Goal: Task Accomplishment & Management: Complete application form

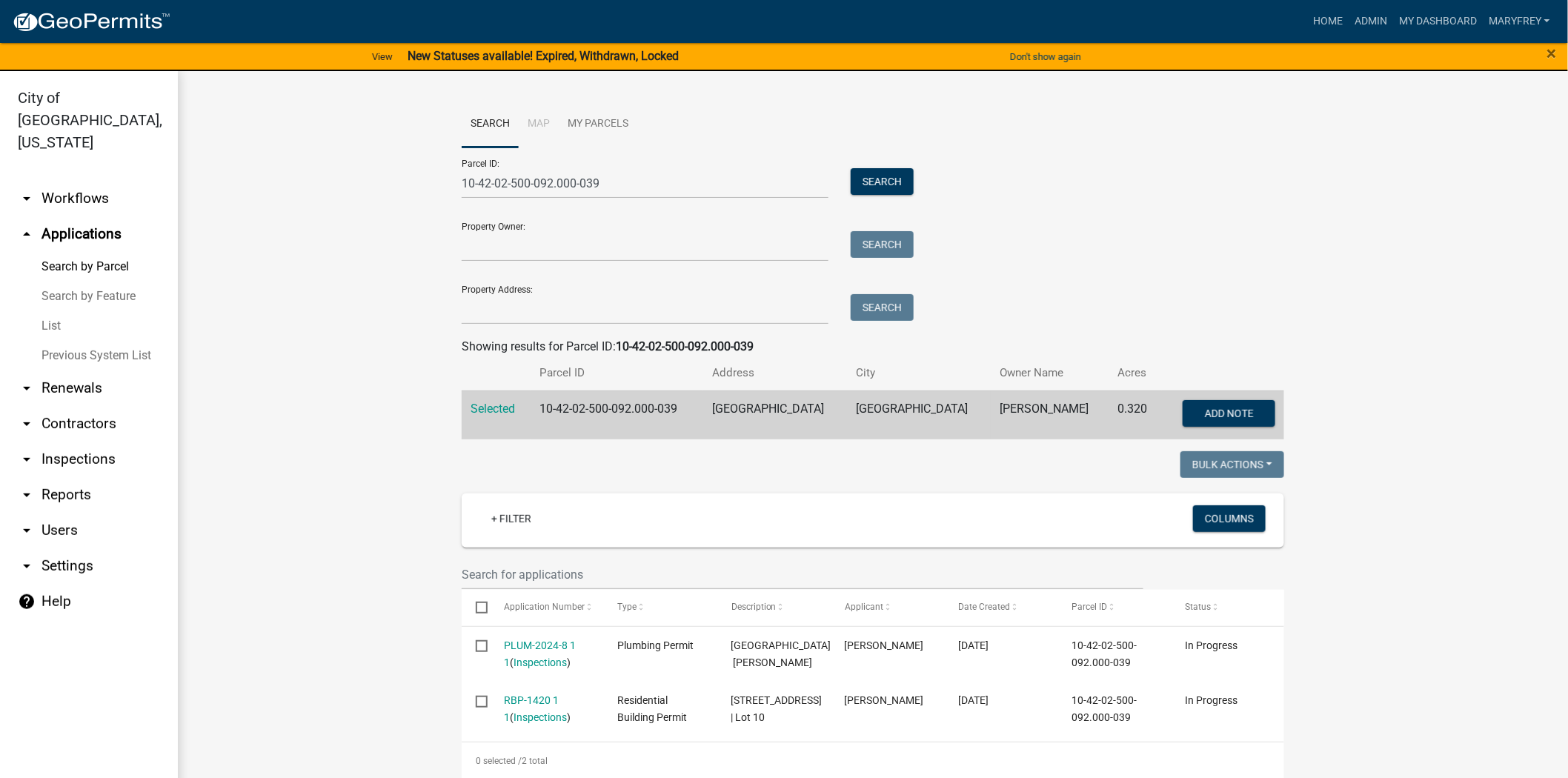
scroll to position [237, 0]
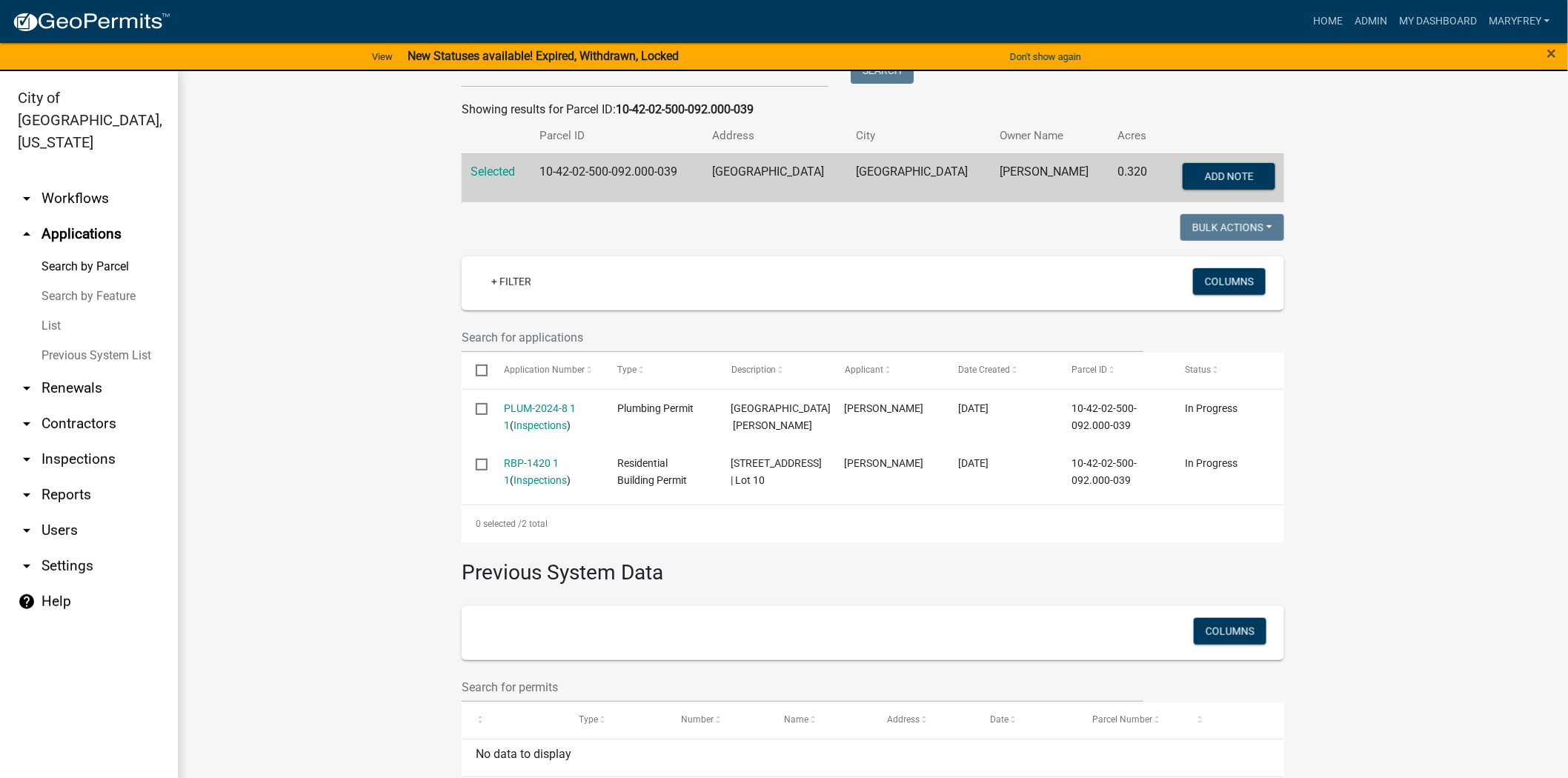
click at [89, 441] on link "arrow_drop_down Inspections" at bounding box center [88, 459] width 178 height 36
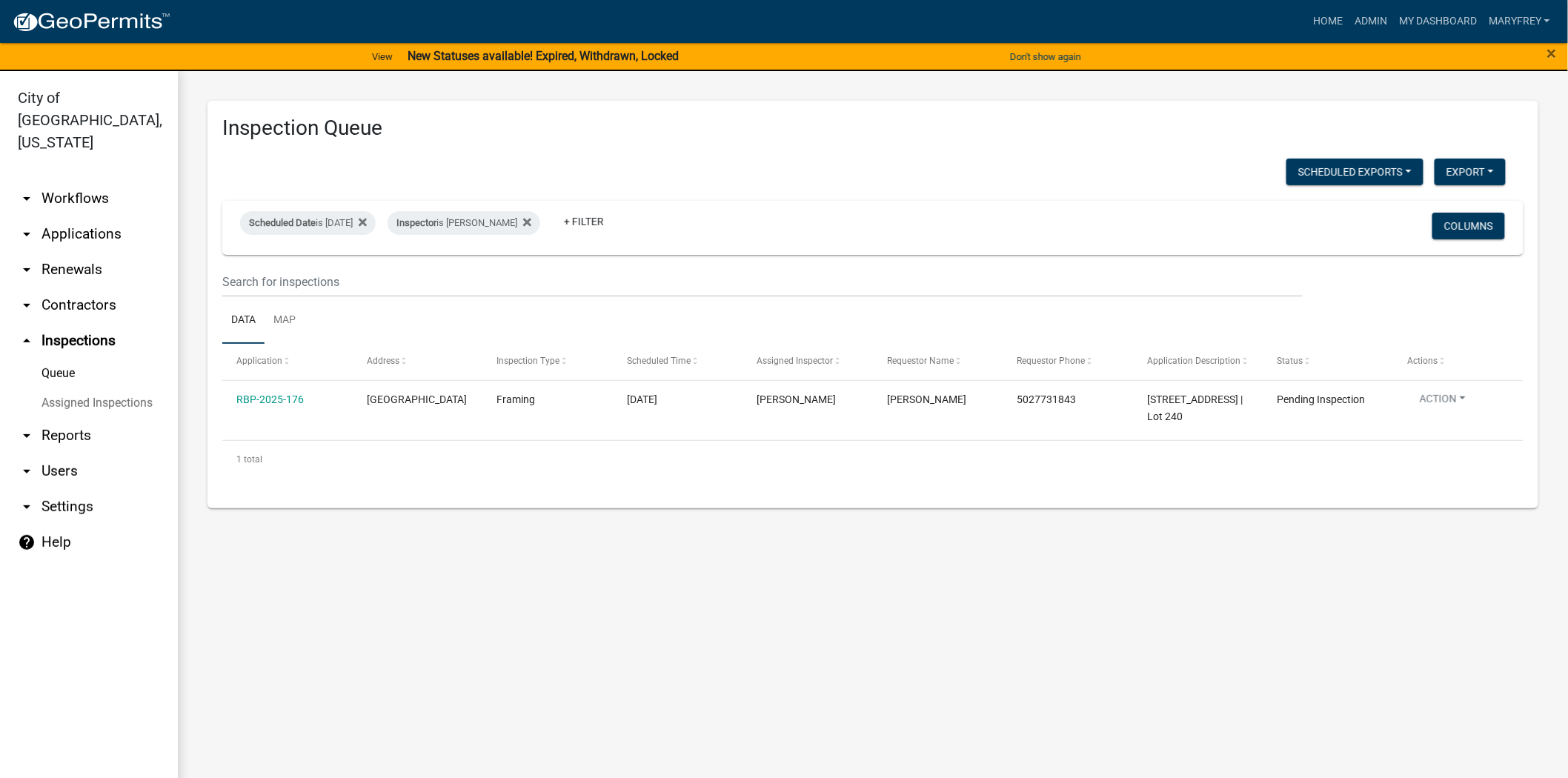
click at [87, 216] on link "arrow_drop_down Applications" at bounding box center [88, 233] width 178 height 36
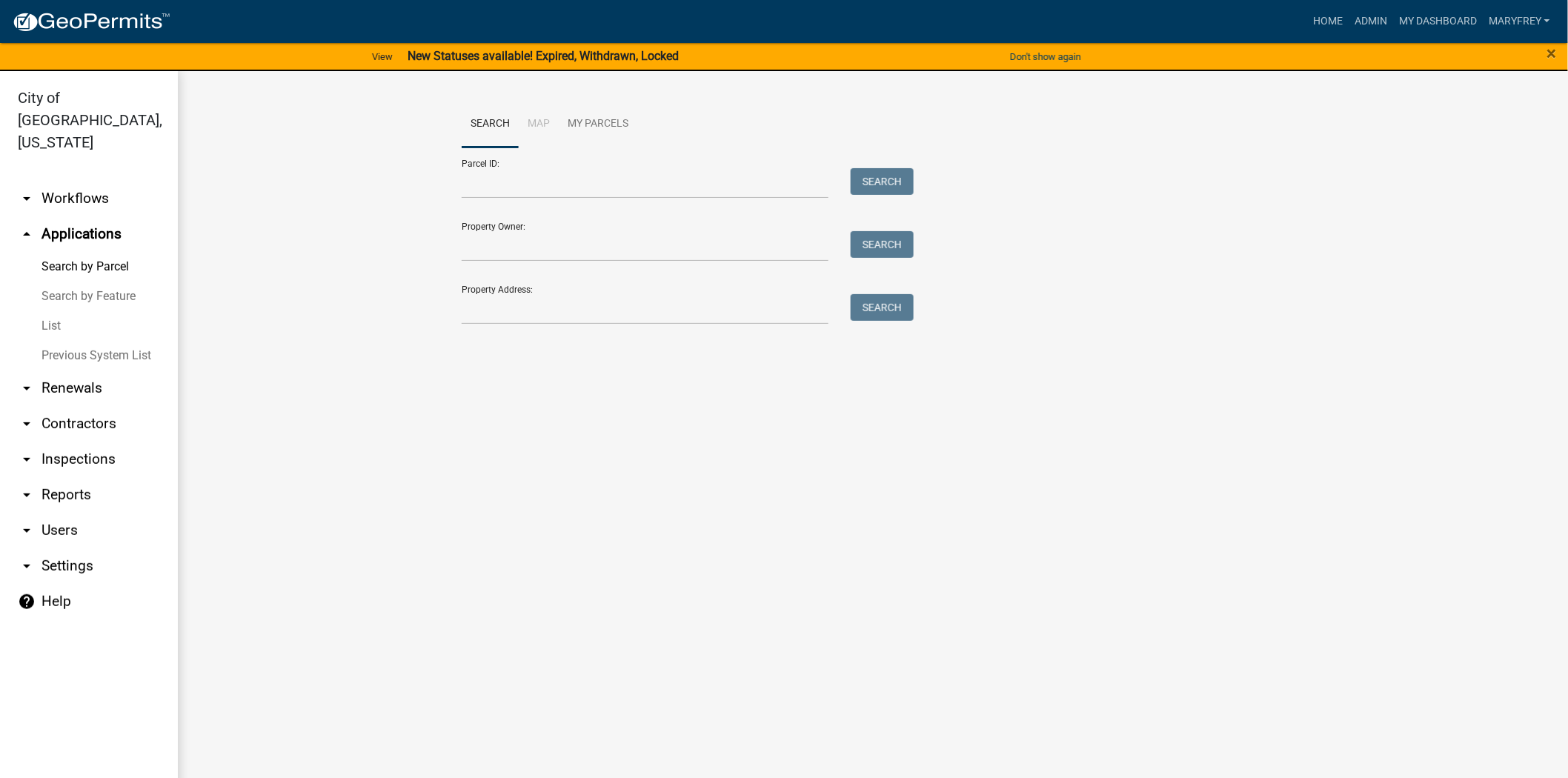
click at [84, 180] on link "arrow_drop_down Workflows" at bounding box center [88, 198] width 178 height 36
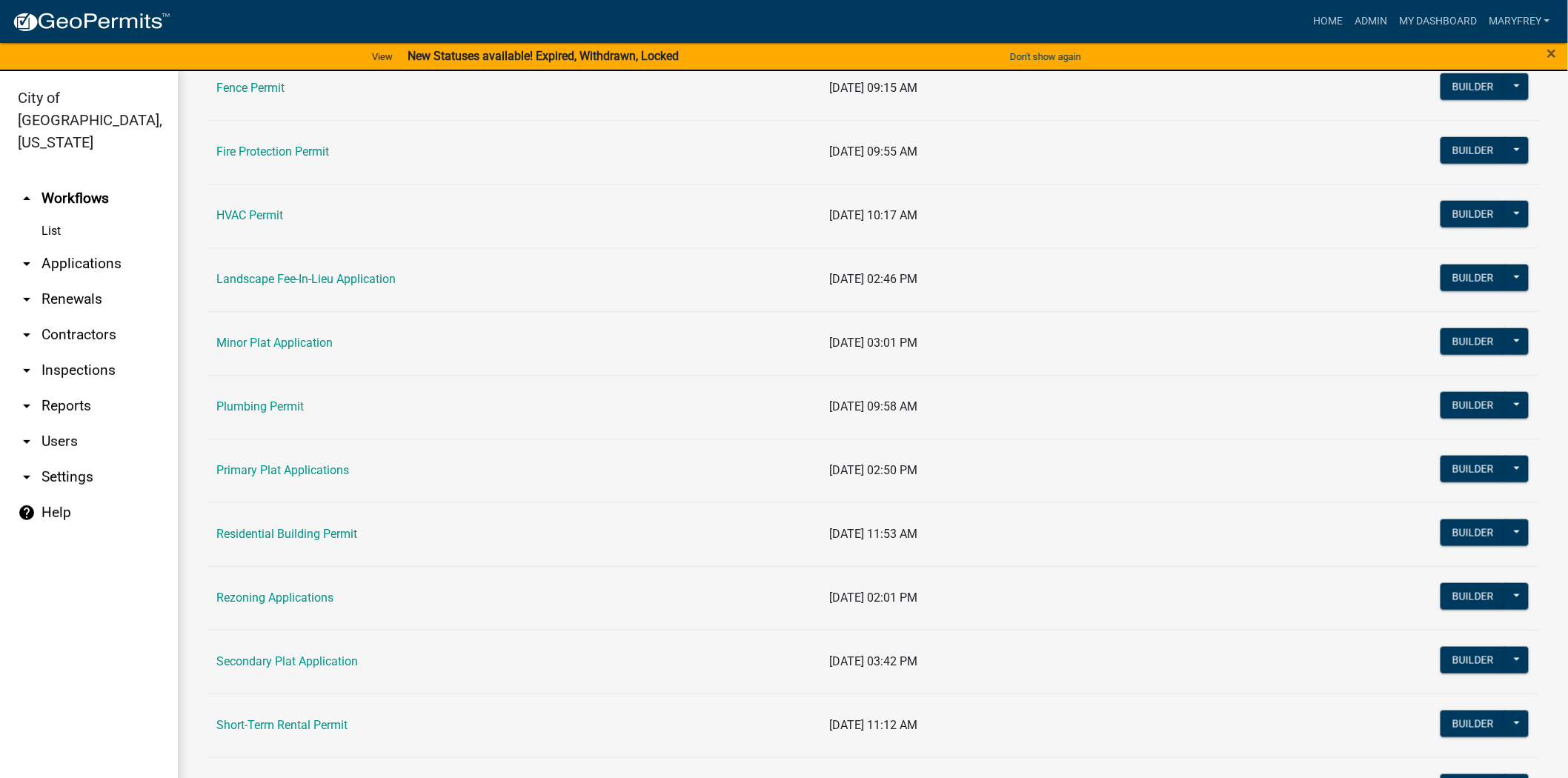
scroll to position [655, 0]
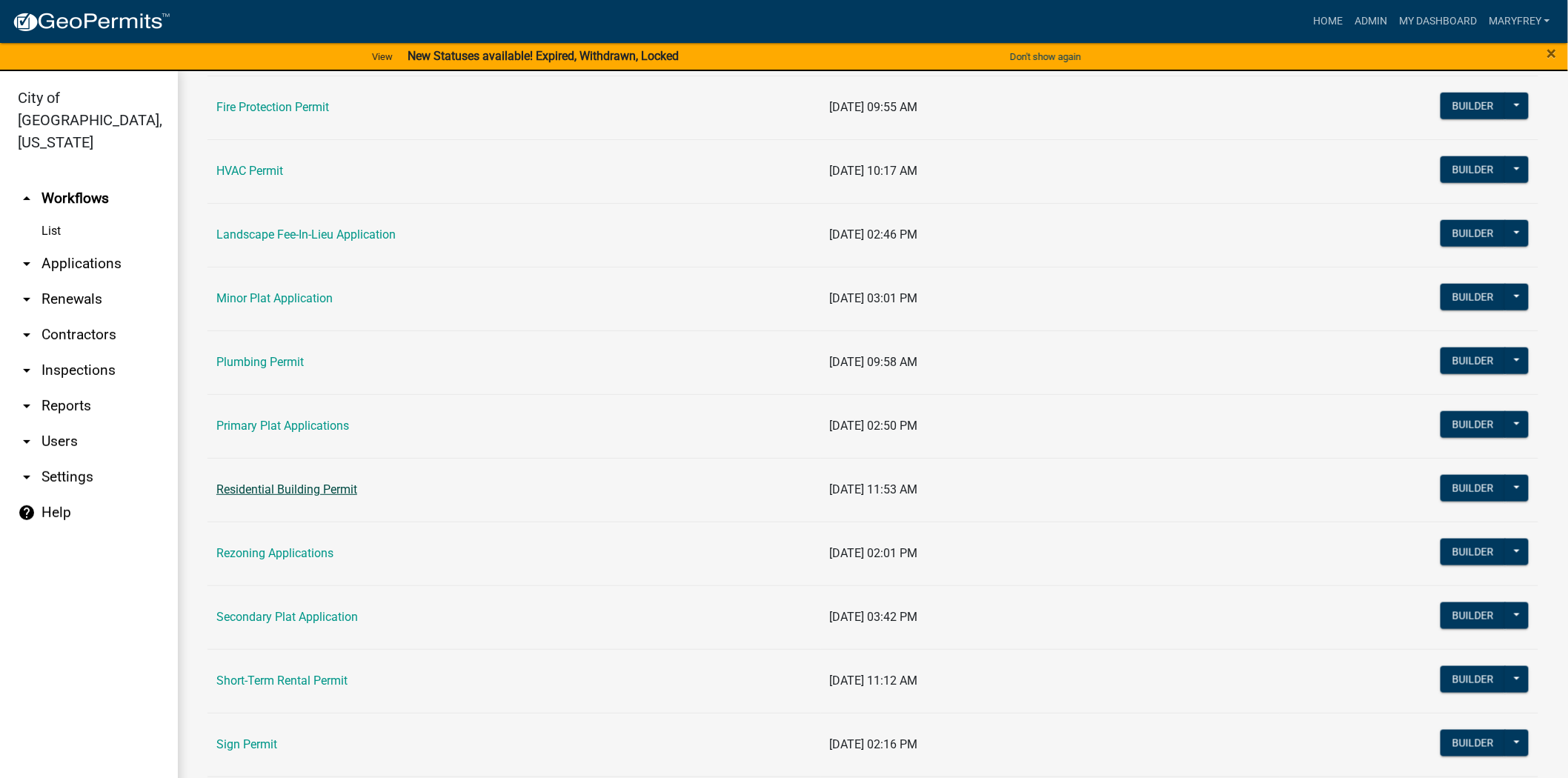
click at [301, 493] on link "Residential Building Permit" at bounding box center [286, 489] width 140 height 14
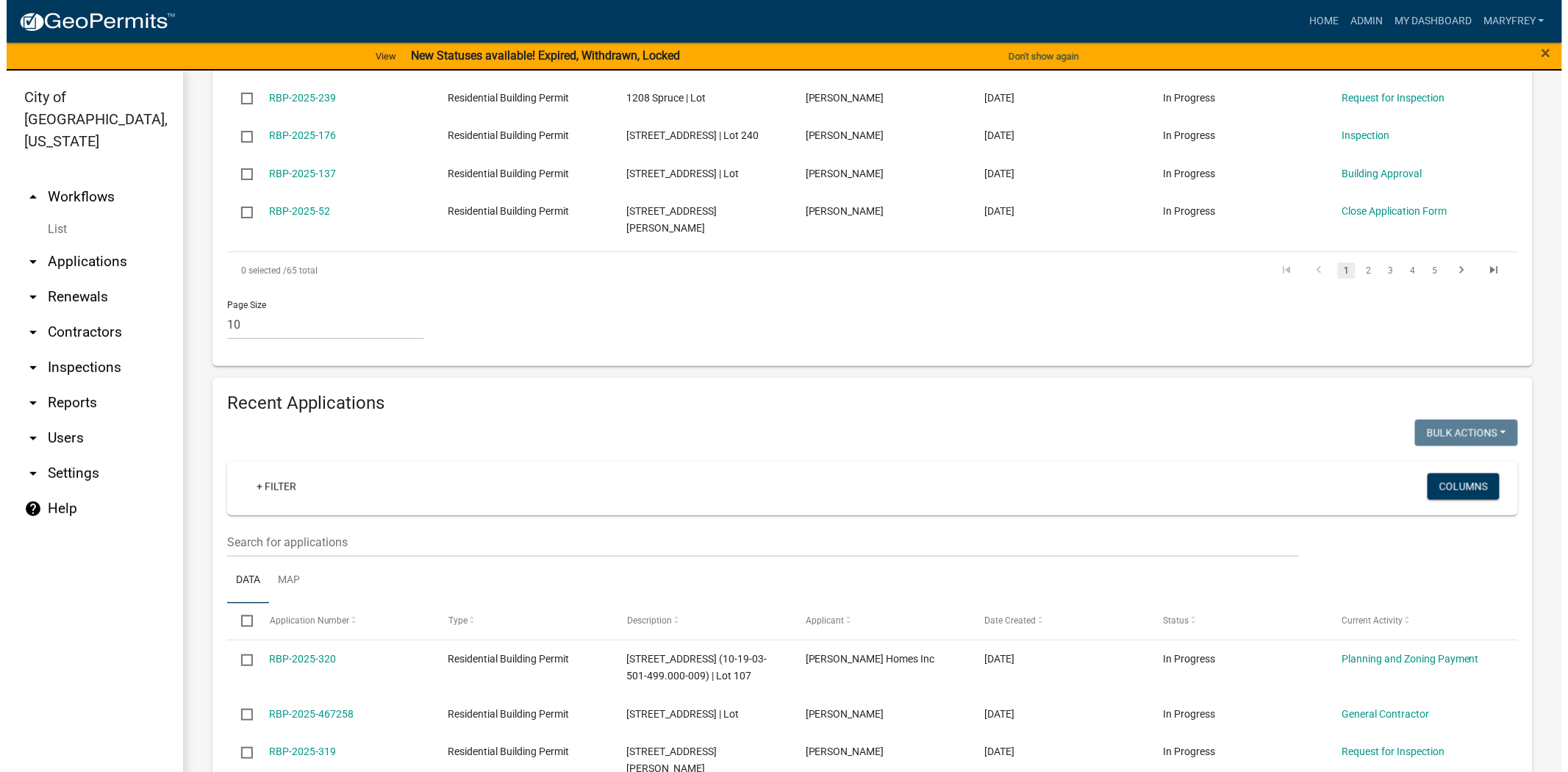
scroll to position [790, 0]
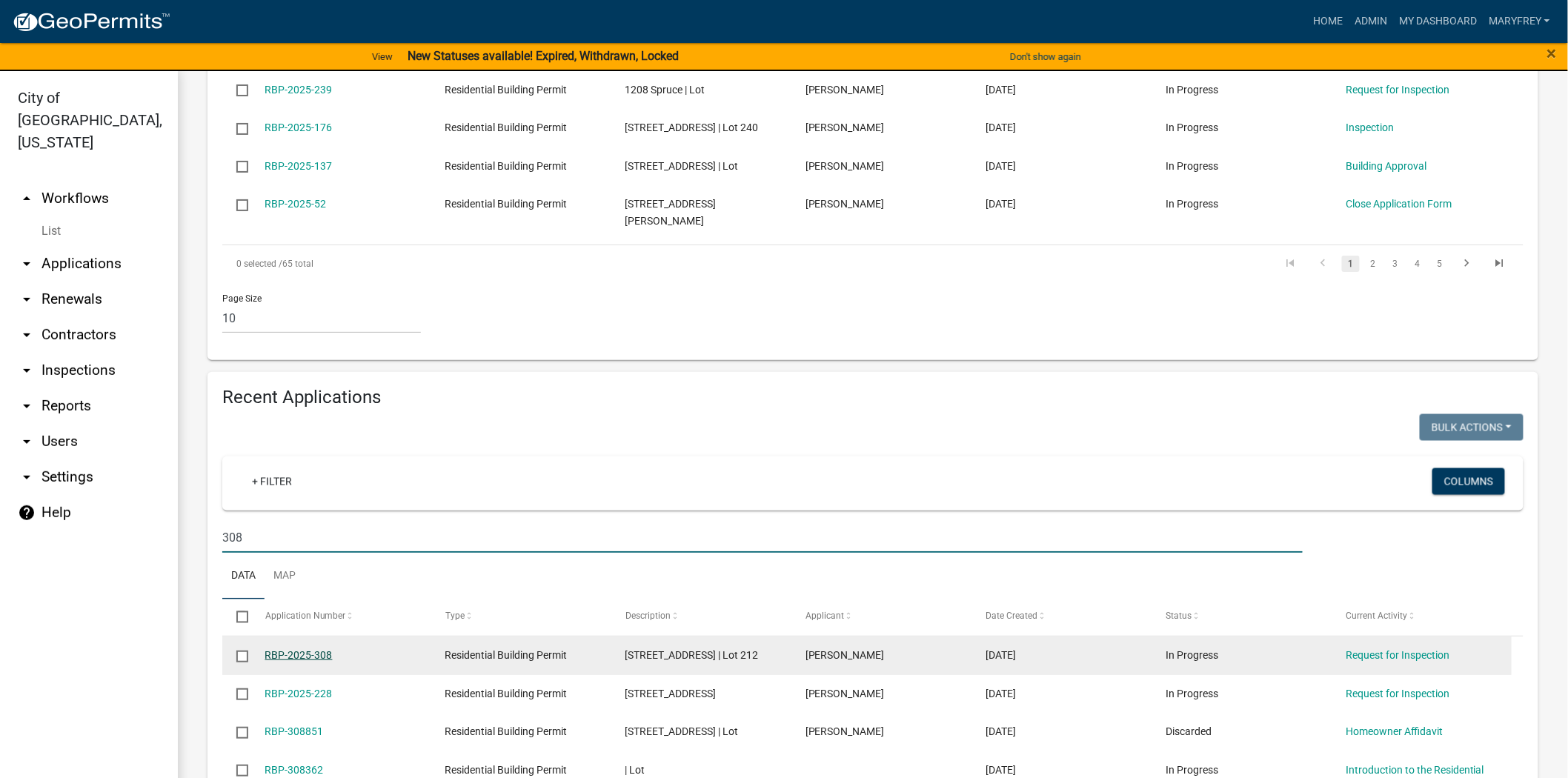
type input "308"
click at [313, 649] on link "RBP-2025-308" at bounding box center [299, 655] width 68 height 12
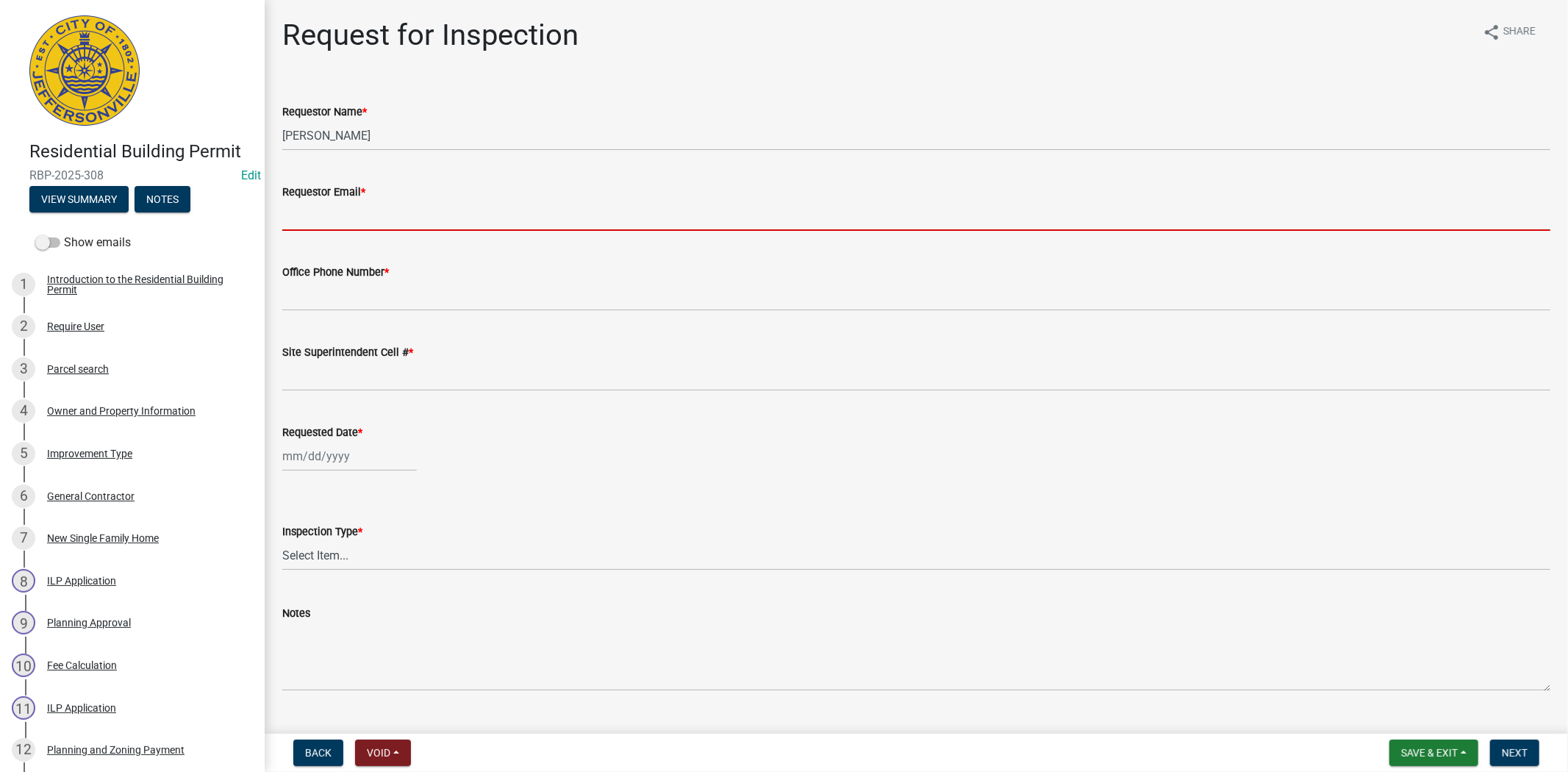
click at [347, 223] on input "Requestor Email *" at bounding box center [917, 215] width 1269 height 30
type input "mfrey@cityofjeff.net"
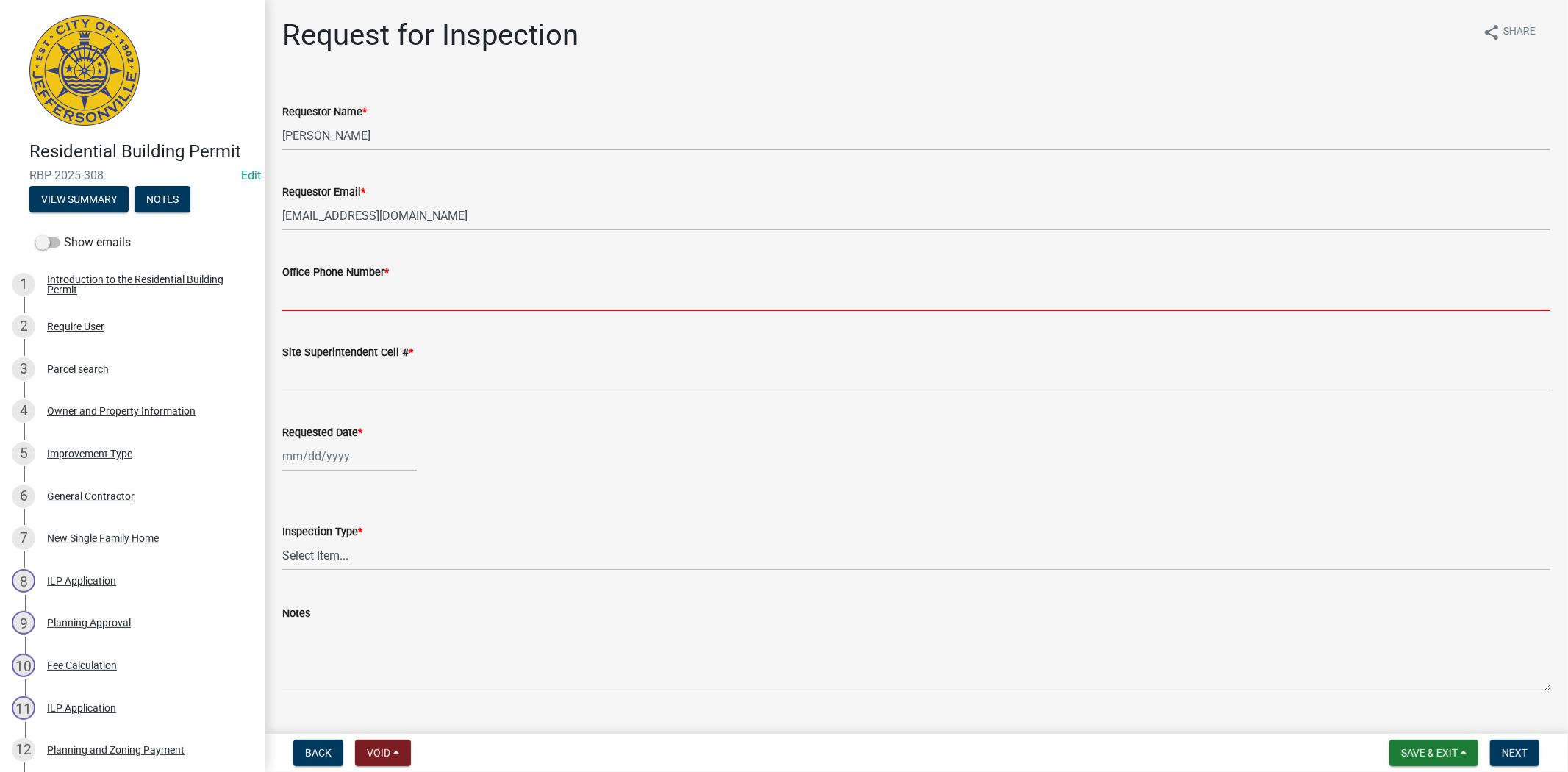
click at [364, 294] on input "Office Phone Number *" at bounding box center [917, 295] width 1269 height 30
type input "812.285.6414"
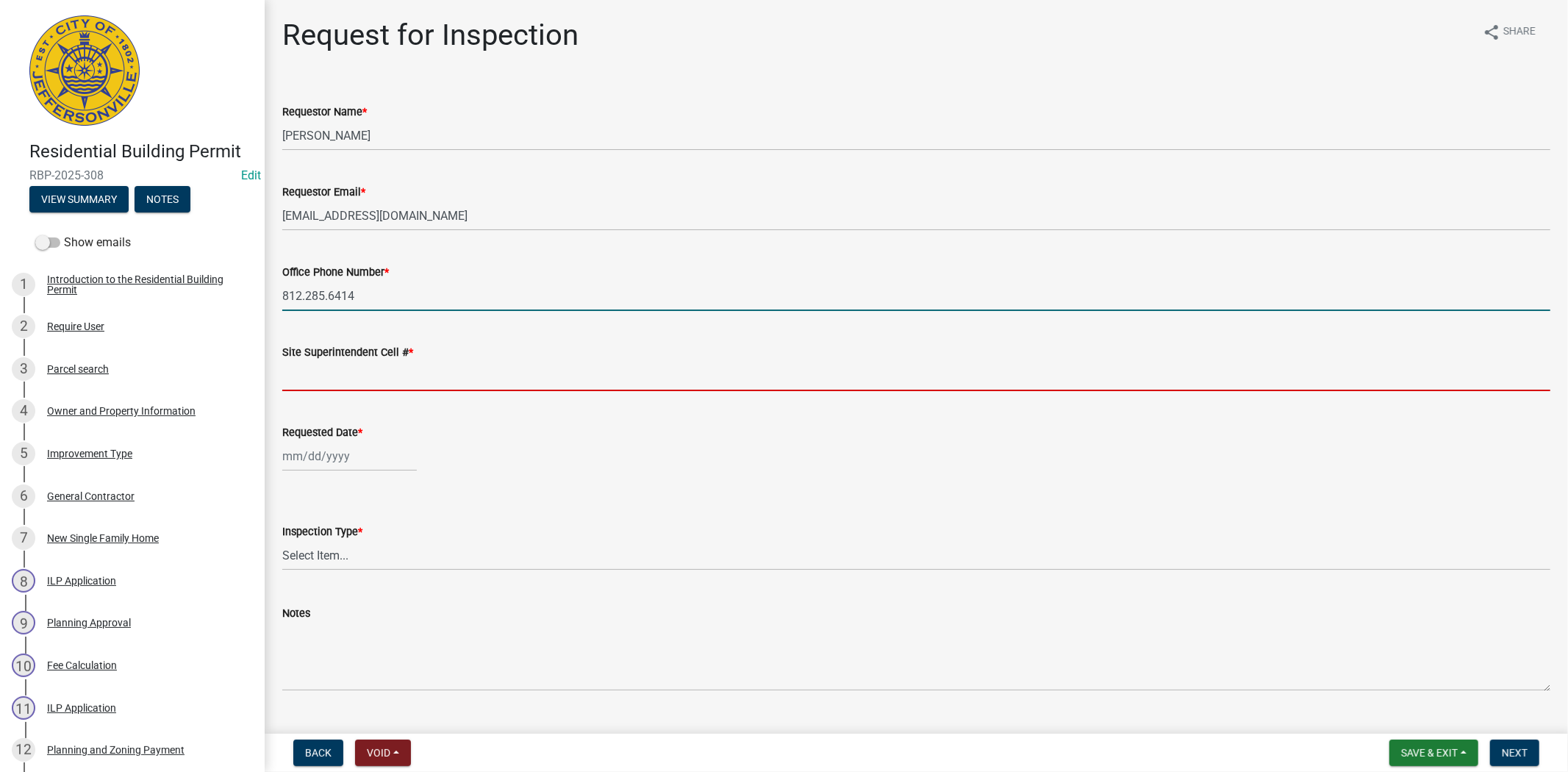
click at [333, 377] on input "Site Superintendent Cell # *" at bounding box center [917, 375] width 1269 height 30
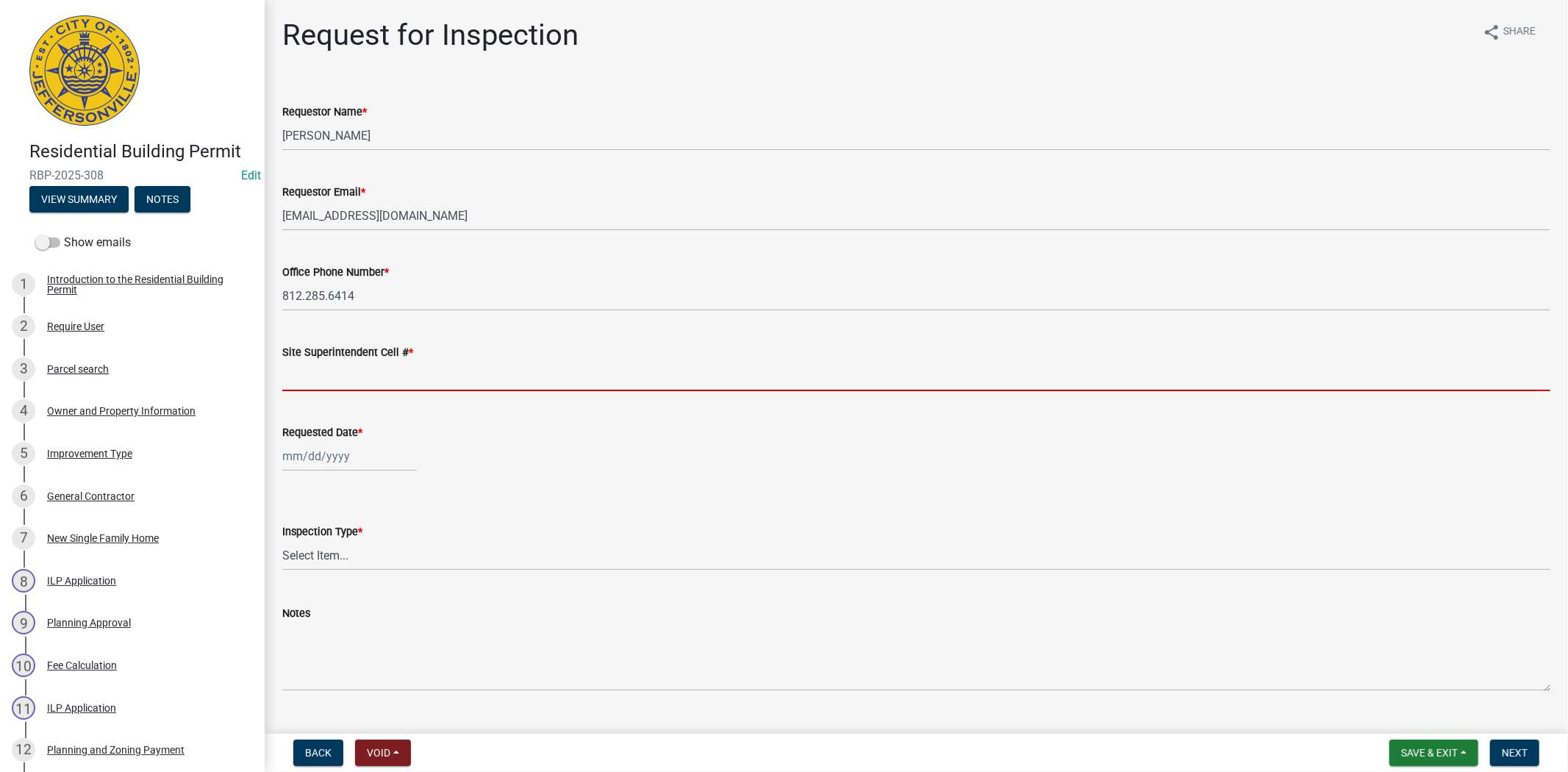
type input "812.285.6414"
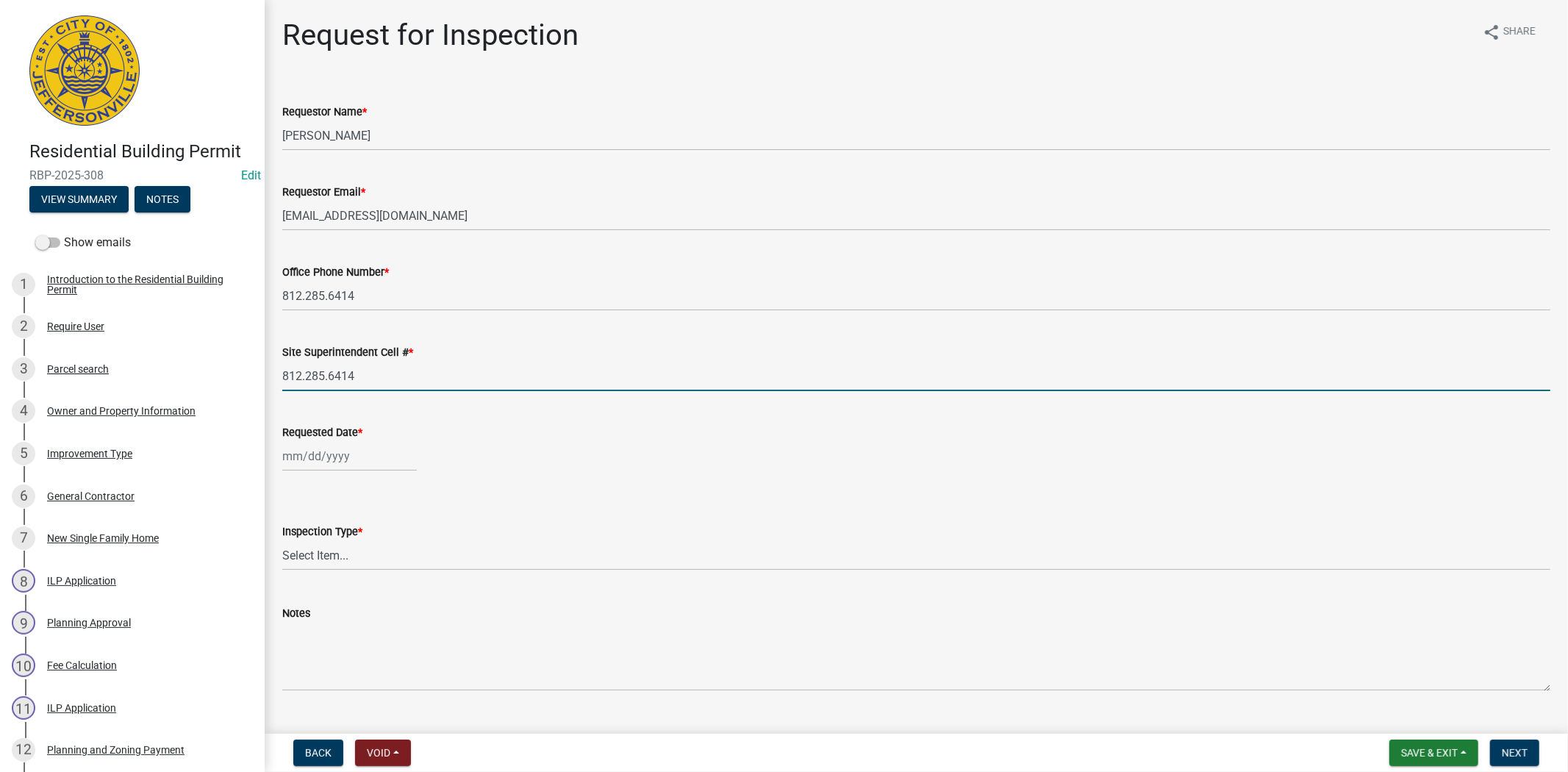
select select "8"
select select "2025"
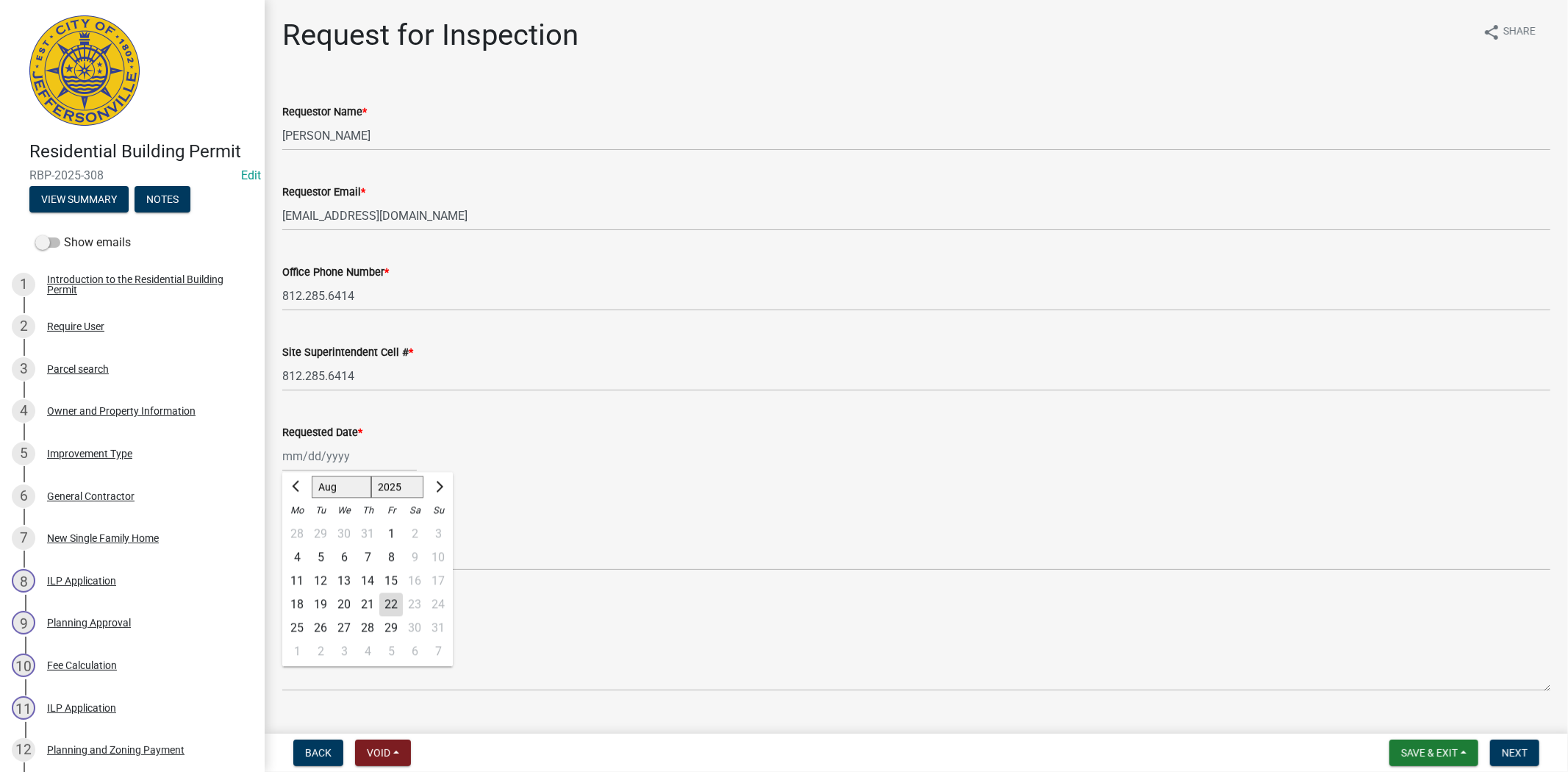
click at [365, 460] on div "Jan Feb Mar Apr May Jun Jul Aug Sep Oct Nov Dec 1525 1526 1527 1528 1529 1530 1…" at bounding box center [349, 456] width 134 height 30
click at [295, 633] on div "25" at bounding box center [296, 627] width 23 height 23
type input "08/25/2025"
click at [311, 560] on select "Select Item... Footer Foundation Framing Final" at bounding box center [917, 555] width 1269 height 30
click at [282, 540] on select "Select Item... Footer Foundation Framing Final" at bounding box center [917, 555] width 1269 height 30
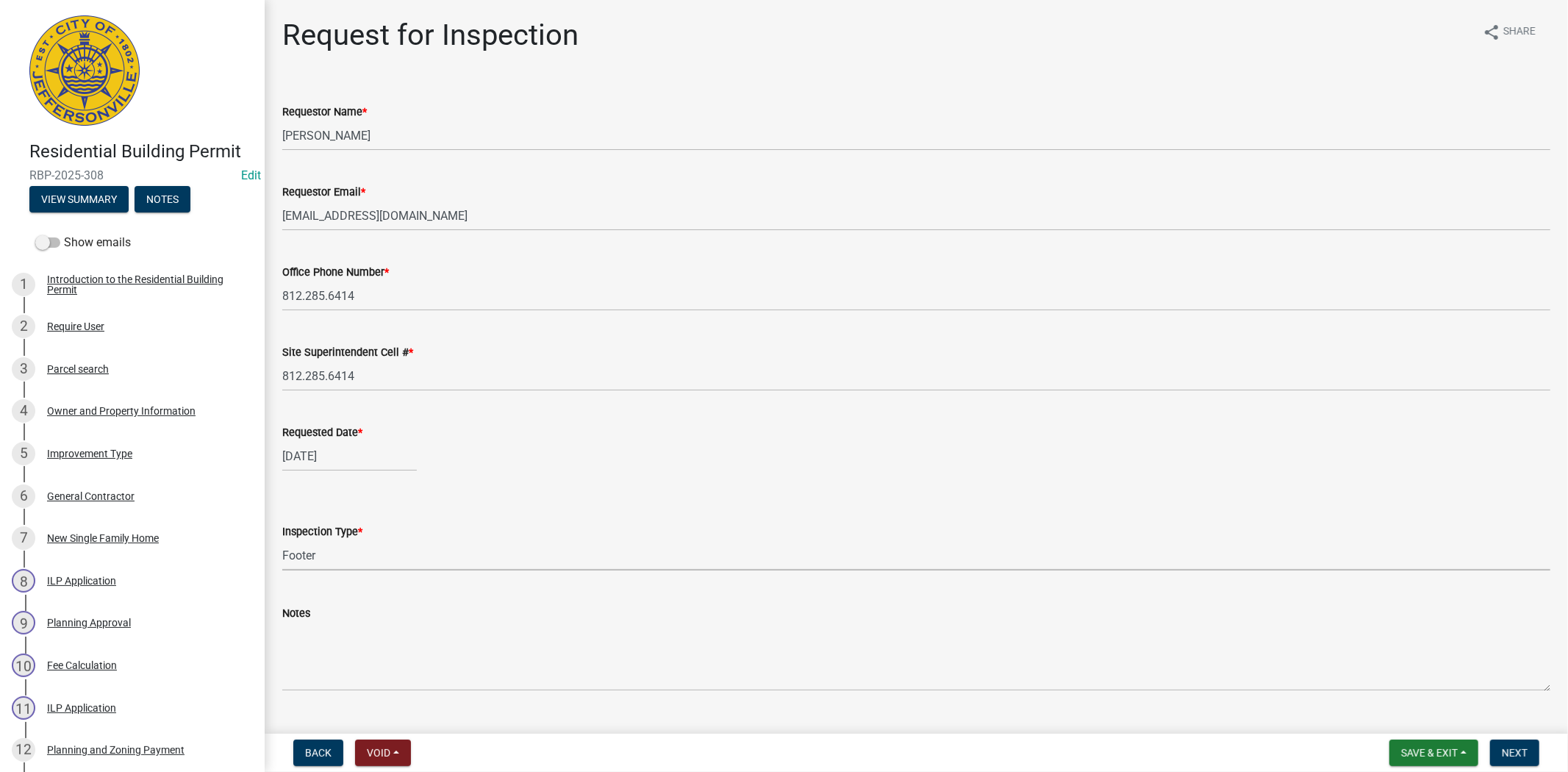
select select "5905b6c6-73a3-4561-9a25-e231032c58c8"
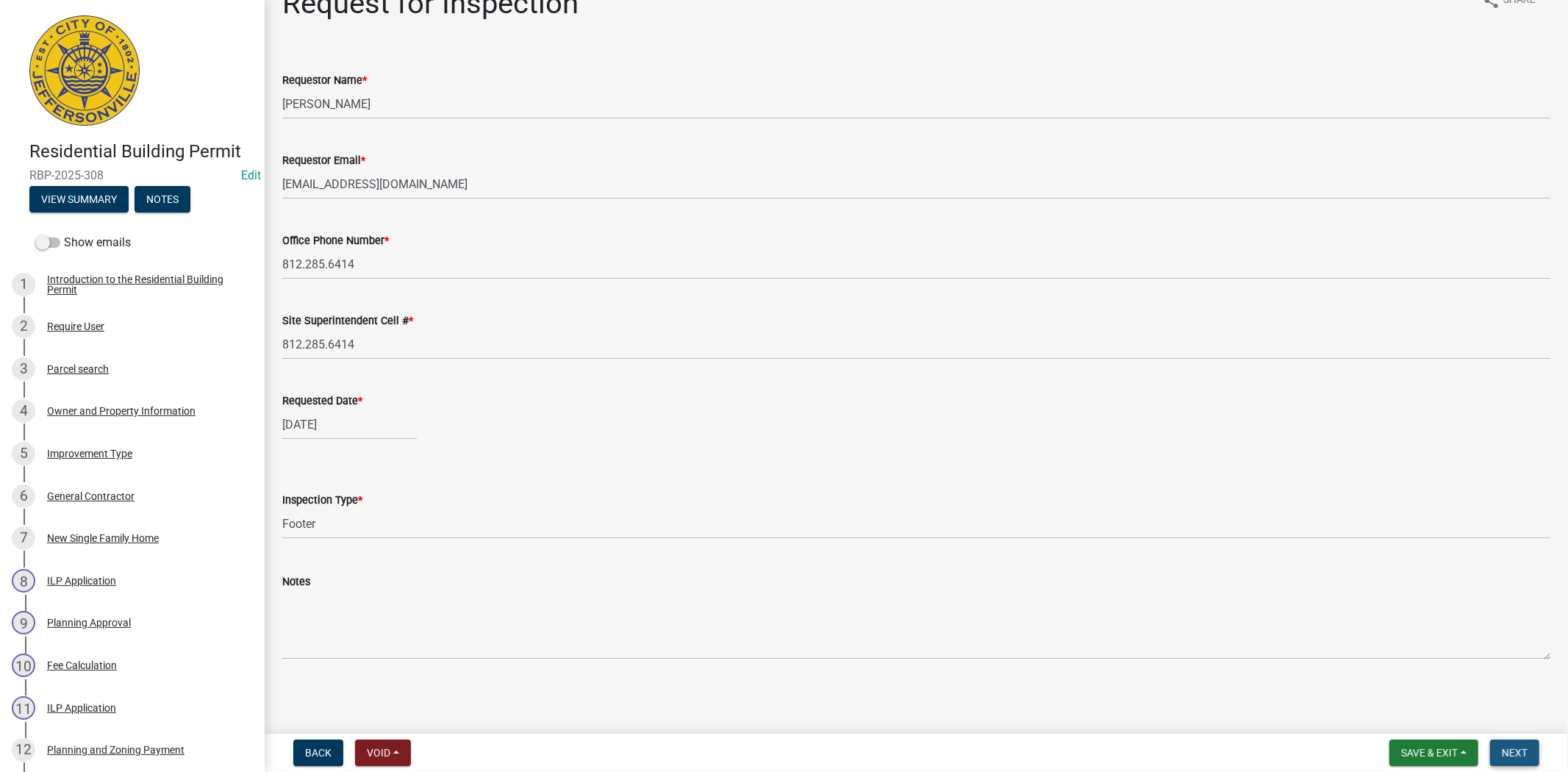
click at [1510, 749] on span "Next" at bounding box center [1515, 753] width 26 height 12
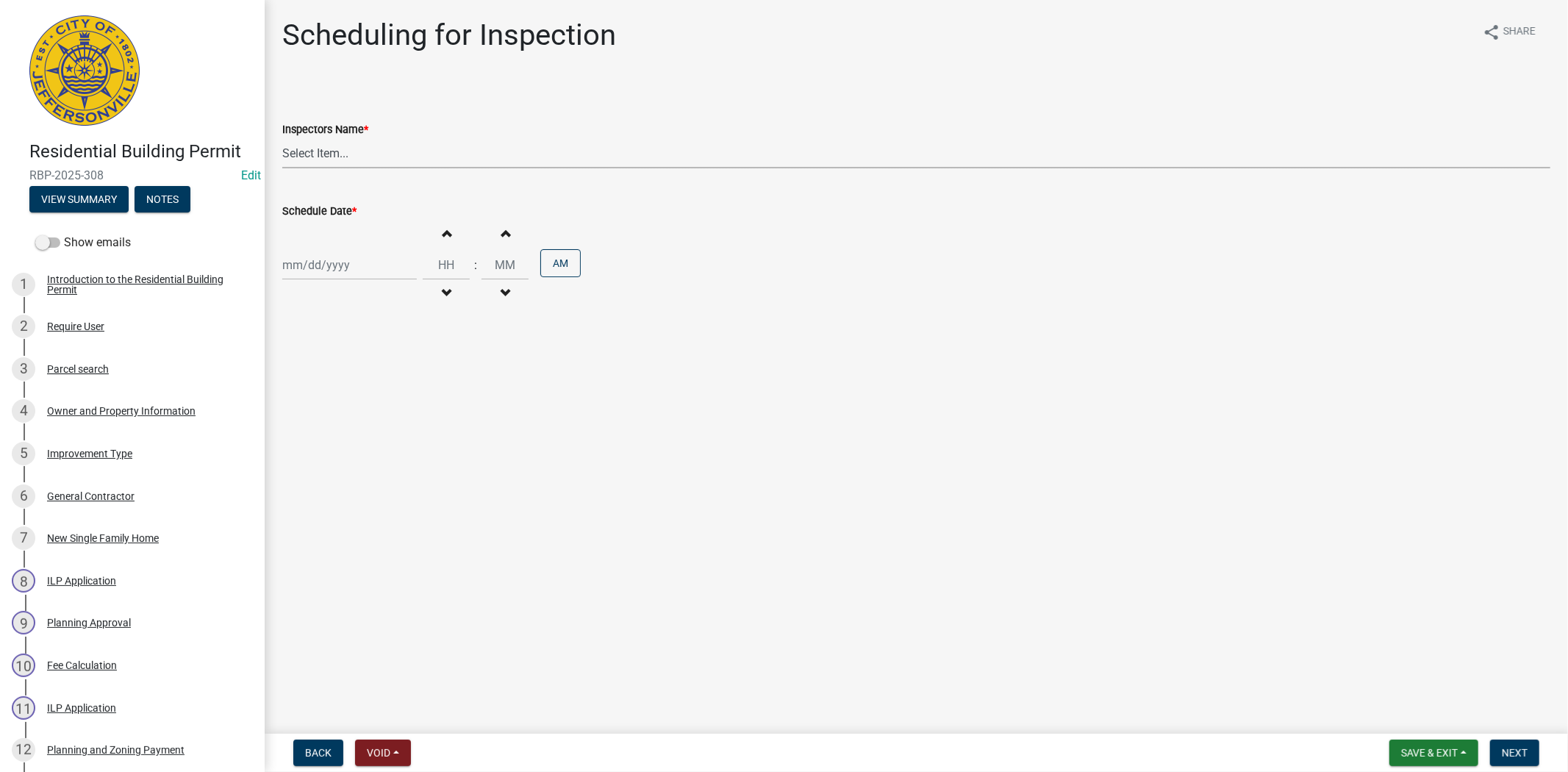
click at [371, 151] on select "Select Item... jramsey (Jeremy Ramsey) MaryFrey (Mary Frey) mkruer (Mike Kruer)…" at bounding box center [917, 153] width 1269 height 30
select select "7b0b9f25-f402-4148-9522-9b9b34b3e885"
click at [282, 139] on select "Select Item... jramsey (Jeremy Ramsey) MaryFrey (Mary Frey) mkruer (Mike Kruer)…" at bounding box center [917, 153] width 1269 height 30
click at [361, 262] on div at bounding box center [349, 264] width 134 height 30
select select "8"
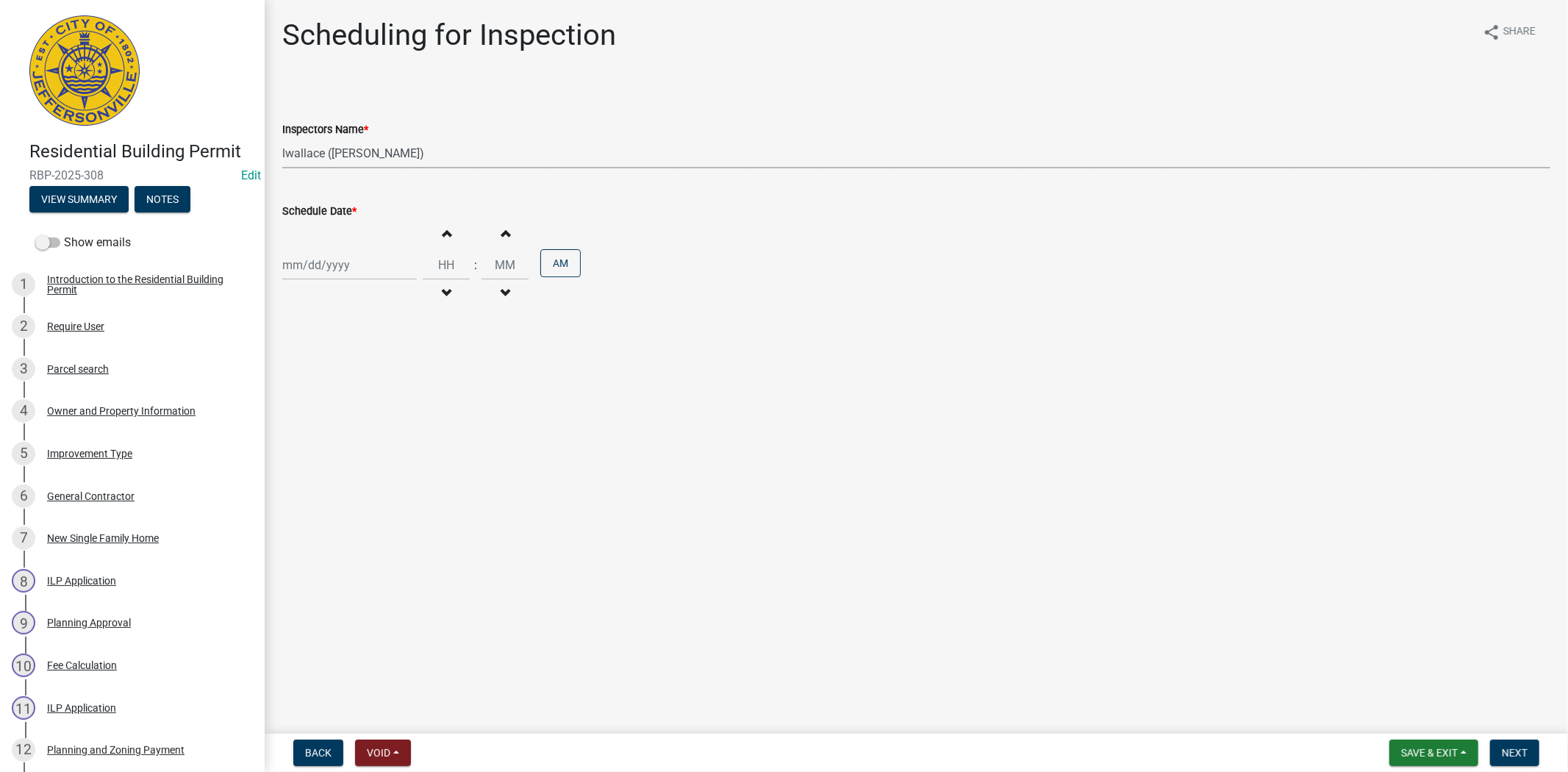
select select "2025"
click at [291, 432] on div "25" at bounding box center [296, 437] width 23 height 23
type input "08/25/2025"
click at [423, 267] on input "Hours" at bounding box center [446, 264] width 47 height 30
type input "02"
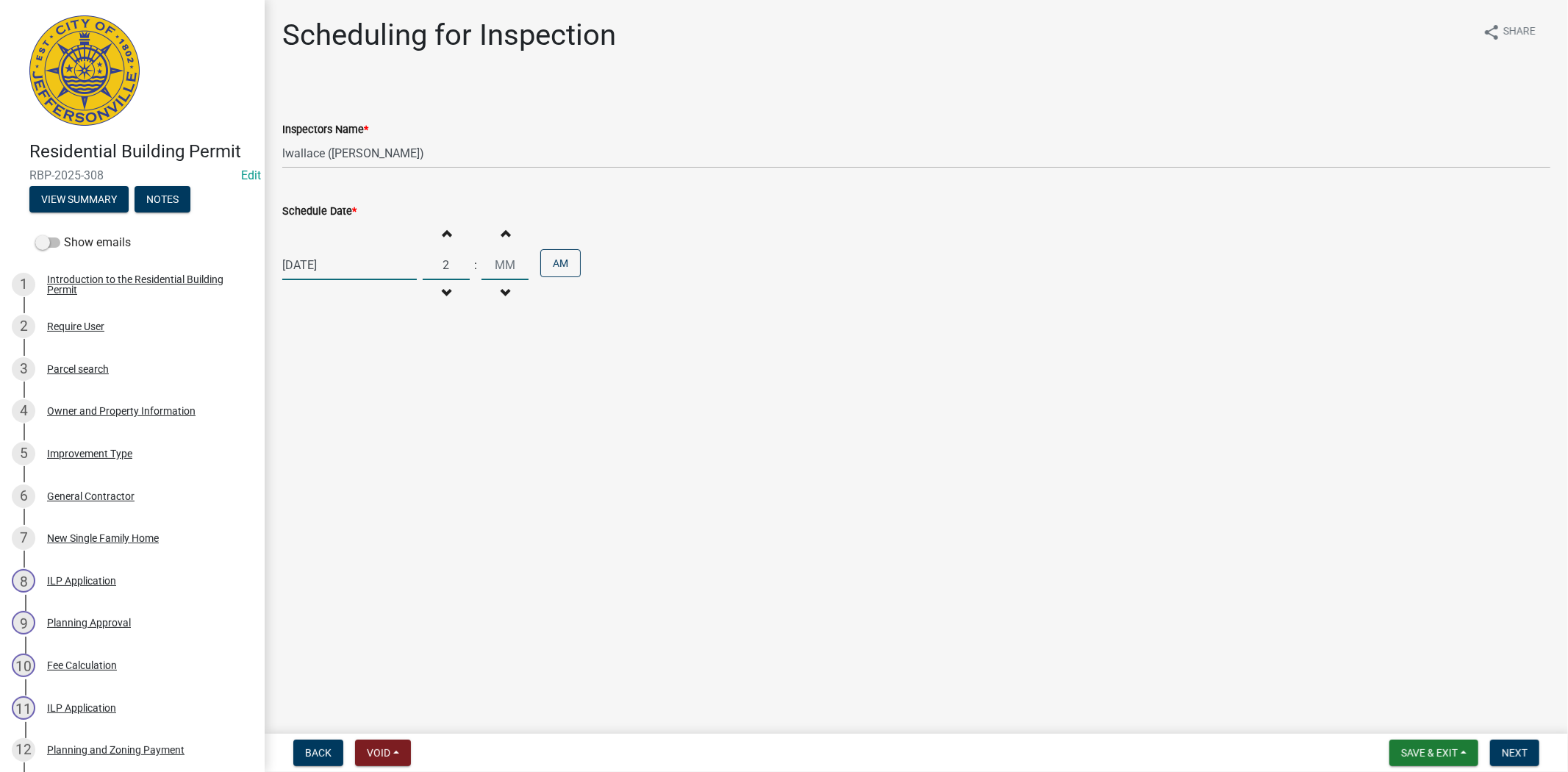
type input "00"
click at [482, 265] on input "00" at bounding box center [505, 264] width 47 height 30
click at [554, 268] on button "AM" at bounding box center [560, 263] width 40 height 28
click at [1505, 750] on span "Next" at bounding box center [1515, 753] width 26 height 12
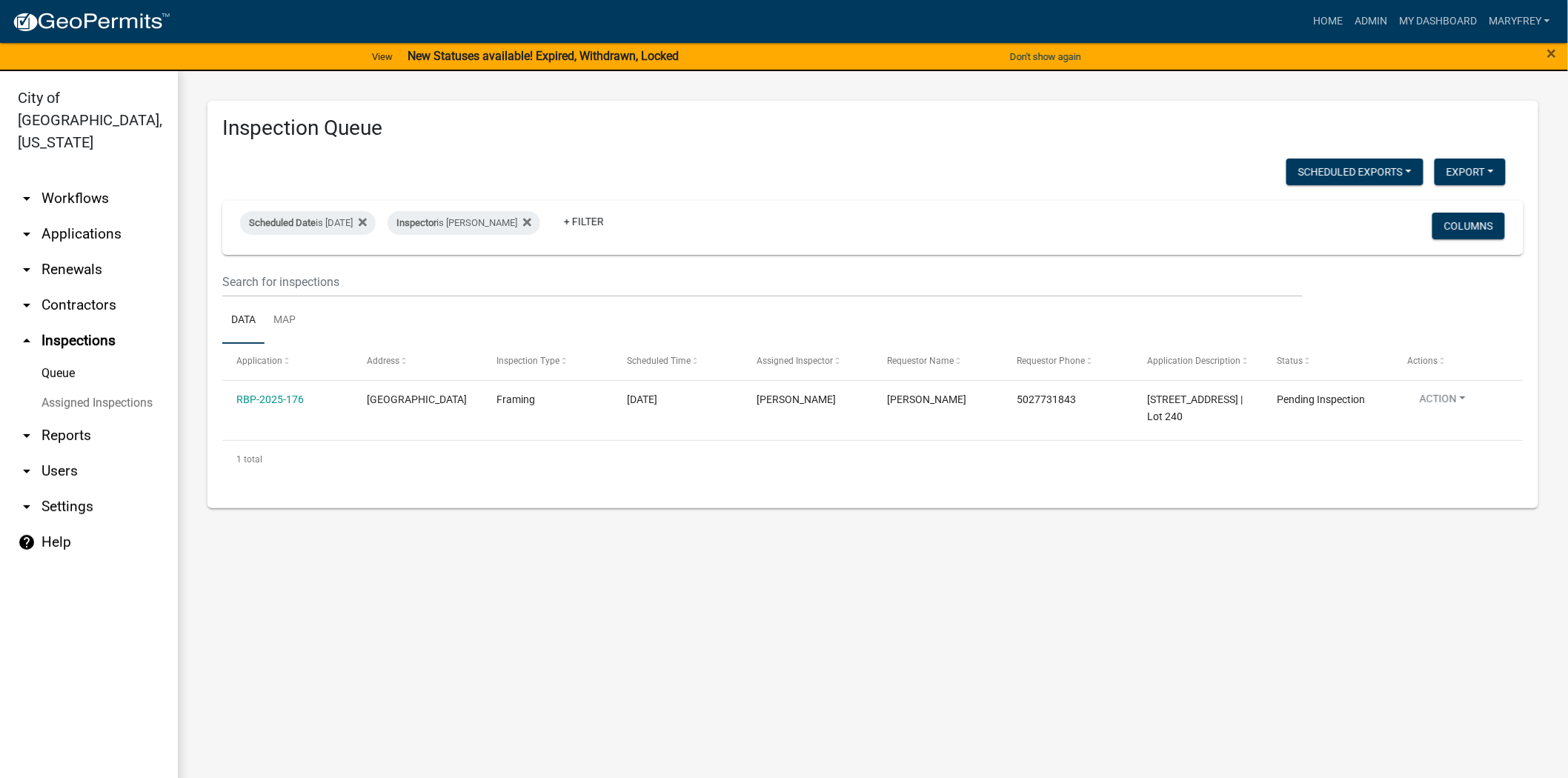
click at [64, 324] on link "arrow_drop_up Inspections" at bounding box center [88, 341] width 178 height 36
click at [367, 222] on icon at bounding box center [363, 222] width 8 height 12
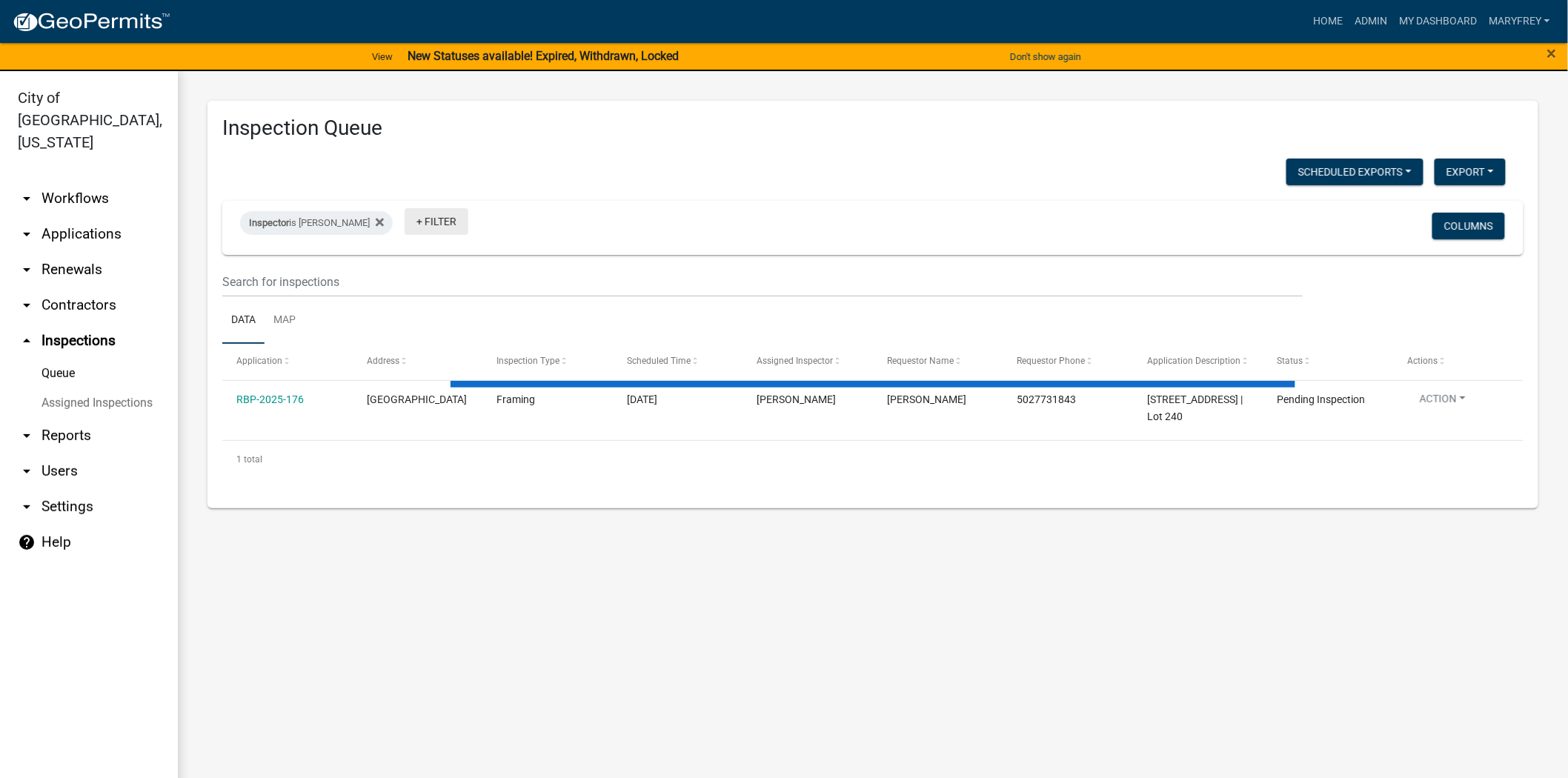
select select "3: 100"
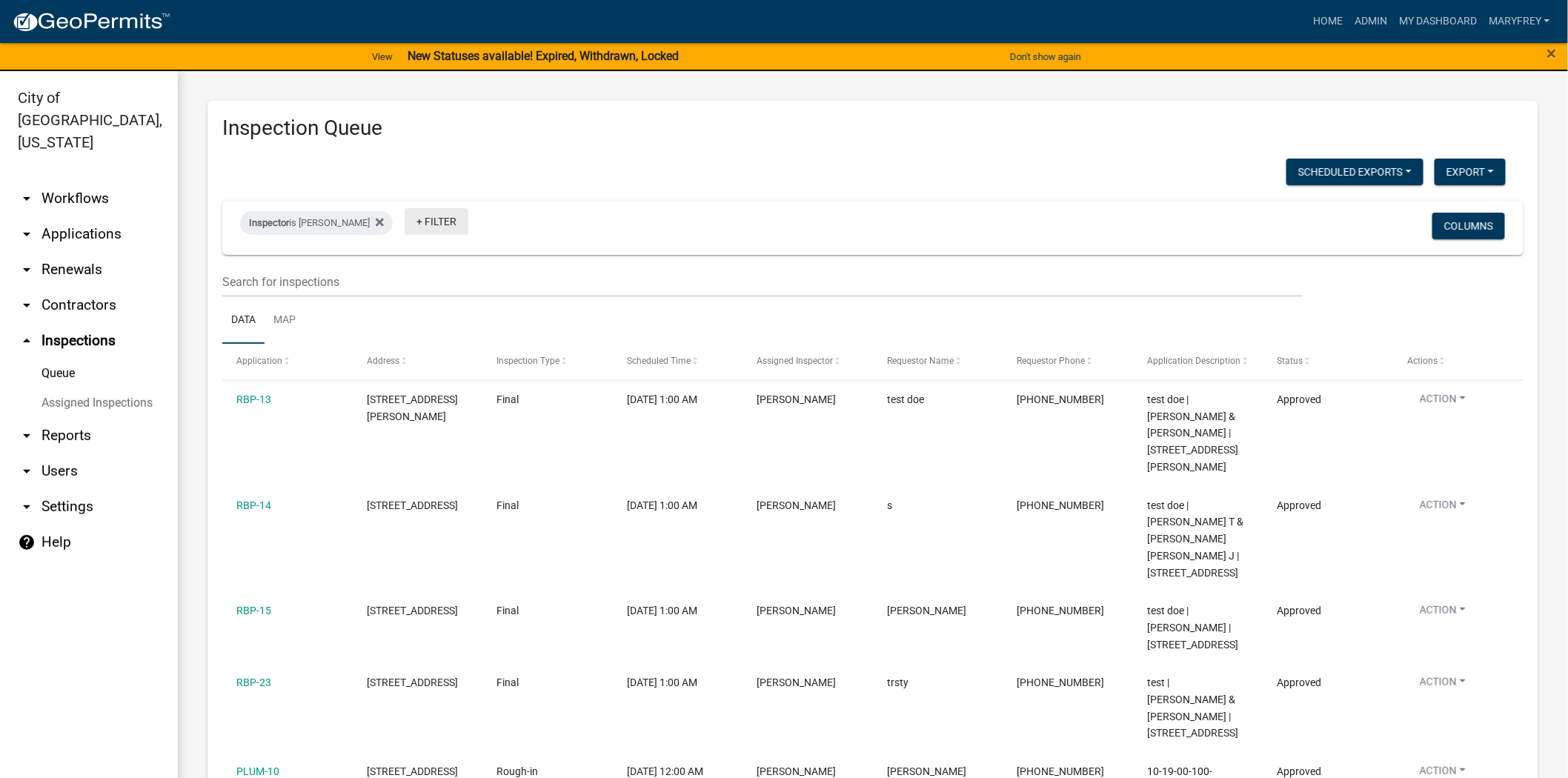
click at [405, 222] on link "+ Filter" at bounding box center [435, 221] width 63 height 27
click at [403, 335] on li "Scheduled Date" at bounding box center [425, 334] width 135 height 34
click at [487, 277] on input "date" at bounding box center [440, 278] width 104 height 30
type input "2025-08-25"
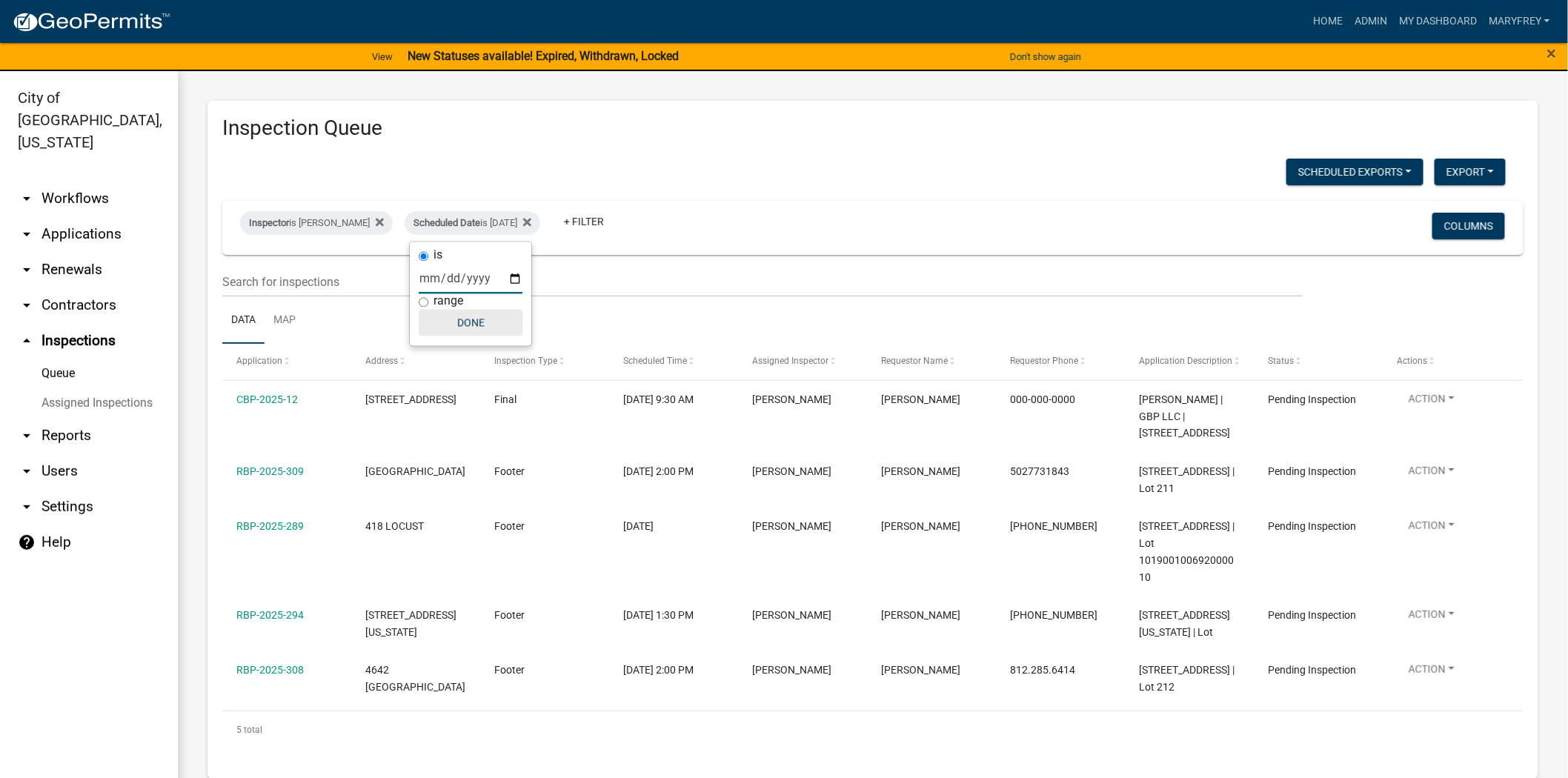
click at [465, 319] on button "Done" at bounding box center [471, 323] width 104 height 27
click at [106, 216] on link "arrow_drop_down Applications" at bounding box center [88, 233] width 178 height 36
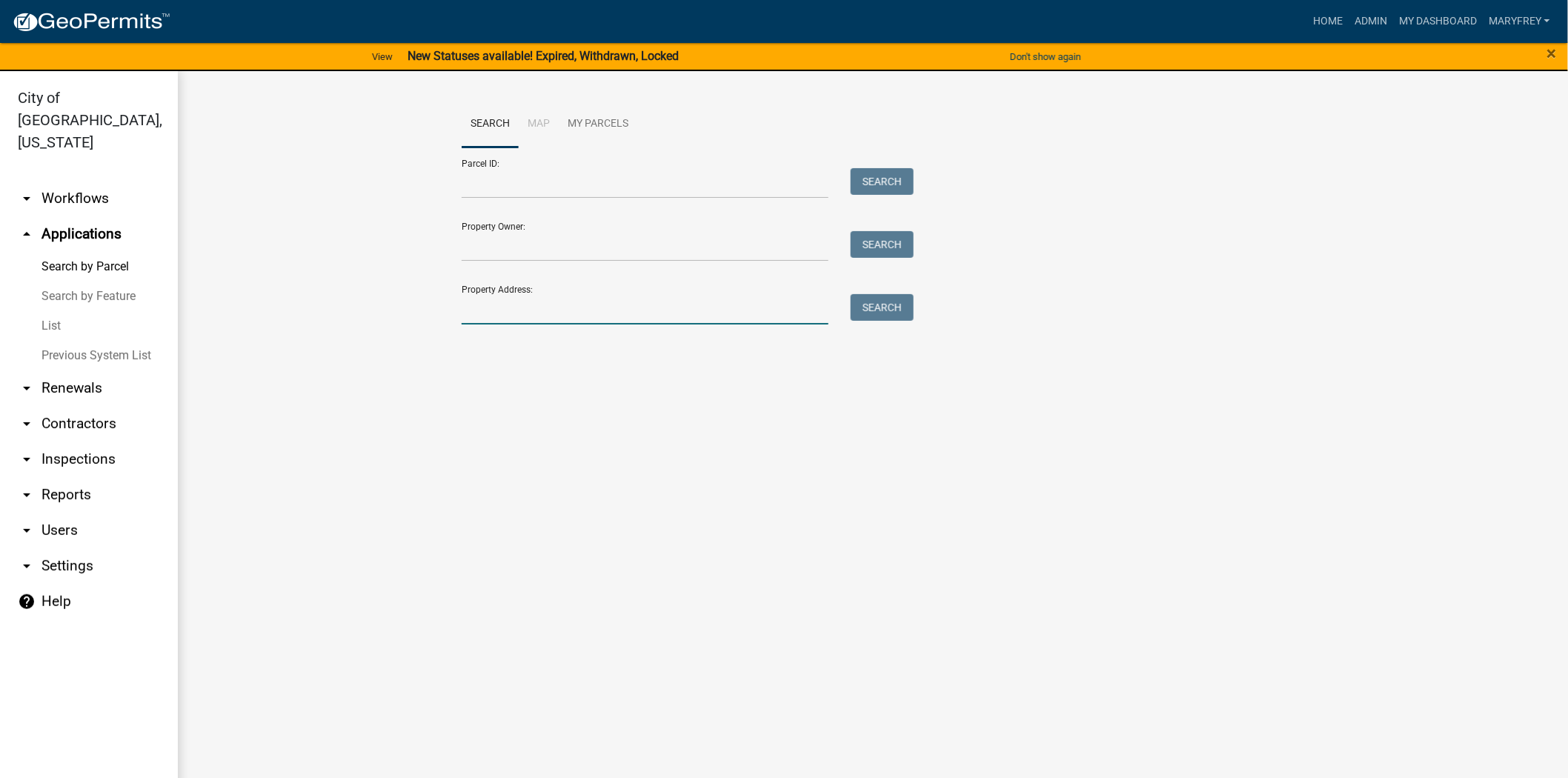
click at [527, 308] on input "Property Address:" at bounding box center [644, 309] width 367 height 30
type input "3519"
click at [883, 308] on button "Search" at bounding box center [882, 307] width 63 height 27
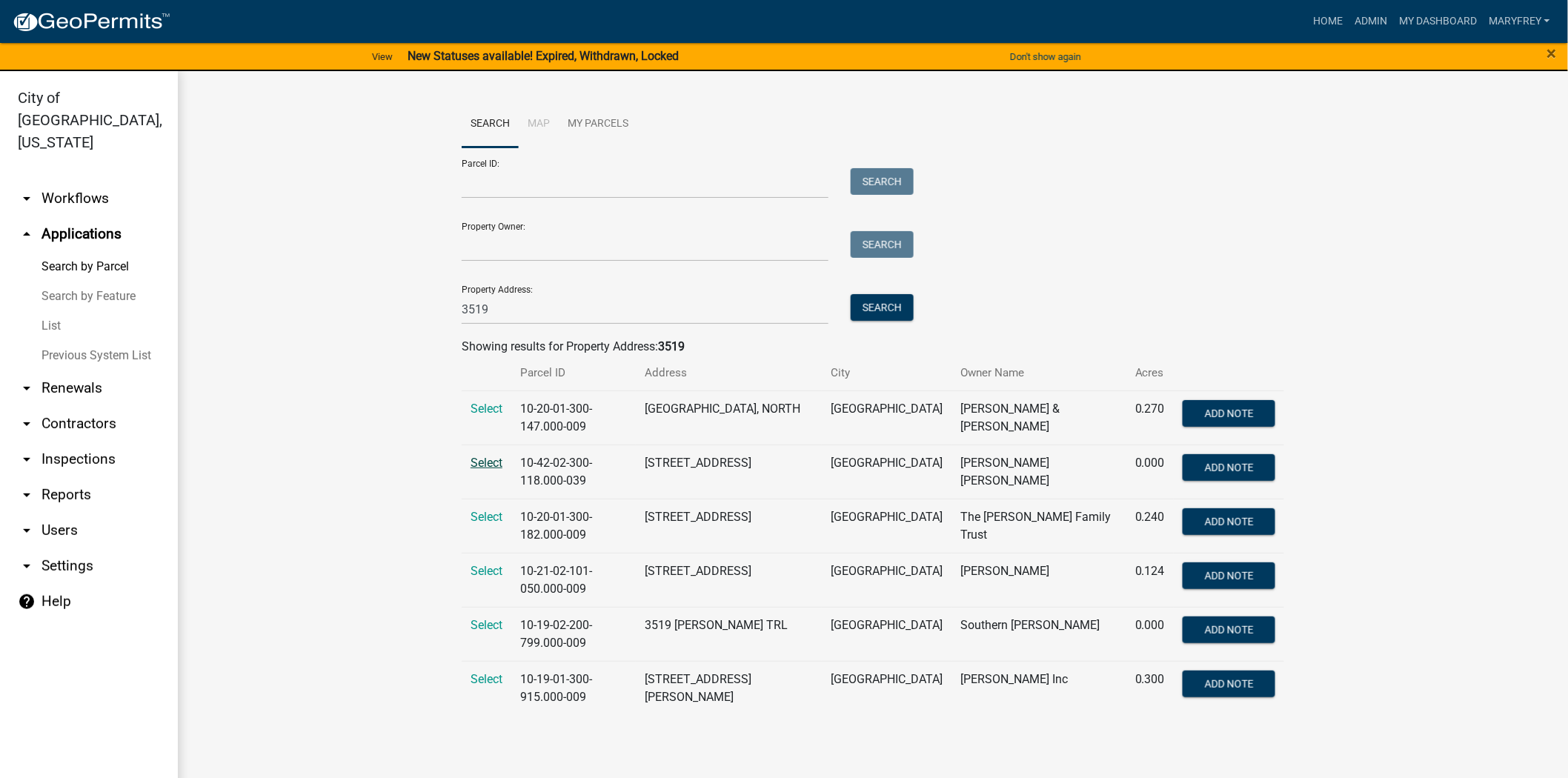
click at [491, 465] on span "Select" at bounding box center [487, 462] width 32 height 14
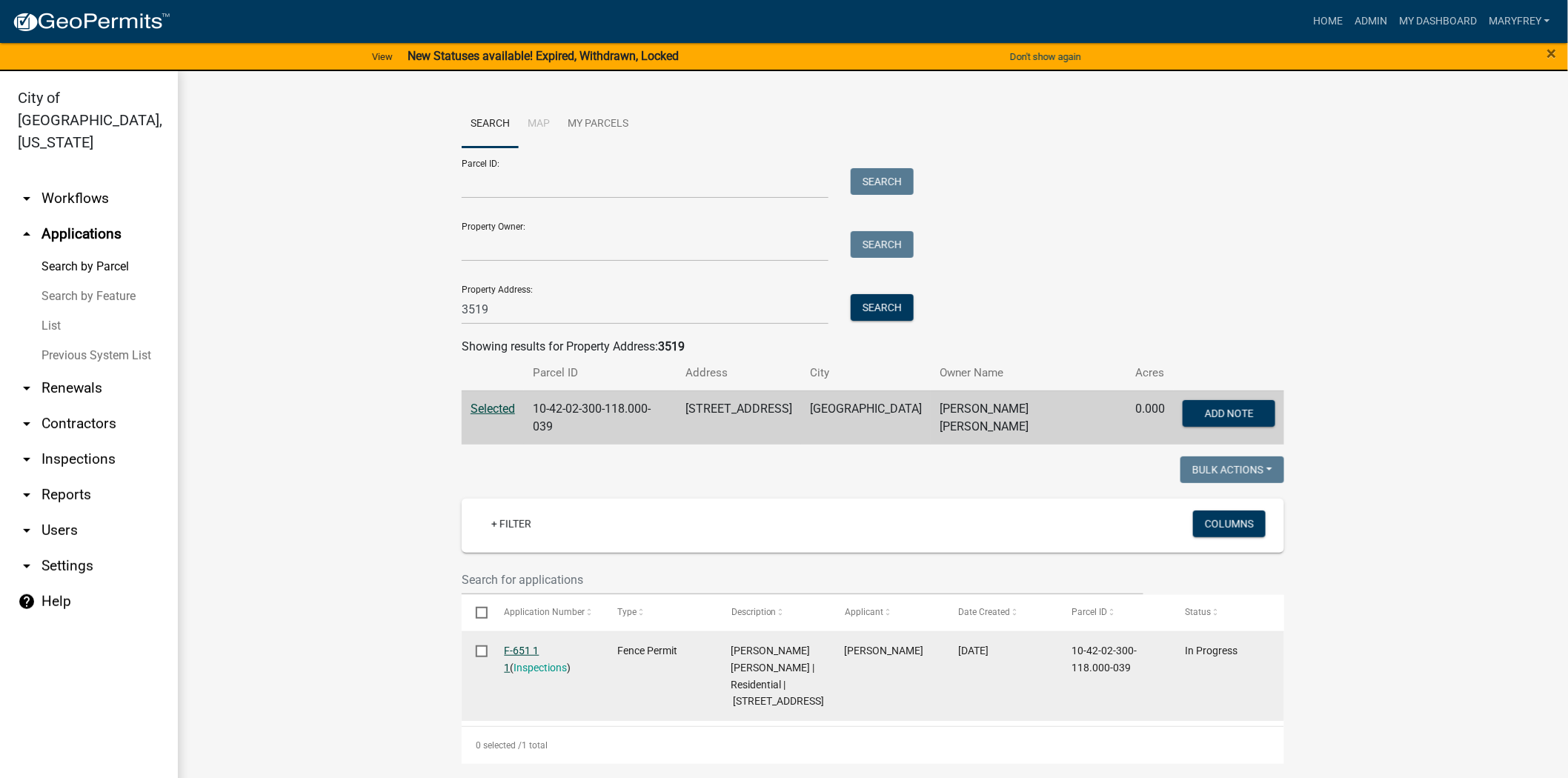
click at [521, 650] on link "F-651 1 1" at bounding box center [522, 658] width 35 height 29
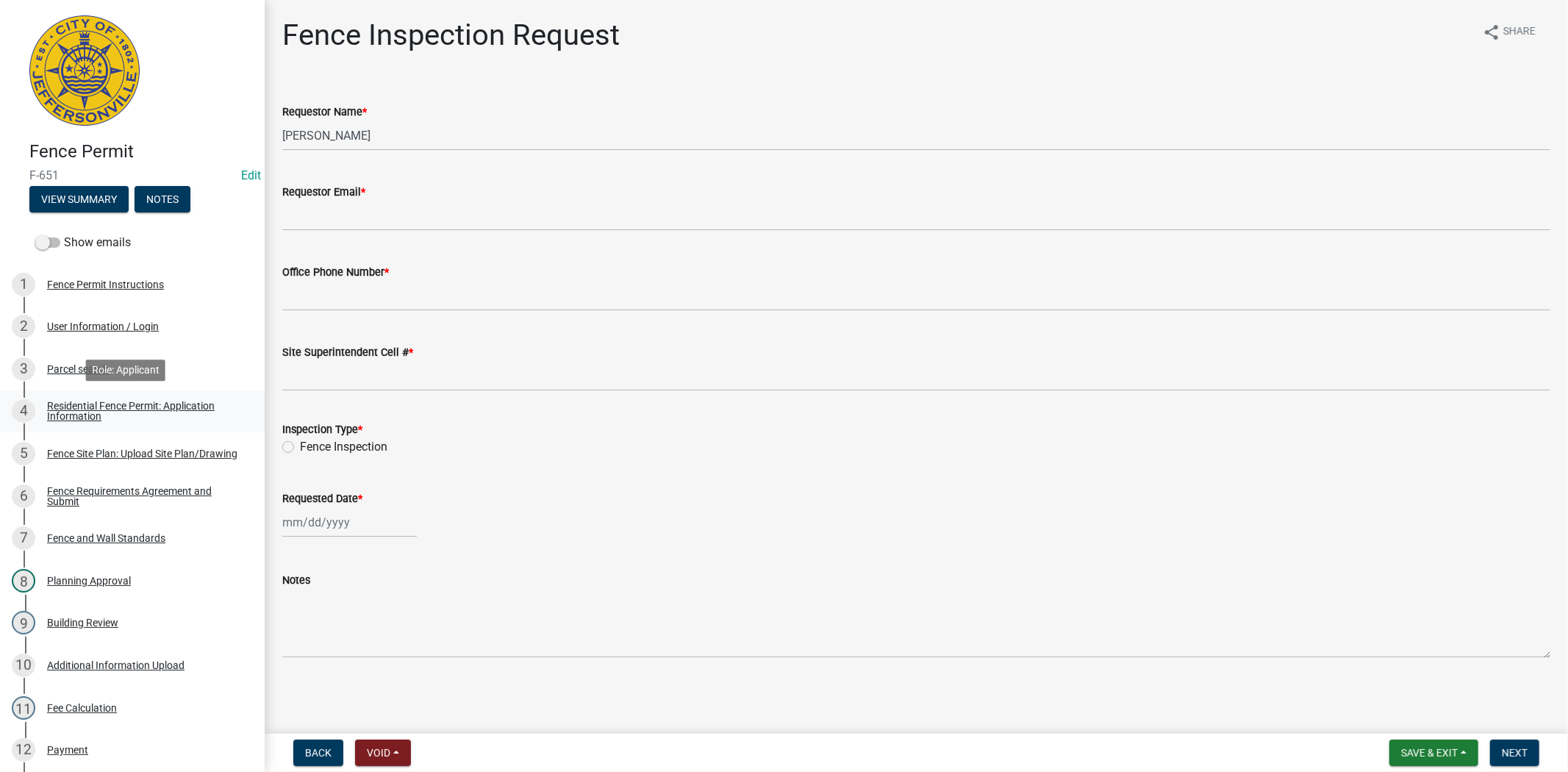
click at [121, 407] on div "Residential Fence Permit: Application Information" at bounding box center [145, 411] width 194 height 21
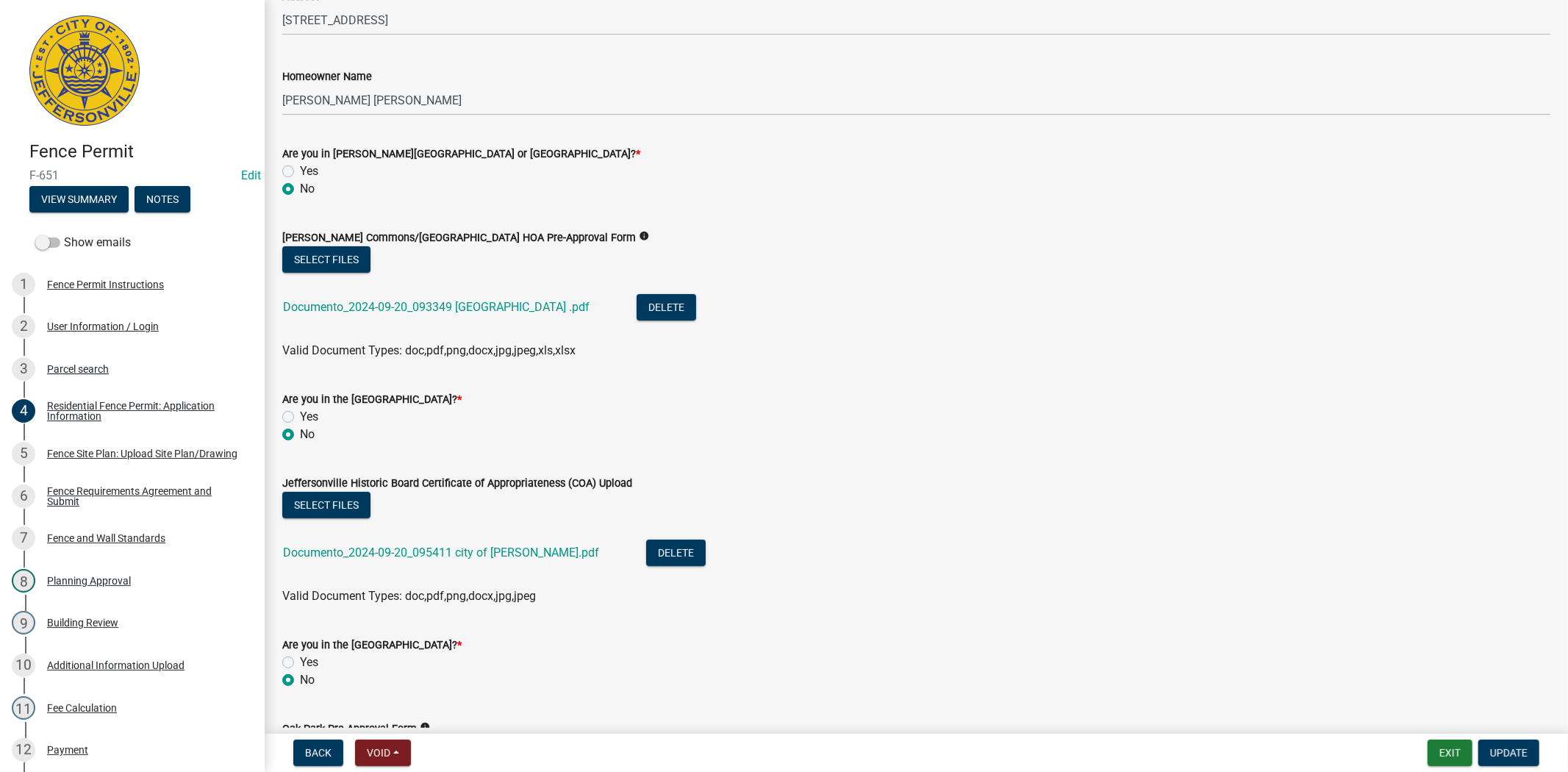
scroll to position [231, 0]
click at [73, 366] on div "Parcel search" at bounding box center [78, 369] width 62 height 10
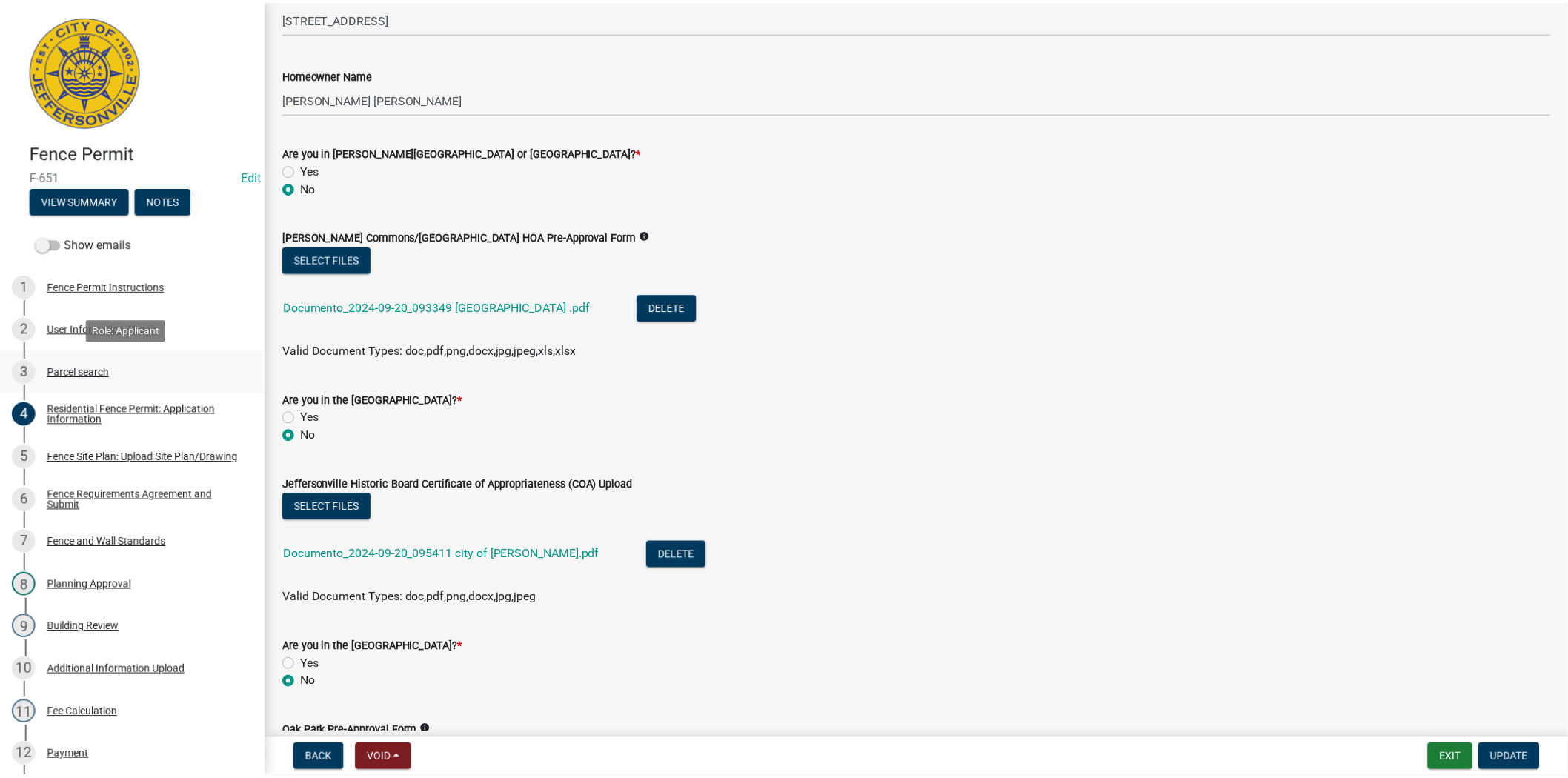
scroll to position [0, 0]
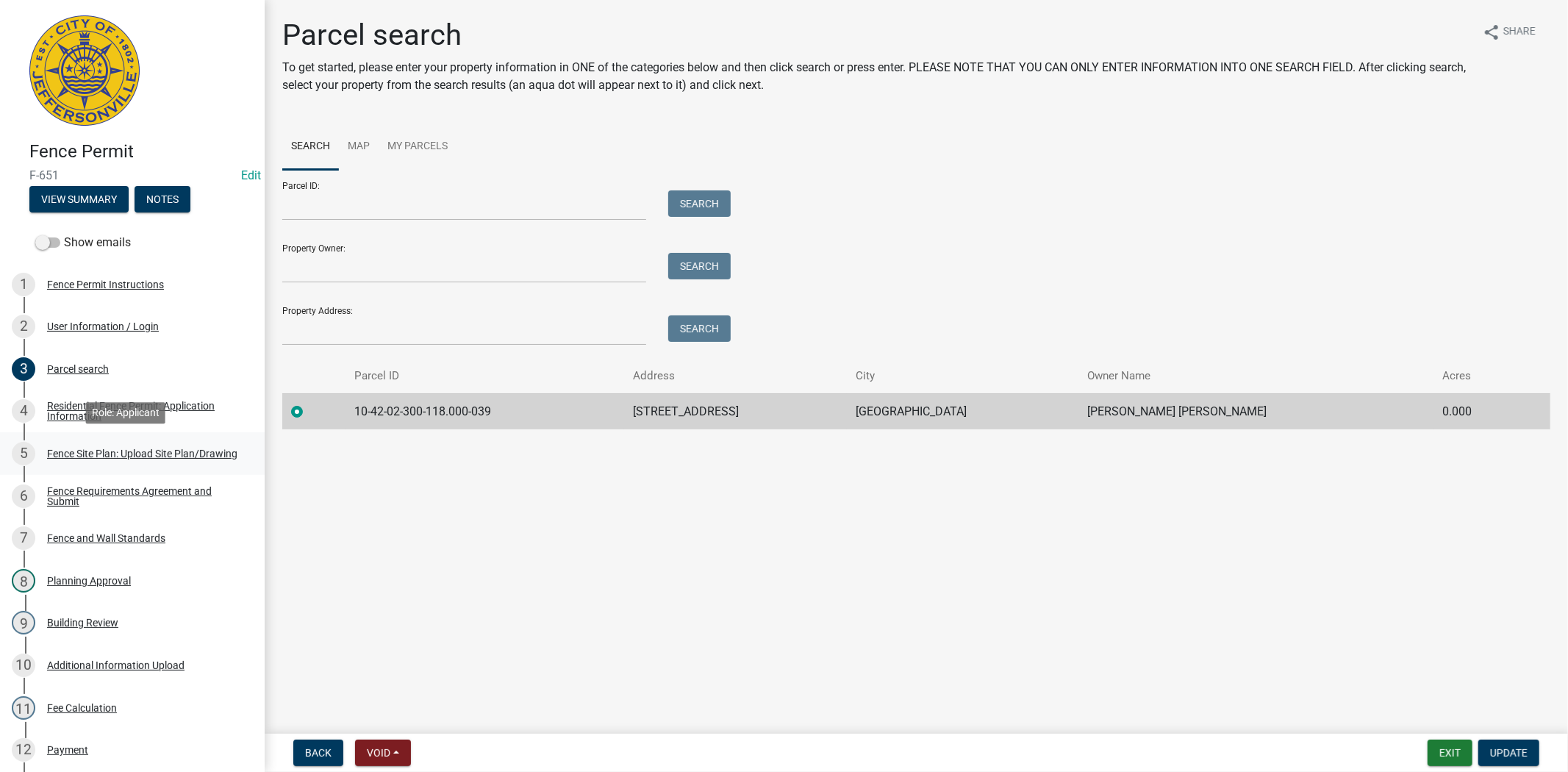
click at [103, 458] on div "Fence Site Plan: Upload Site Plan/Drawing" at bounding box center [142, 454] width 190 height 10
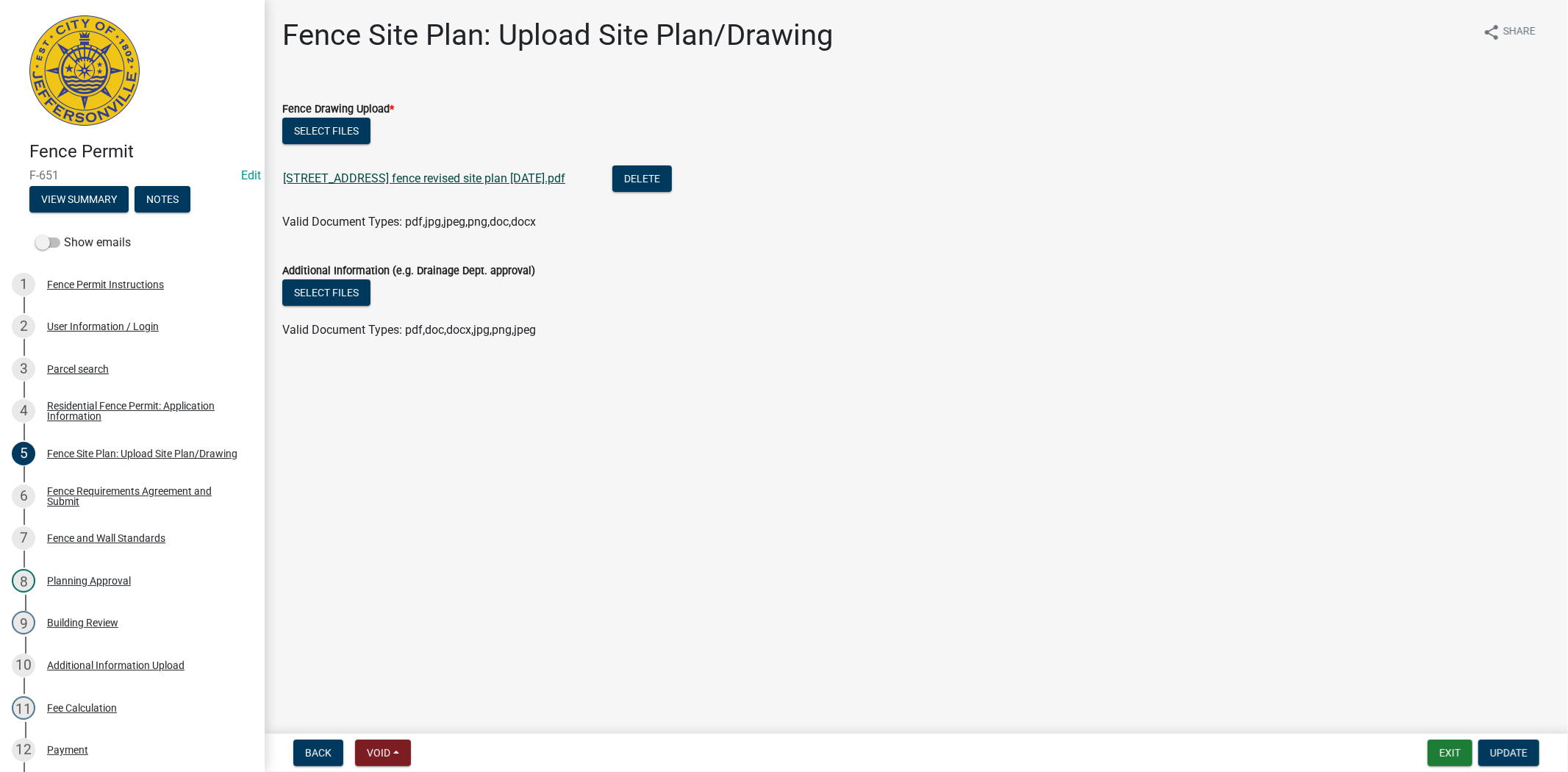
click at [428, 182] on link "3519 utica sellersburg rd fence revised site plan 09.24.24.pdf" at bounding box center [424, 178] width 282 height 14
click at [1443, 757] on button "Exit" at bounding box center [1450, 753] width 45 height 27
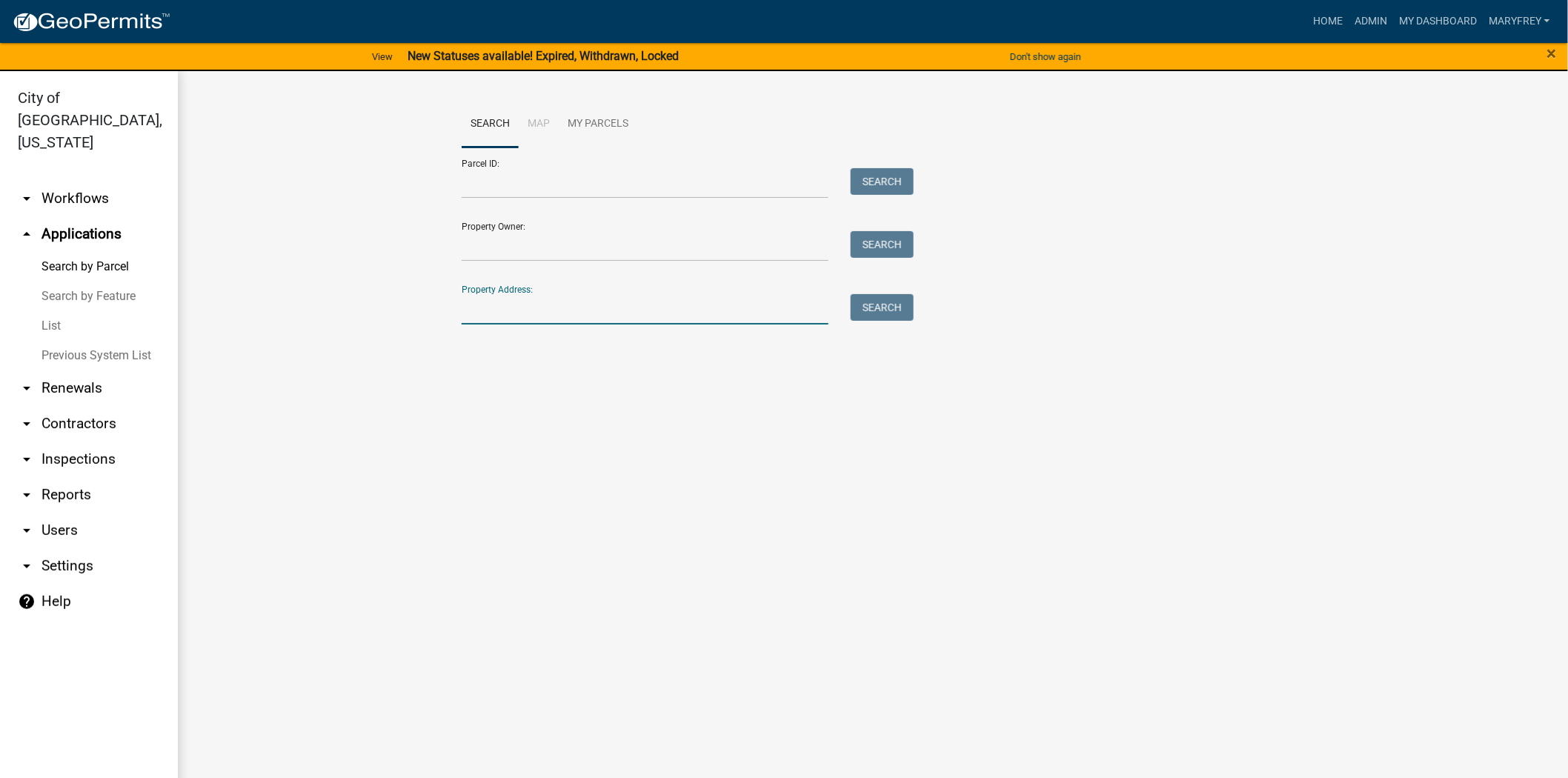
click at [482, 315] on input "Property Address:" at bounding box center [644, 309] width 367 height 30
type input "406 mary"
click at [884, 309] on button "Search" at bounding box center [882, 307] width 63 height 27
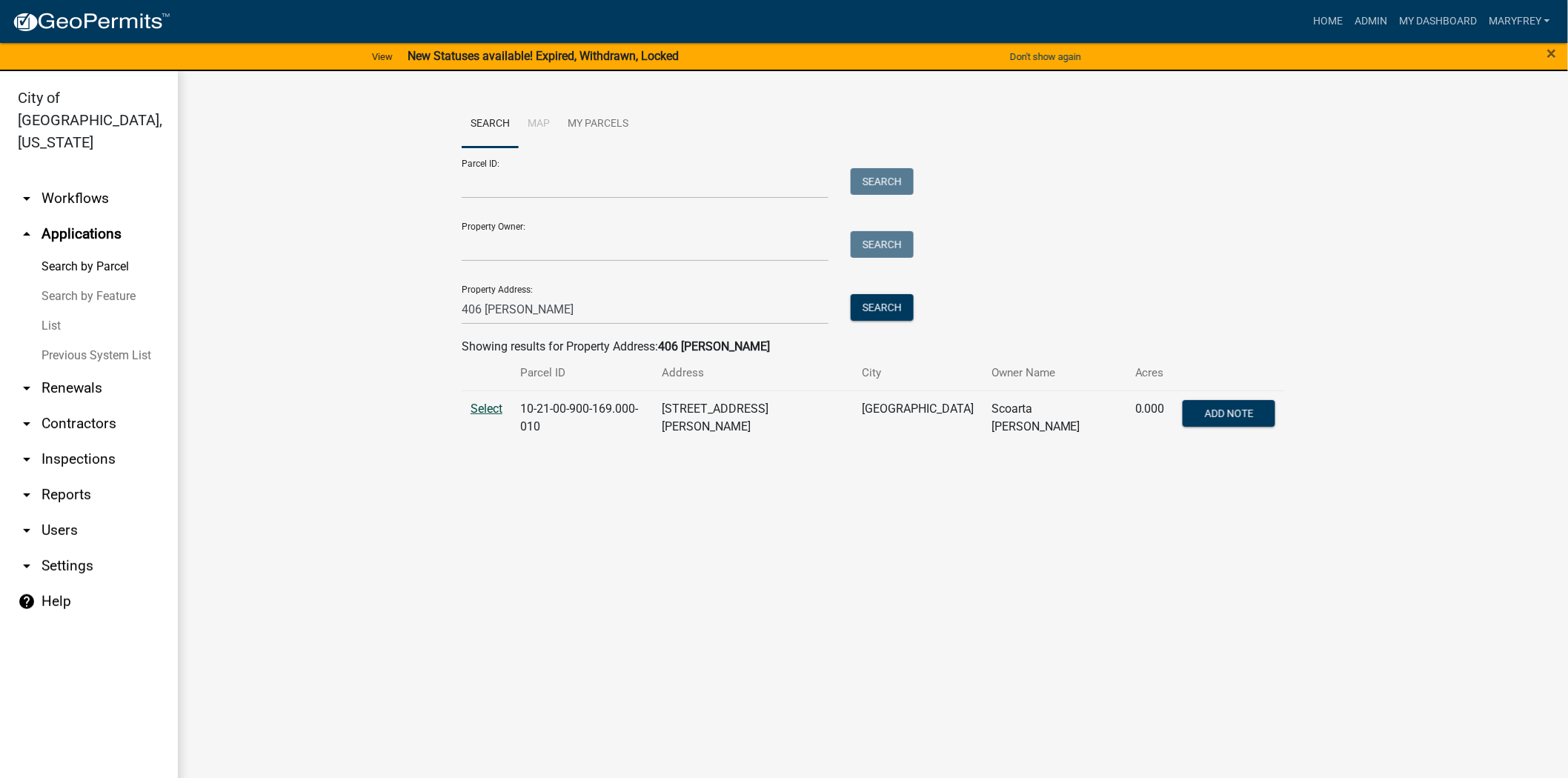
click at [499, 405] on span "Select" at bounding box center [487, 409] width 32 height 14
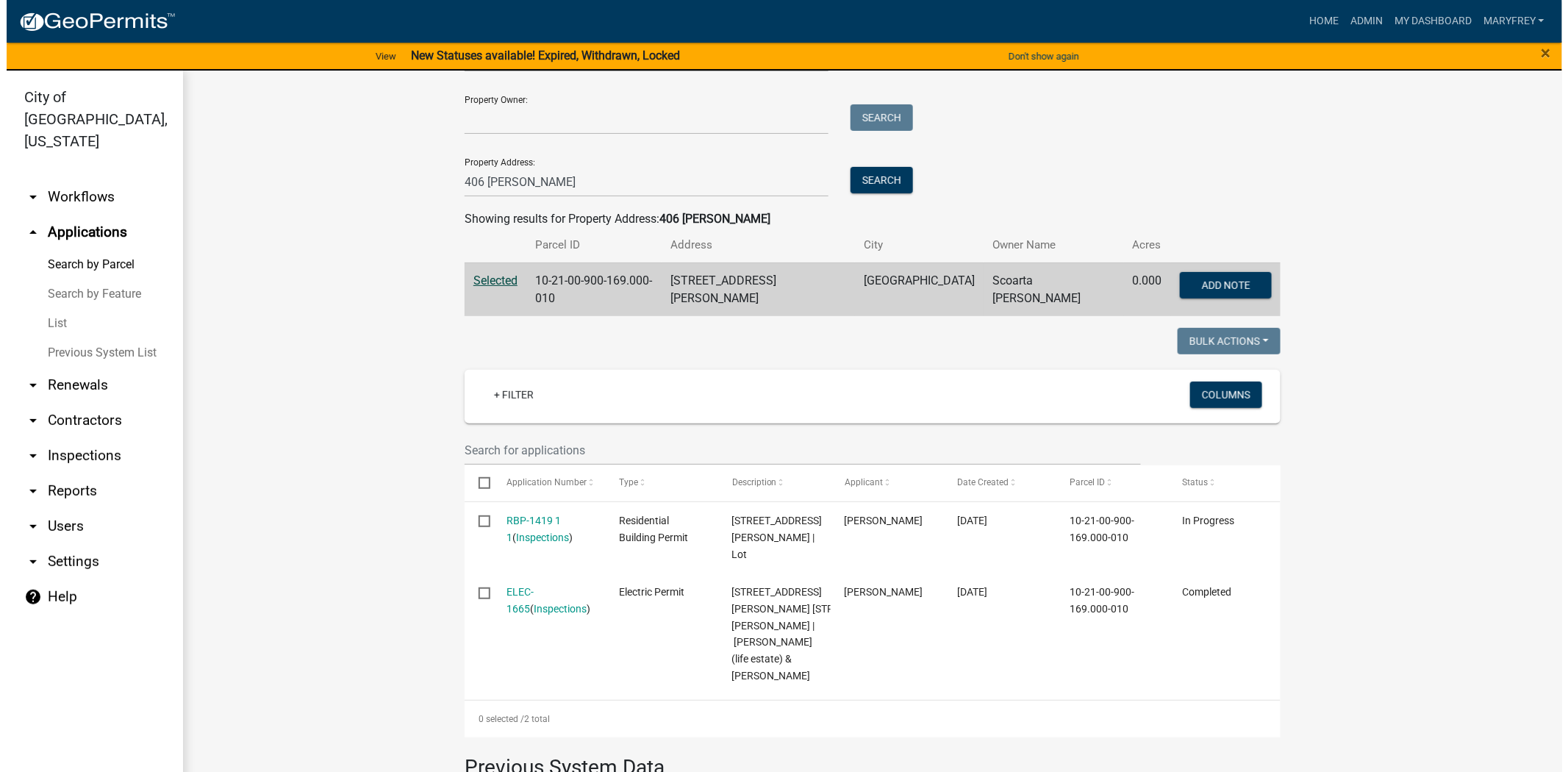
scroll to position [34, 0]
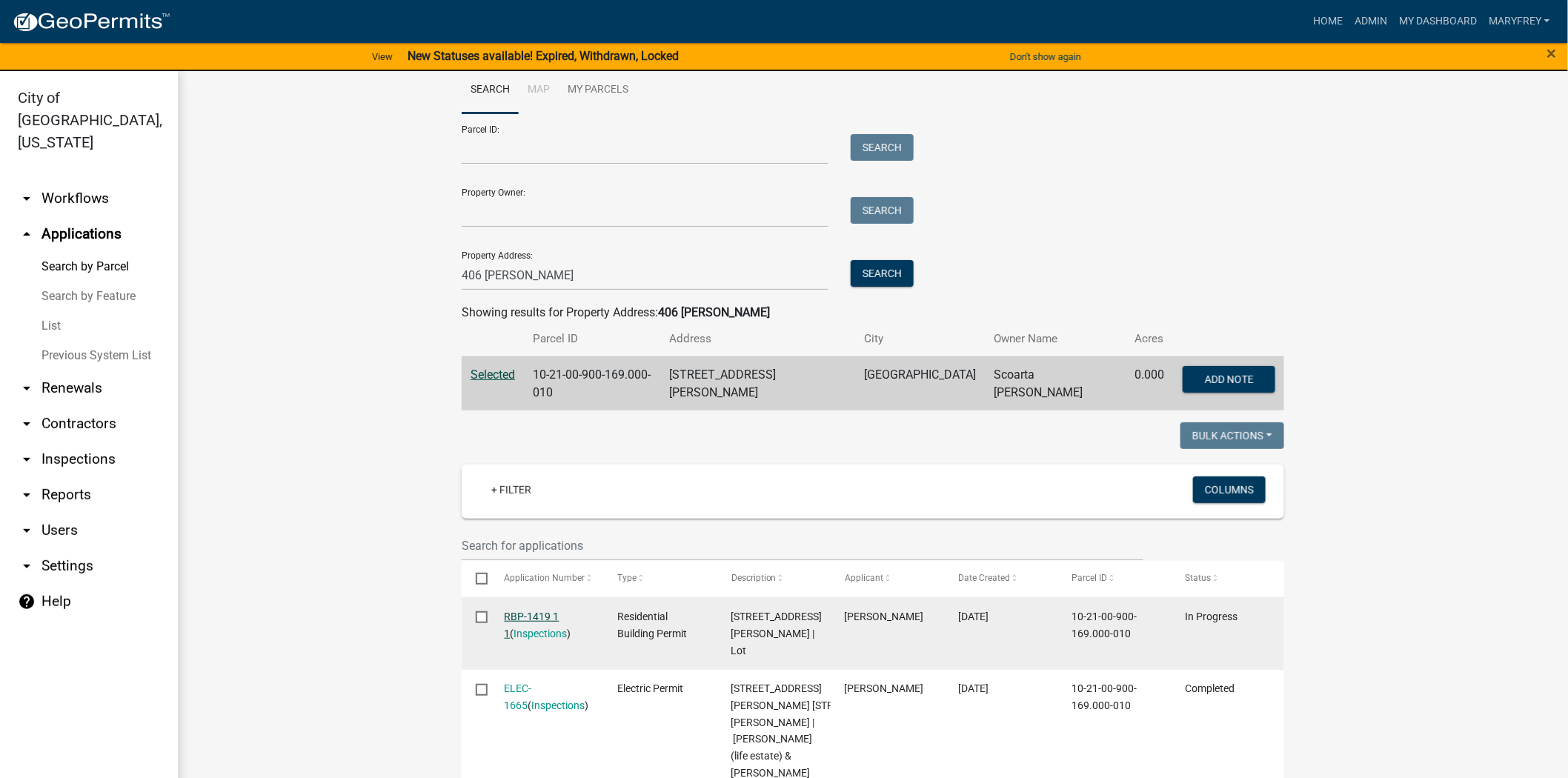
click at [532, 611] on link "RBP-1419 1 1" at bounding box center [532, 624] width 55 height 29
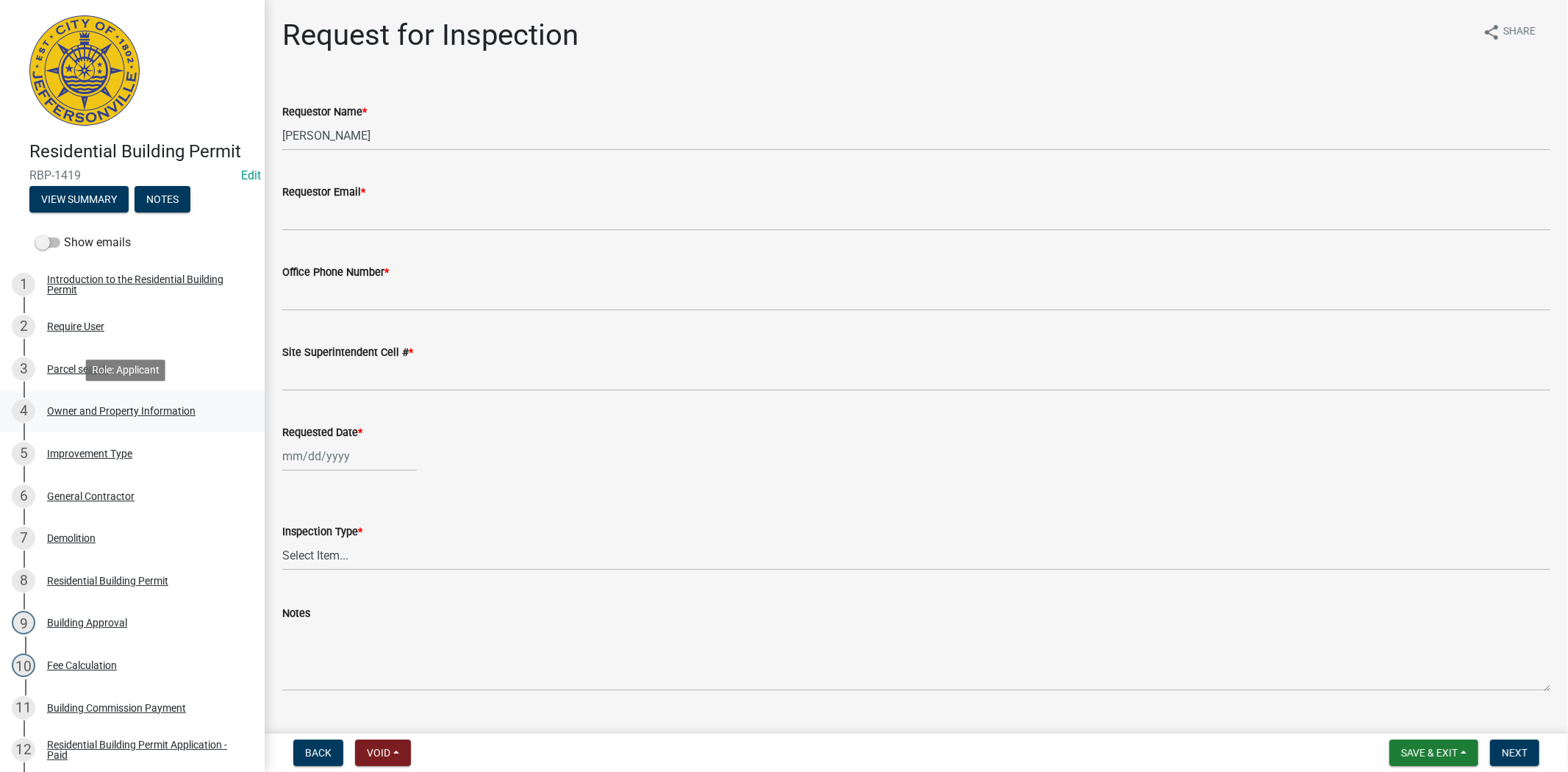
click at [114, 406] on div "Owner and Property Information" at bounding box center [121, 411] width 149 height 10
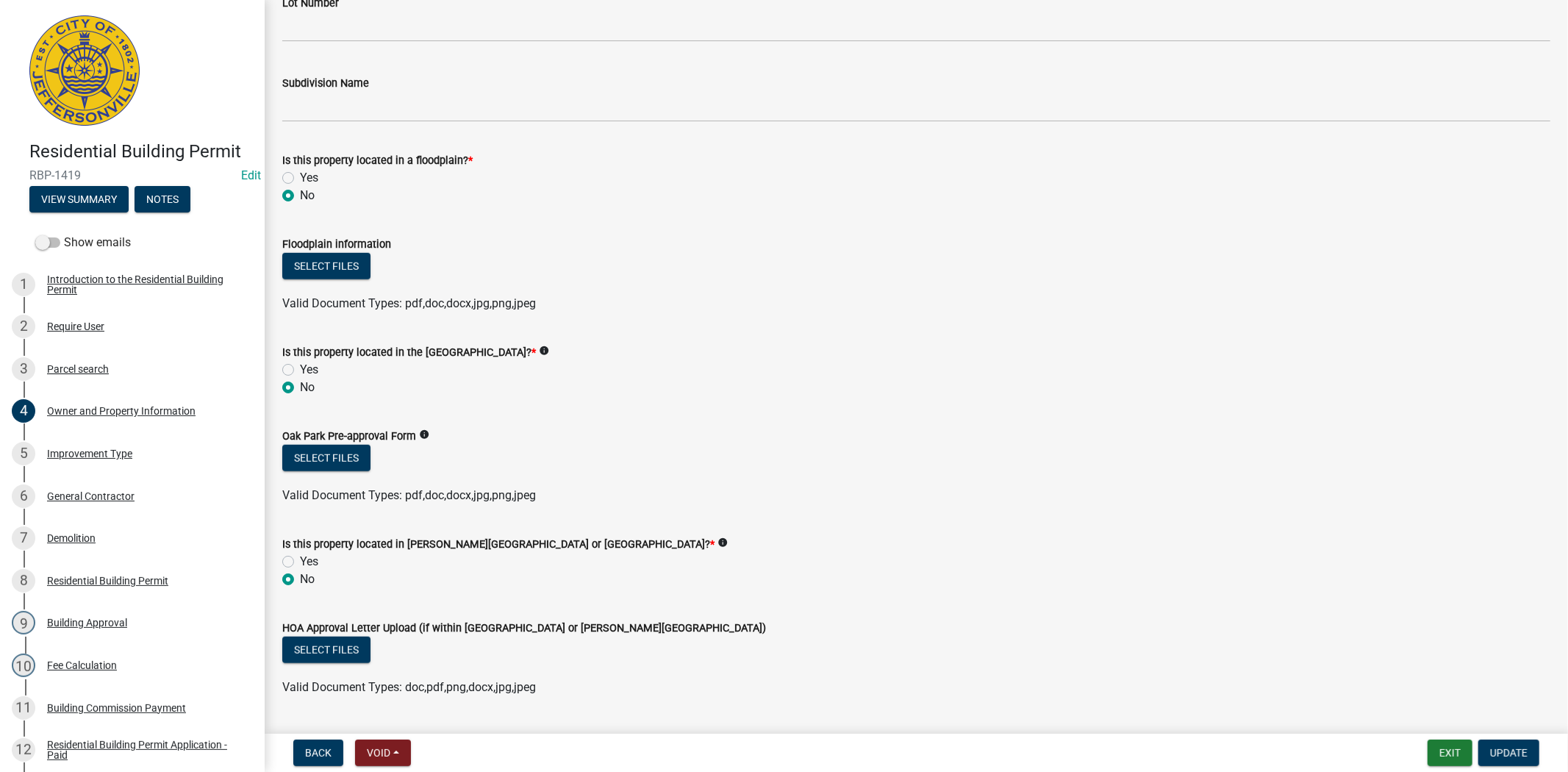
scroll to position [1133, 0]
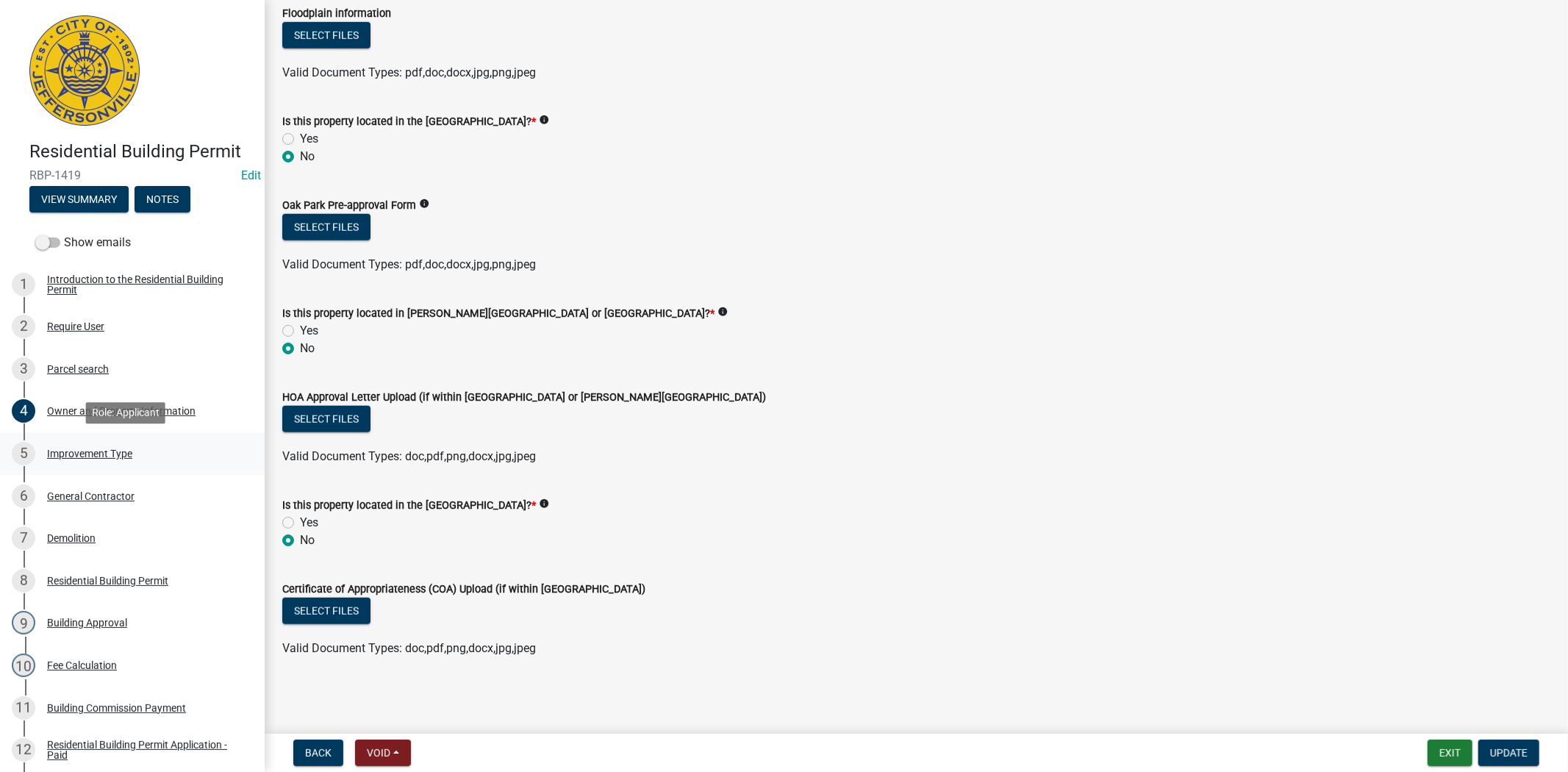
click at [98, 458] on div "Improvement Type" at bounding box center [90, 454] width 85 height 10
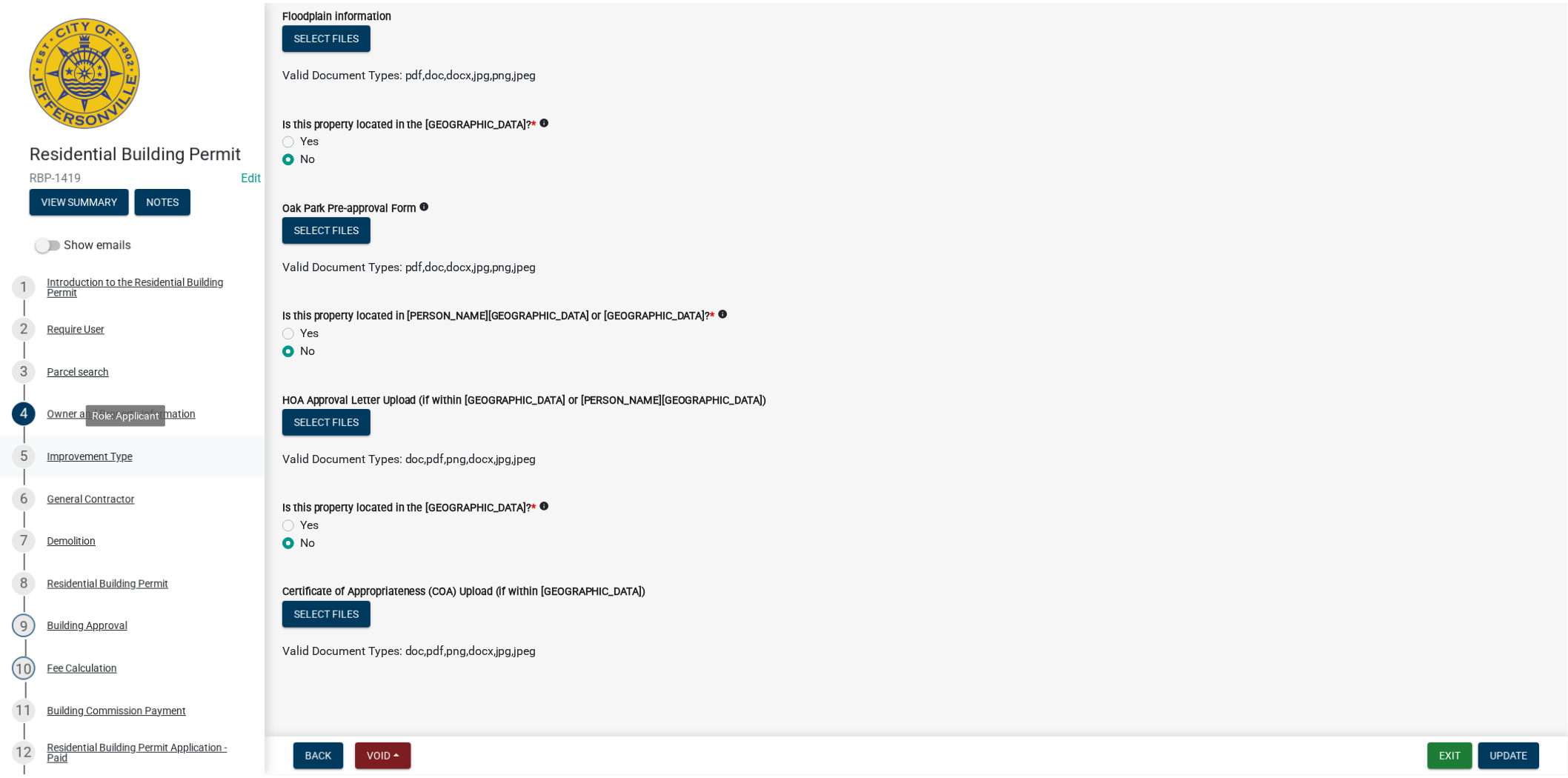
scroll to position [0, 0]
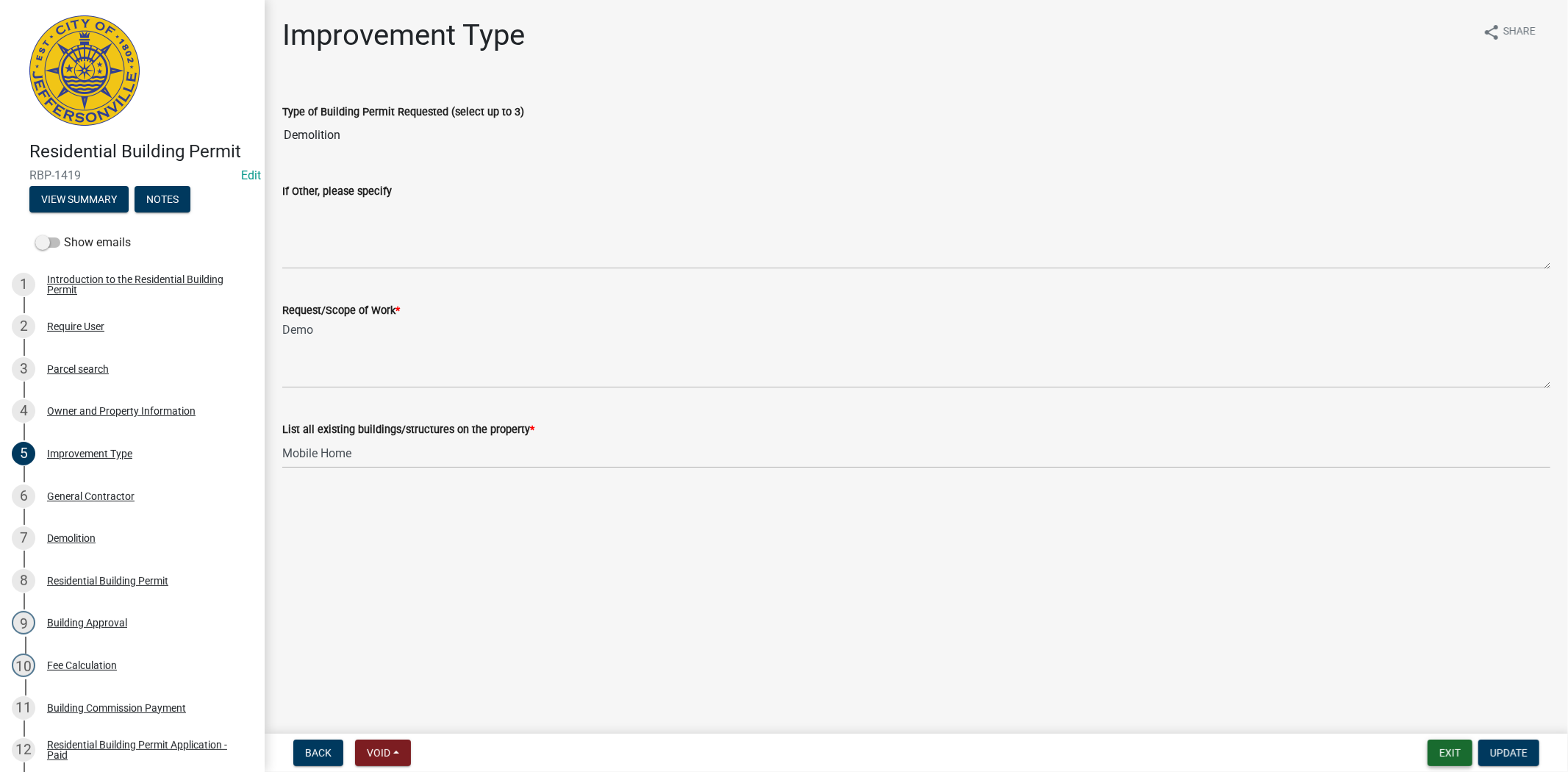
click at [1452, 755] on button "Exit" at bounding box center [1450, 753] width 45 height 27
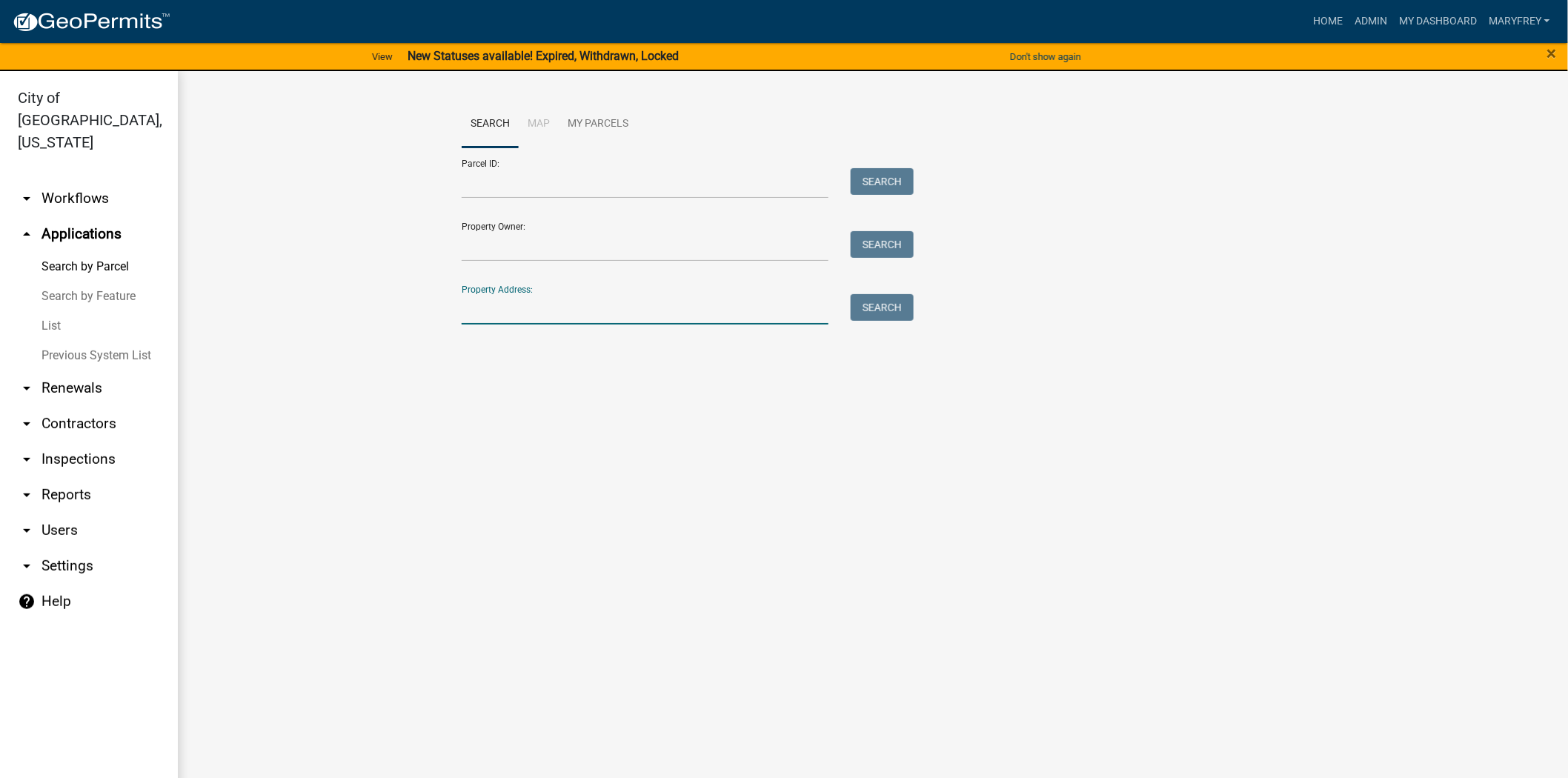
click at [530, 306] on input "Property Address:" at bounding box center [644, 309] width 367 height 30
click at [898, 308] on button "Search" at bounding box center [882, 307] width 63 height 27
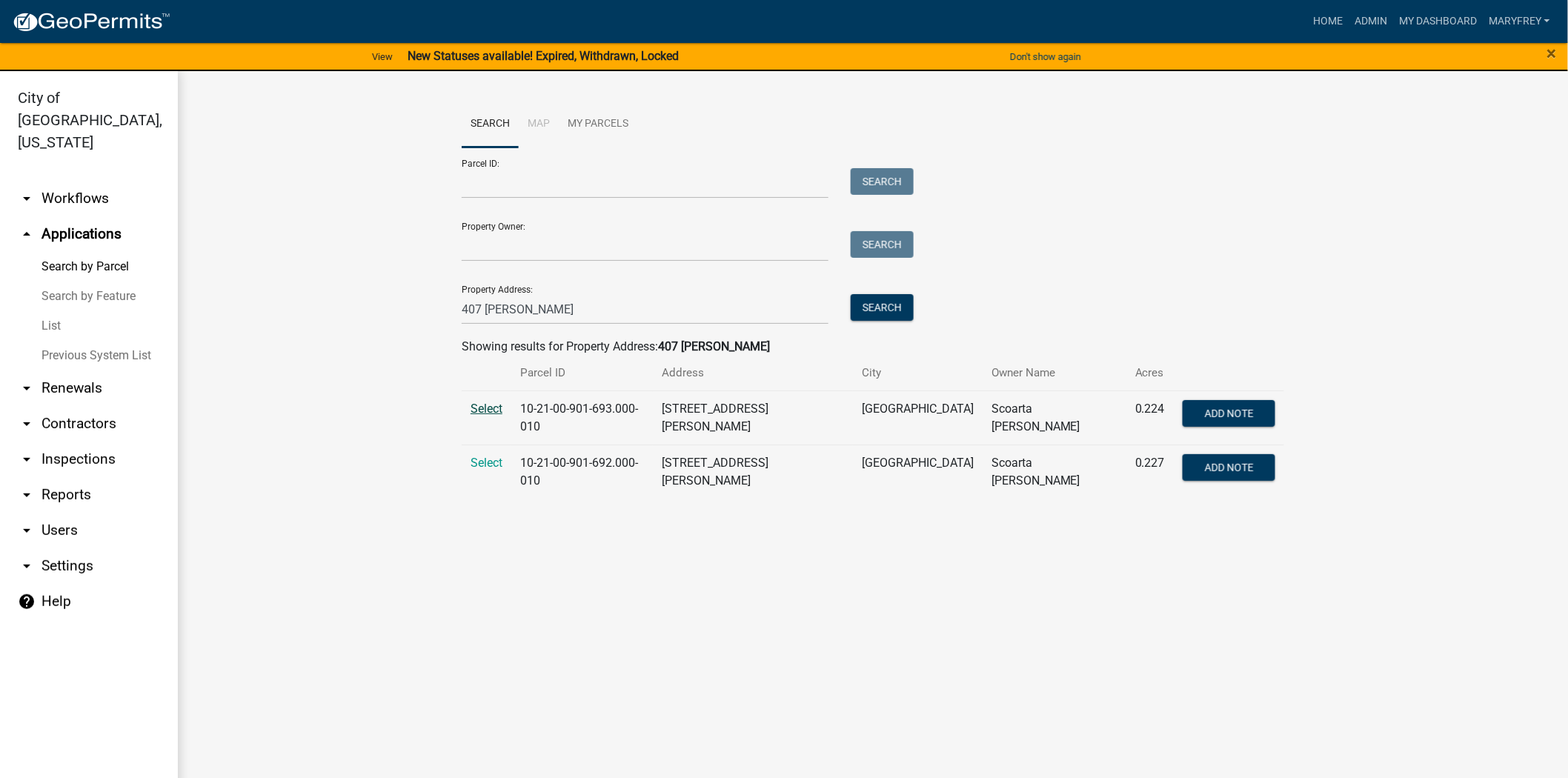
click at [489, 410] on span "Select" at bounding box center [487, 409] width 32 height 14
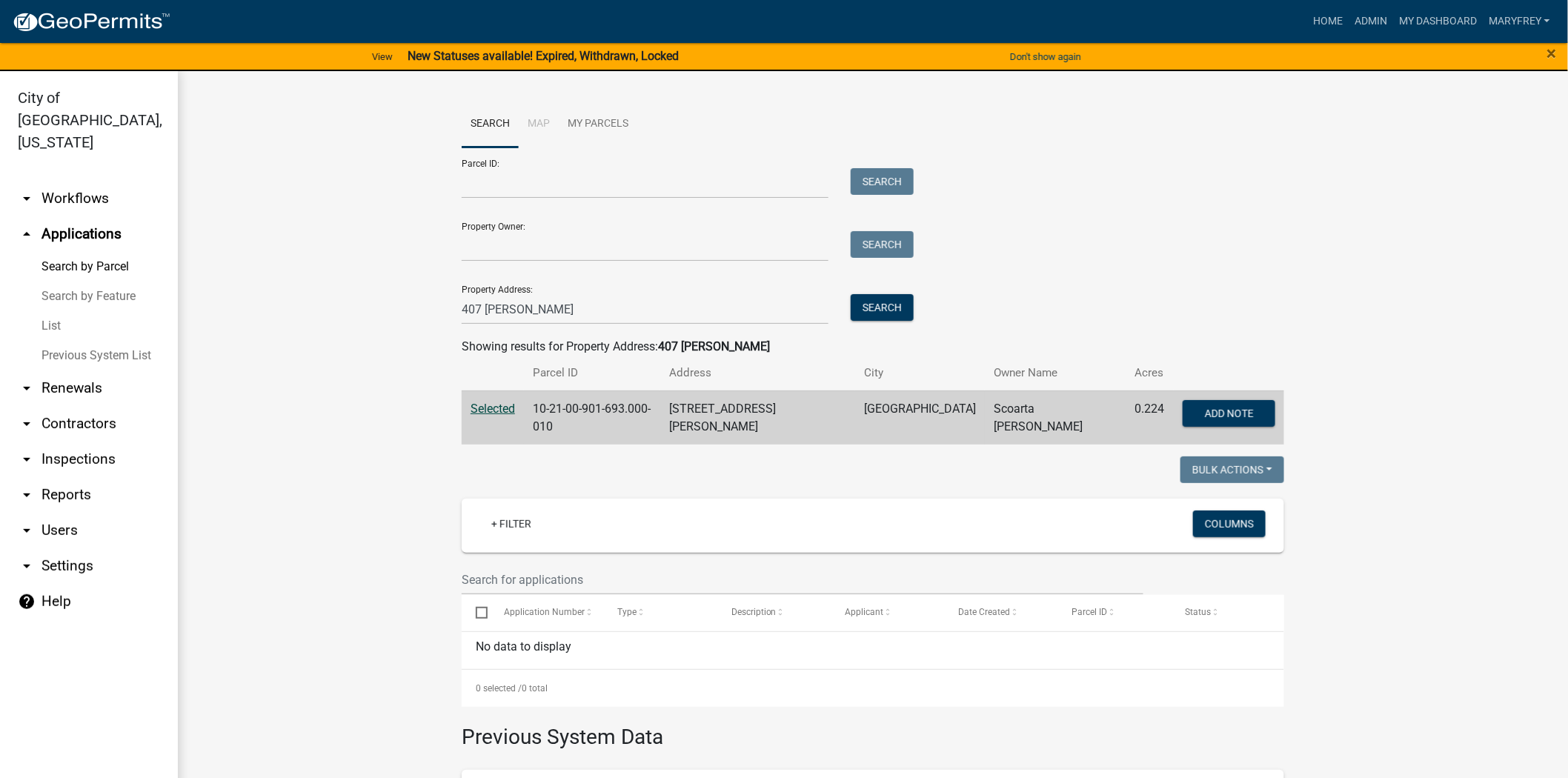
click at [492, 405] on span "Selected" at bounding box center [493, 409] width 44 height 14
click at [867, 308] on button "Search" at bounding box center [882, 307] width 63 height 27
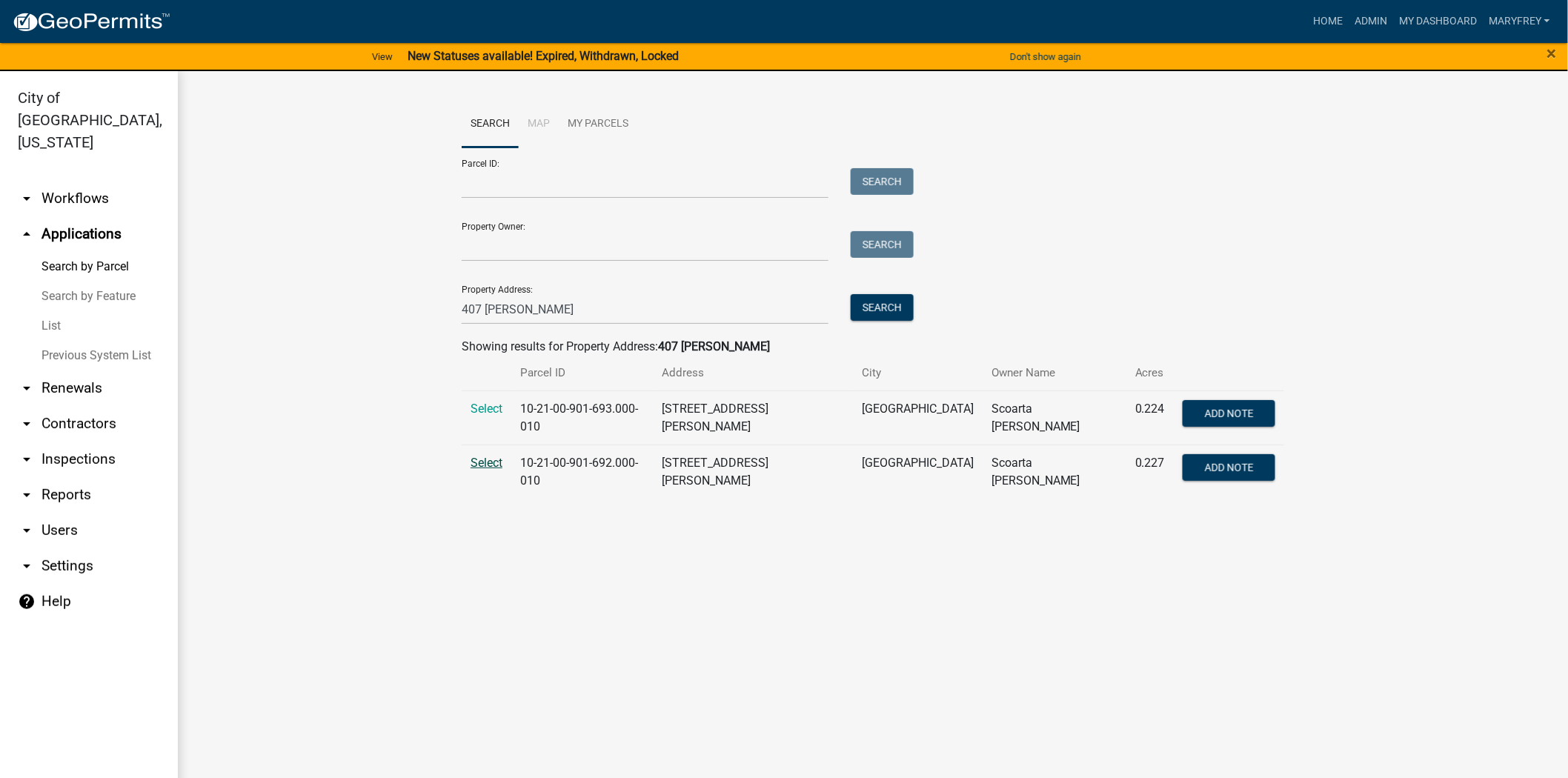
click at [491, 460] on span "Select" at bounding box center [487, 462] width 32 height 14
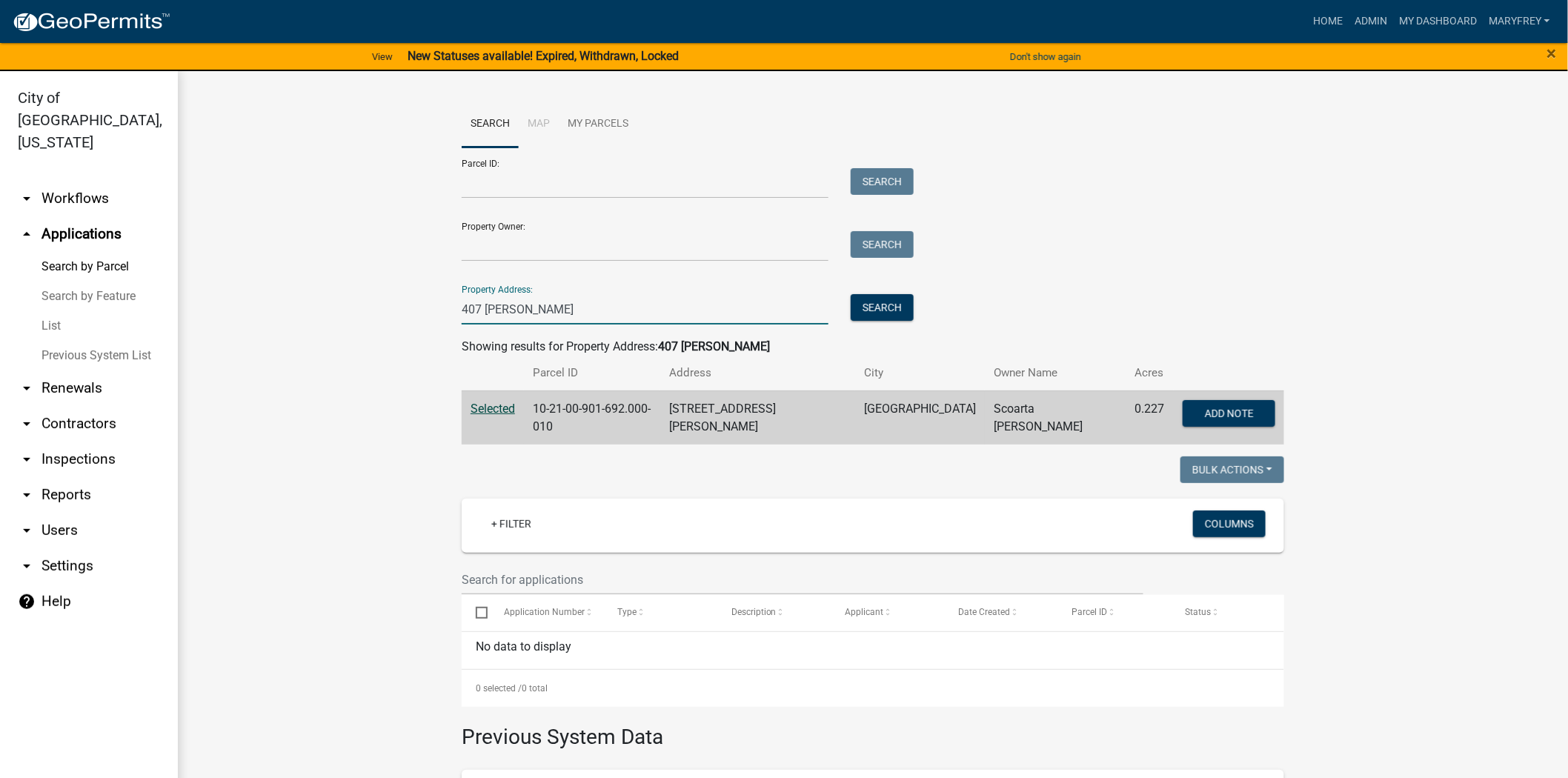
drag, startPoint x: 500, startPoint y: 310, endPoint x: 393, endPoint y: 311, distance: 107.0
click at [393, 311] on wm-workflow-application-search-view "Search Map My Parcels Parcel ID: Search Property Owner: Search Property Address…" at bounding box center [872, 539] width 1330 height 878
click at [875, 309] on button "Search" at bounding box center [882, 307] width 63 height 27
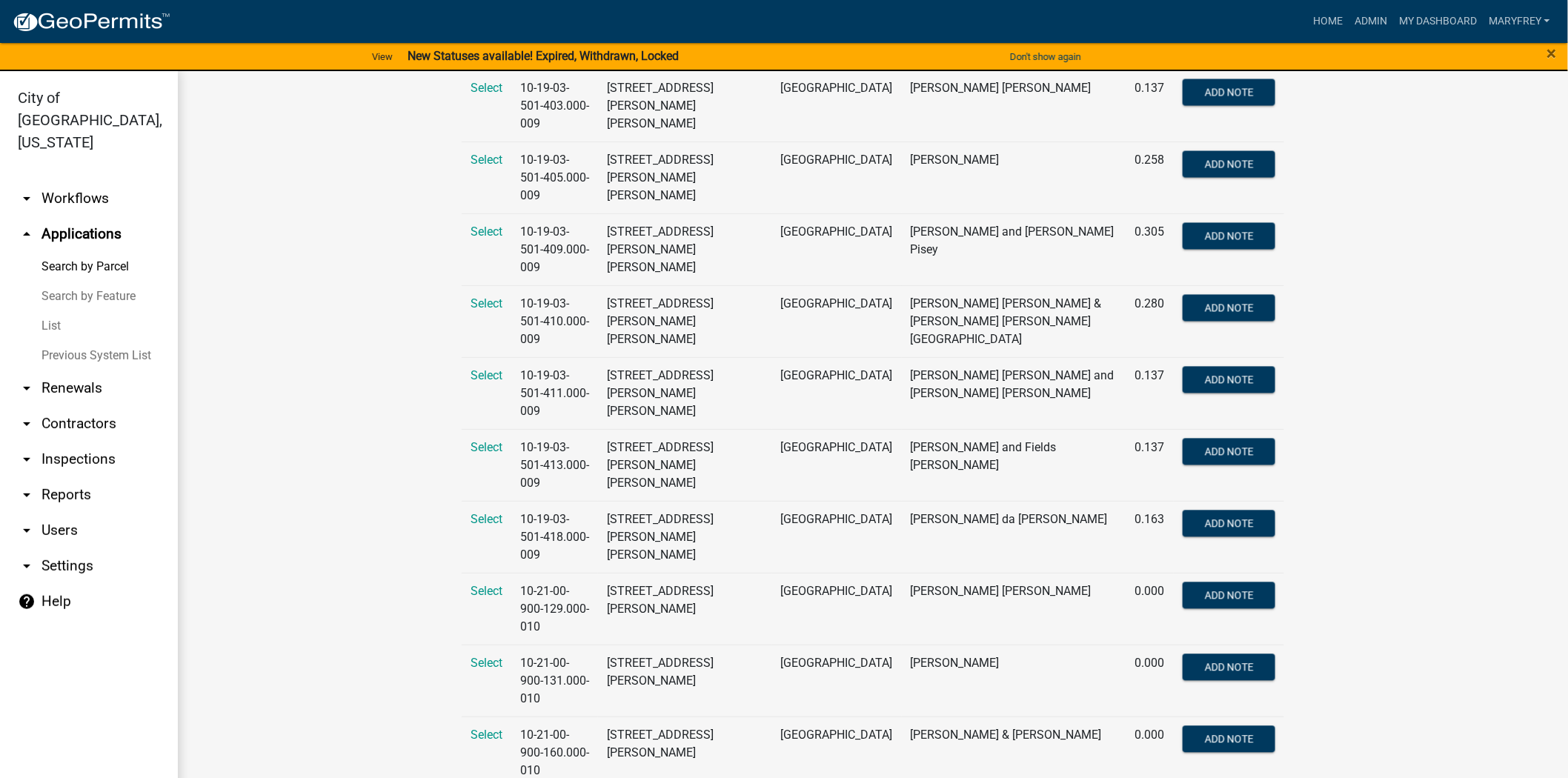
scroll to position [3591, 0]
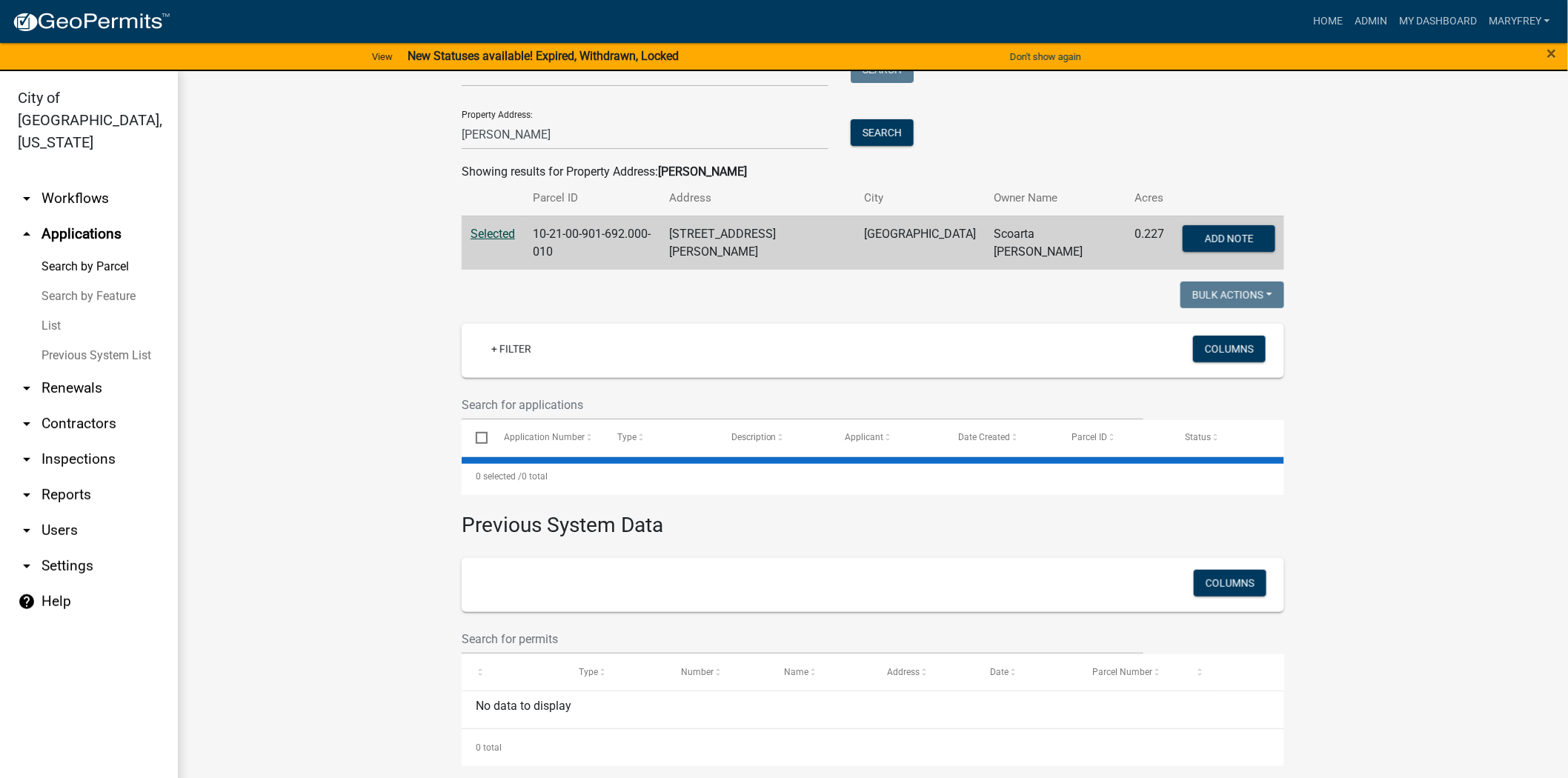
scroll to position [0, 0]
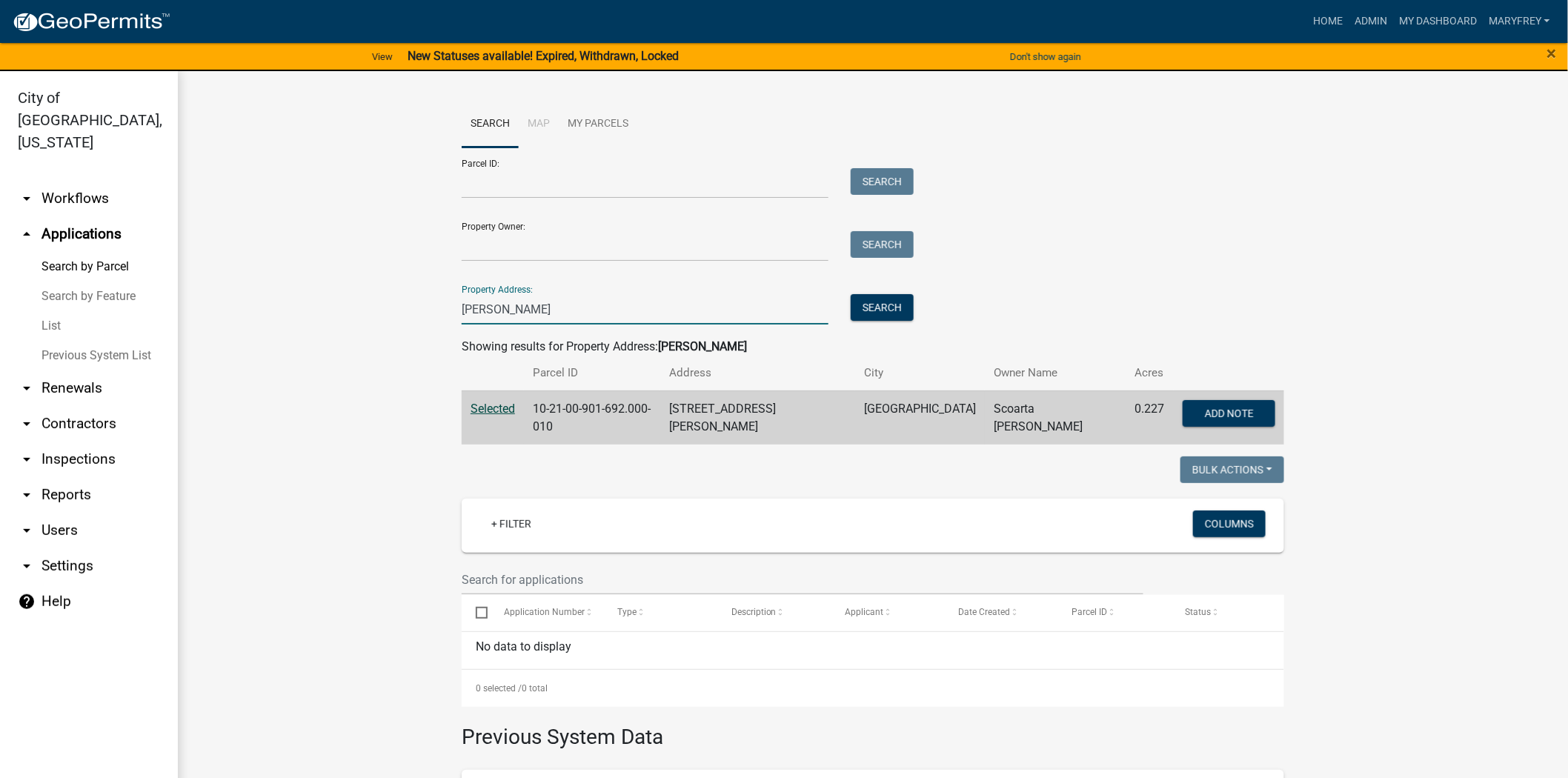
drag, startPoint x: 478, startPoint y: 315, endPoint x: 432, endPoint y: 317, distance: 46.0
click at [432, 317] on wm-workflow-application-search-view "Search Map My Parcels Parcel ID: Search Property Owner: Search Property Address…" at bounding box center [872, 539] width 1330 height 878
click at [872, 306] on button "Search" at bounding box center [882, 307] width 63 height 27
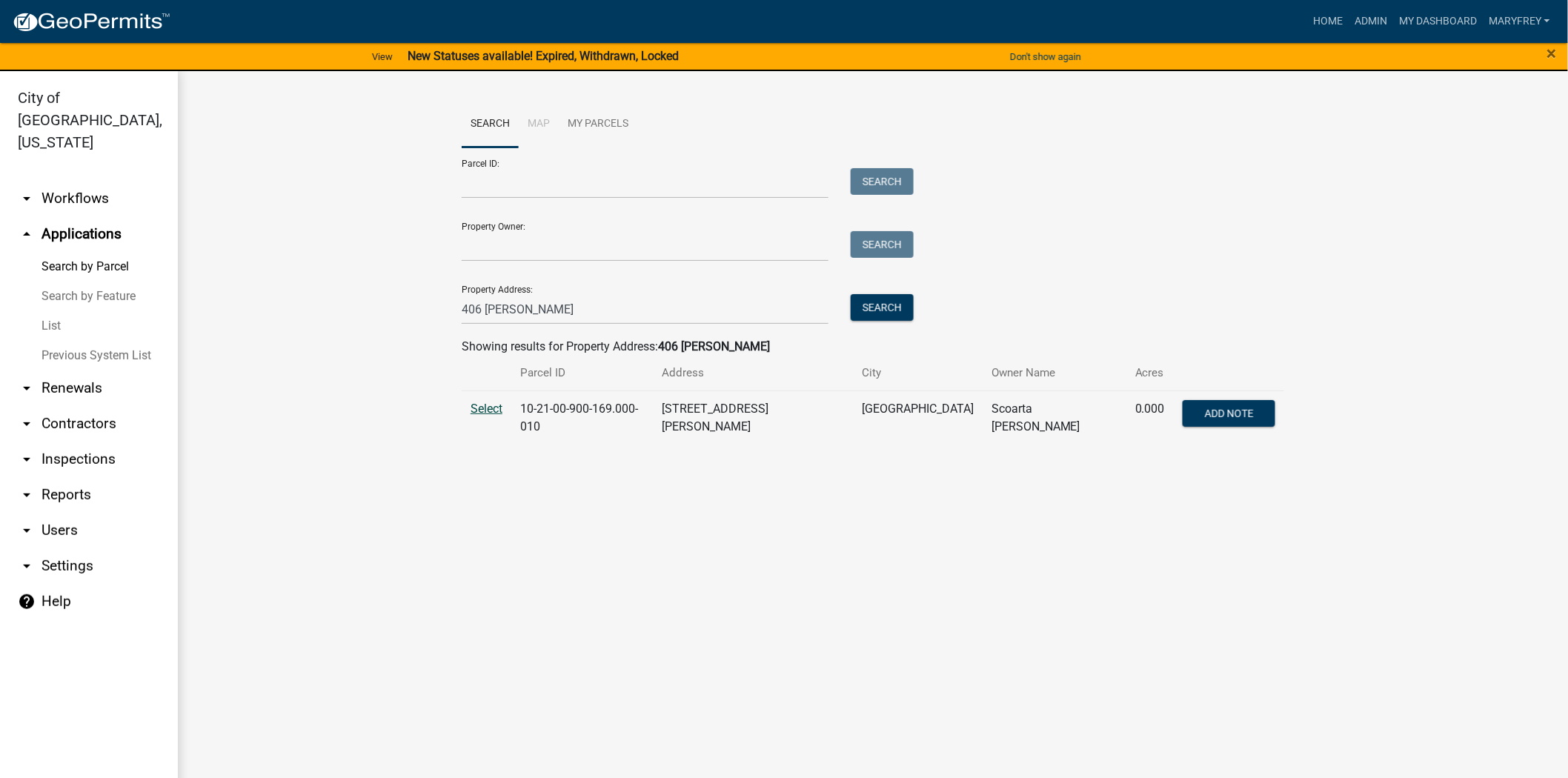
click at [486, 409] on span "Select" at bounding box center [487, 409] width 32 height 14
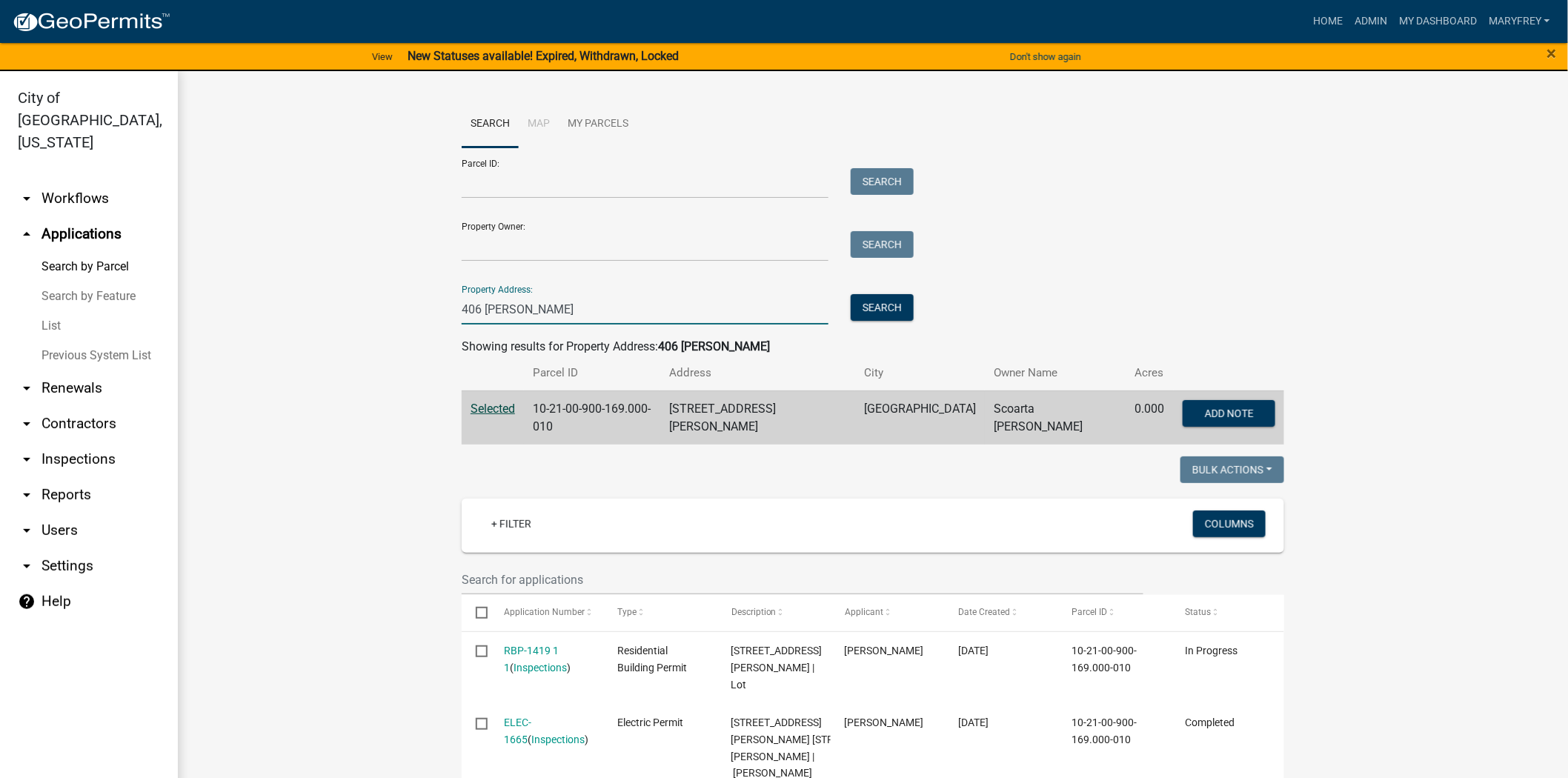
drag, startPoint x: 491, startPoint y: 317, endPoint x: 332, endPoint y: 338, distance: 160.4
click at [332, 324] on wm-workflow-application-search-view "Search Map My Parcels Parcel ID: Search Property Owner: Search Property Address…" at bounding box center [872, 621] width 1330 height 1041
click at [867, 305] on button "Search" at bounding box center [882, 307] width 63 height 27
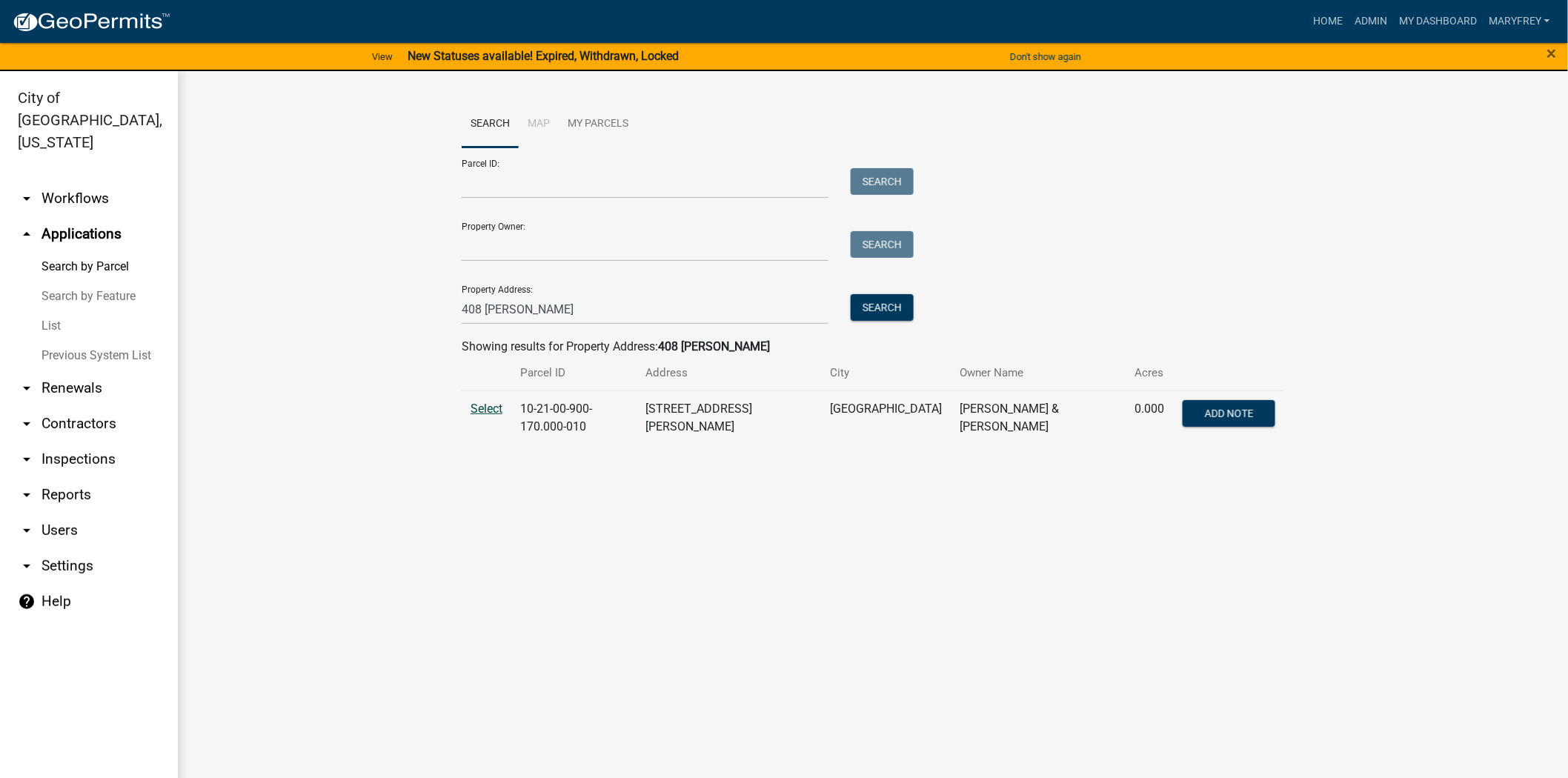
click at [486, 404] on span "Select" at bounding box center [487, 409] width 32 height 14
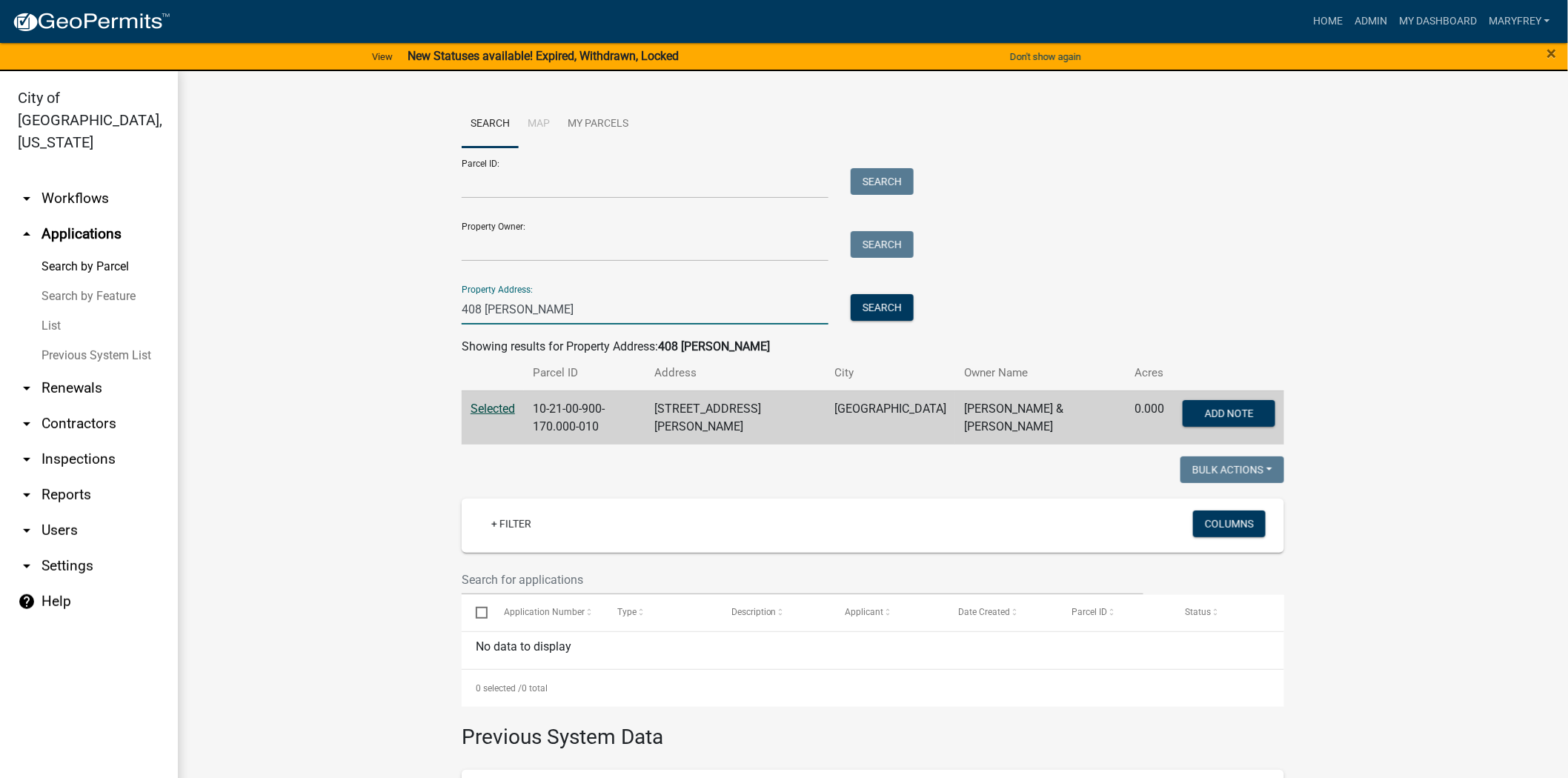
drag, startPoint x: 382, startPoint y: 313, endPoint x: 308, endPoint y: 318, distance: 74.2
click at [308, 318] on wm-workflow-application-search-view "Search Map My Parcels Parcel ID: Search Property Owner: Search Property Address…" at bounding box center [872, 539] width 1330 height 878
click at [872, 313] on button "Search" at bounding box center [882, 307] width 63 height 27
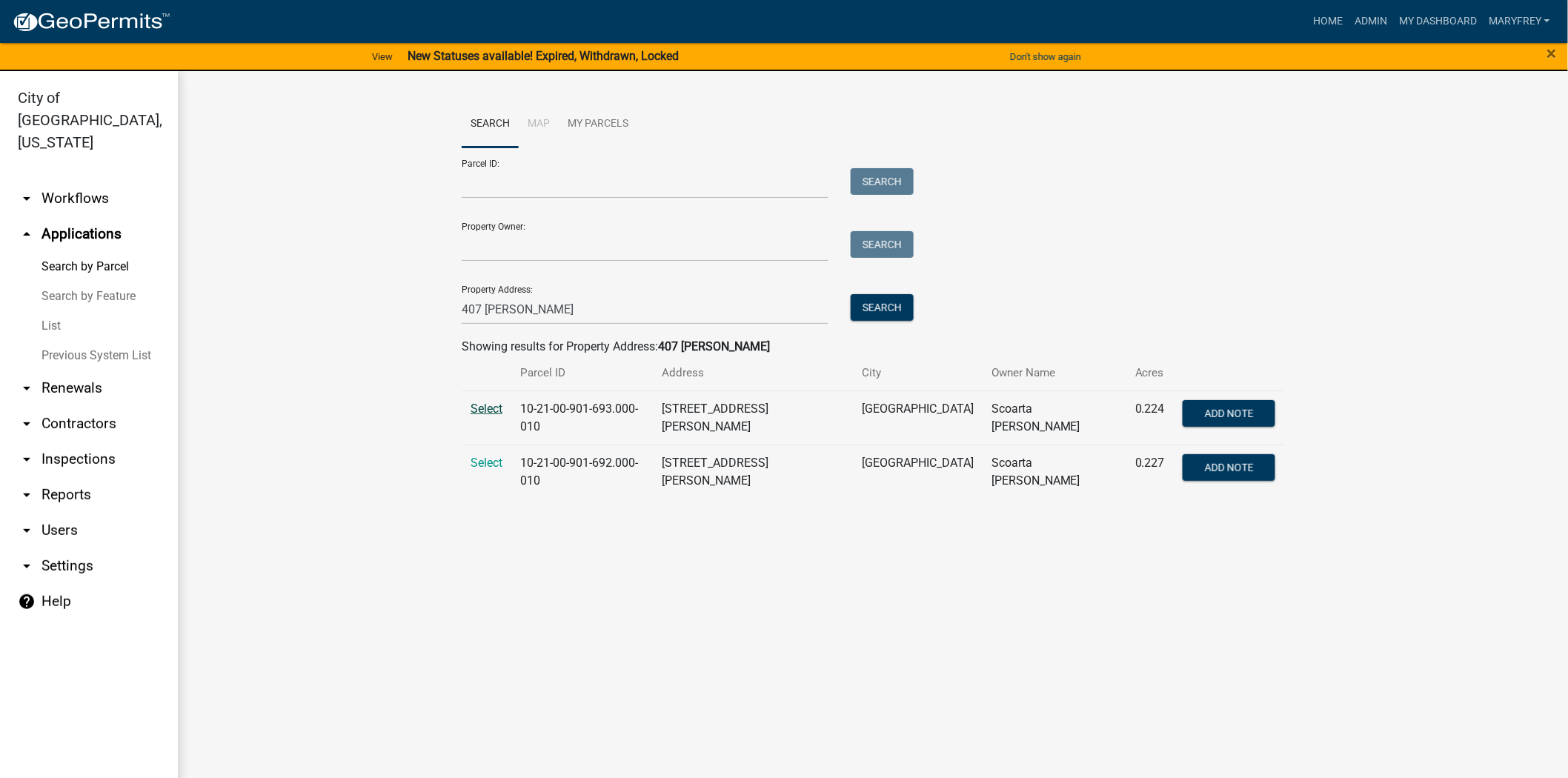
click at [493, 414] on span "Select" at bounding box center [487, 409] width 32 height 14
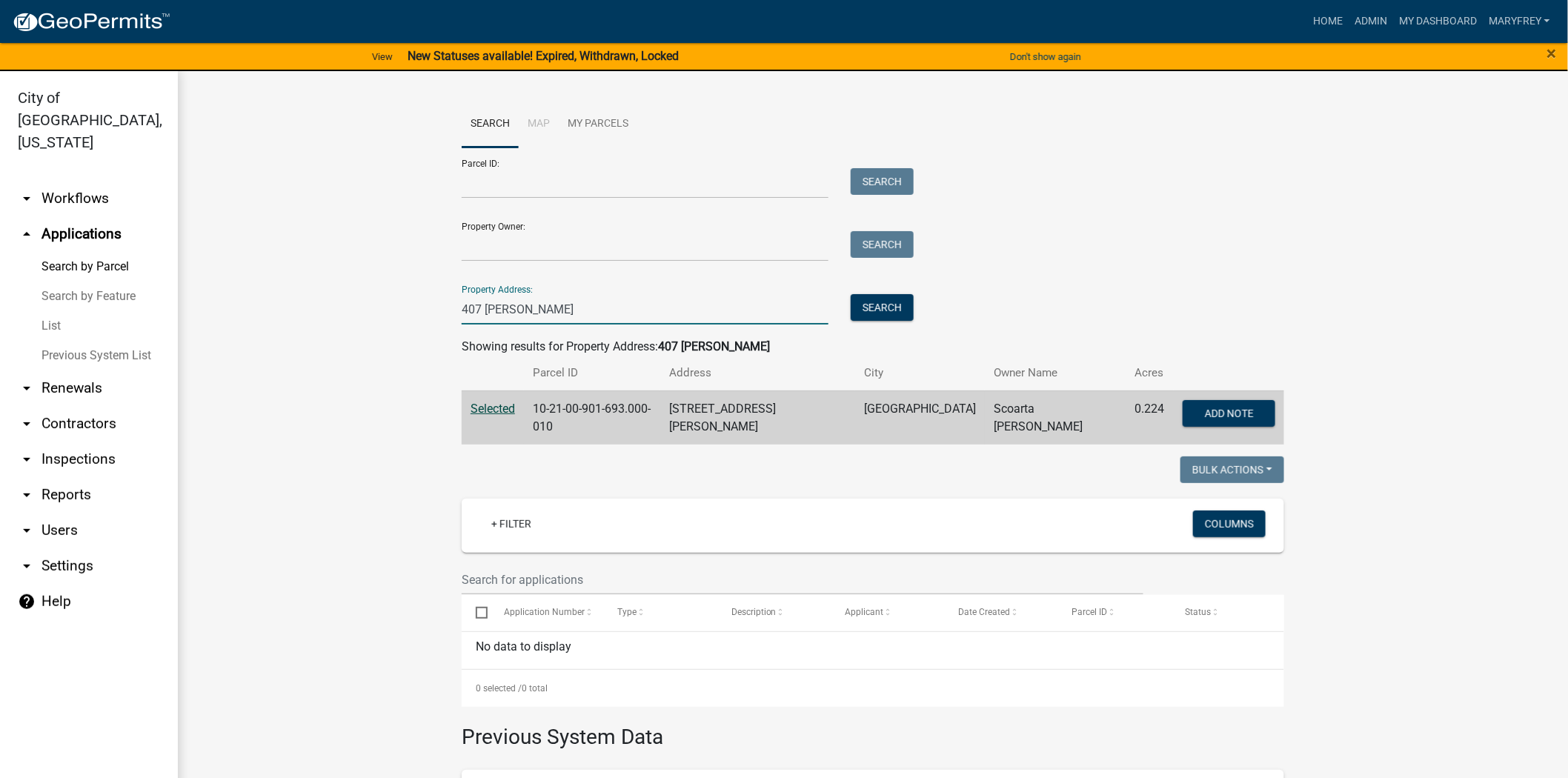
drag, startPoint x: 522, startPoint y: 311, endPoint x: 431, endPoint y: 304, distance: 91.3
click at [431, 304] on wm-workflow-application-search-view "Search Map My Parcels Parcel ID: Search Property Owner: Search Property Address…" at bounding box center [872, 539] width 1330 height 878
type input "416 mary"
click at [885, 306] on button "Search" at bounding box center [882, 307] width 63 height 27
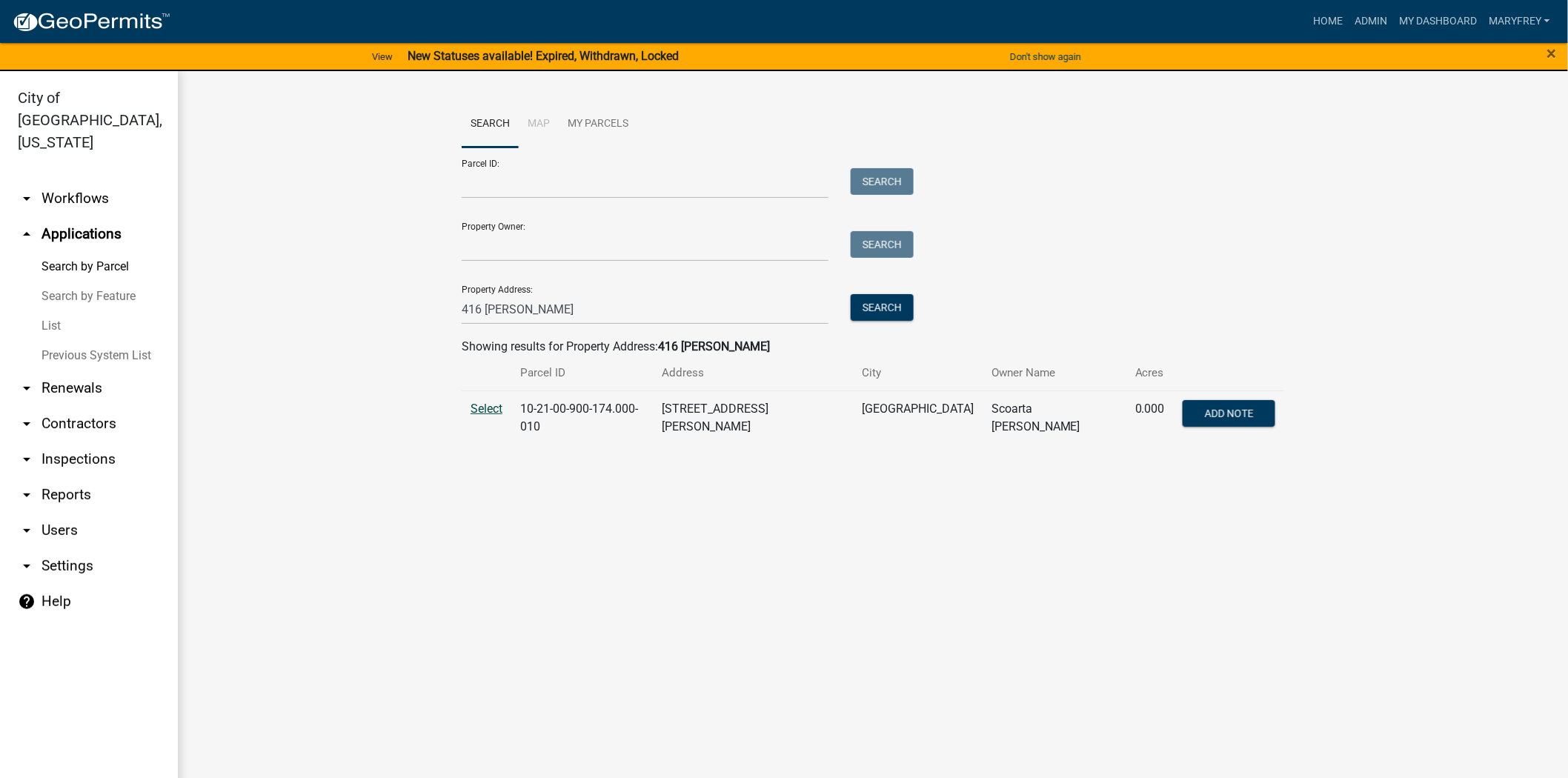
click at [483, 405] on span "Select" at bounding box center [487, 409] width 32 height 14
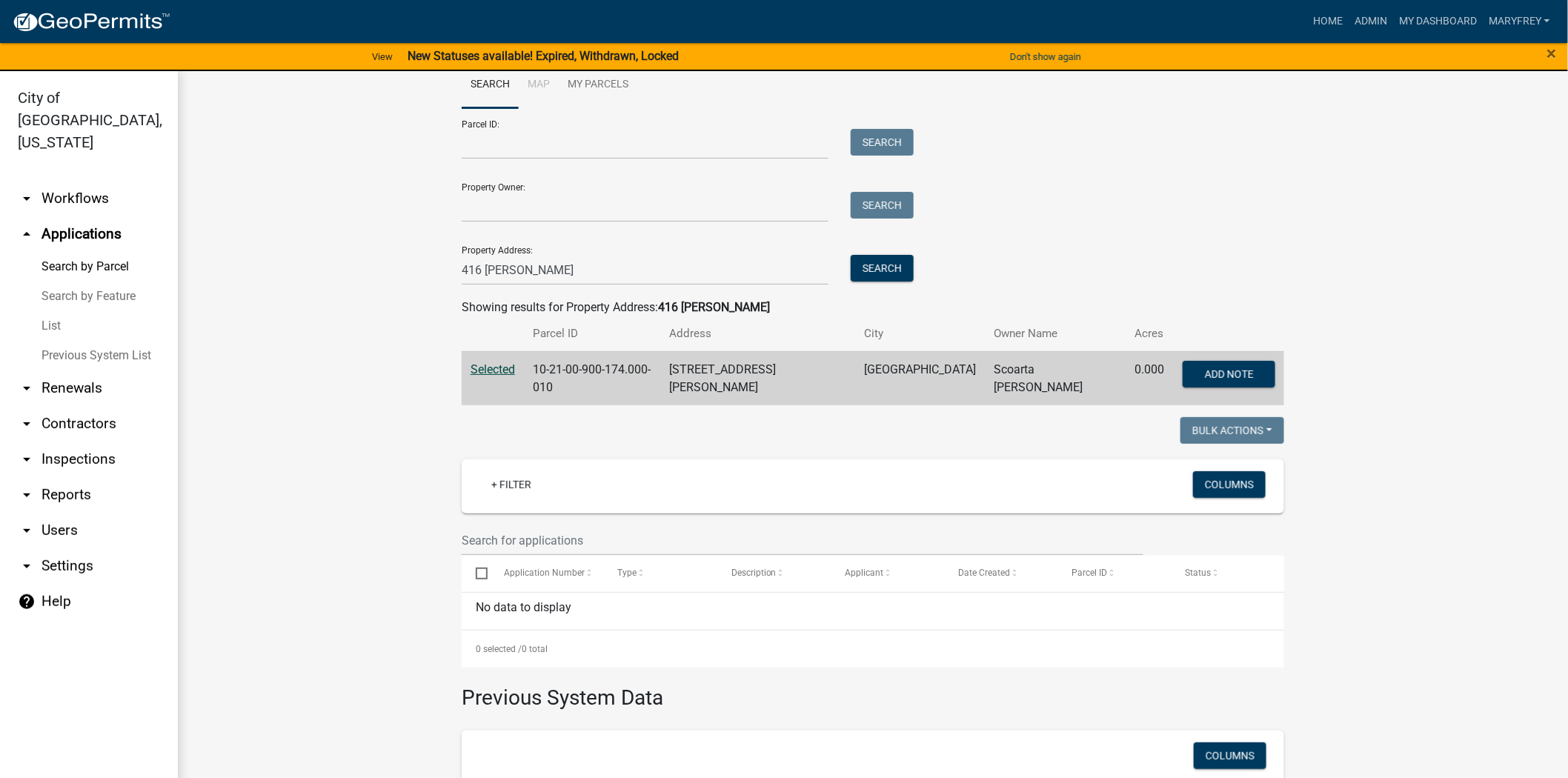
scroll to position [32, 0]
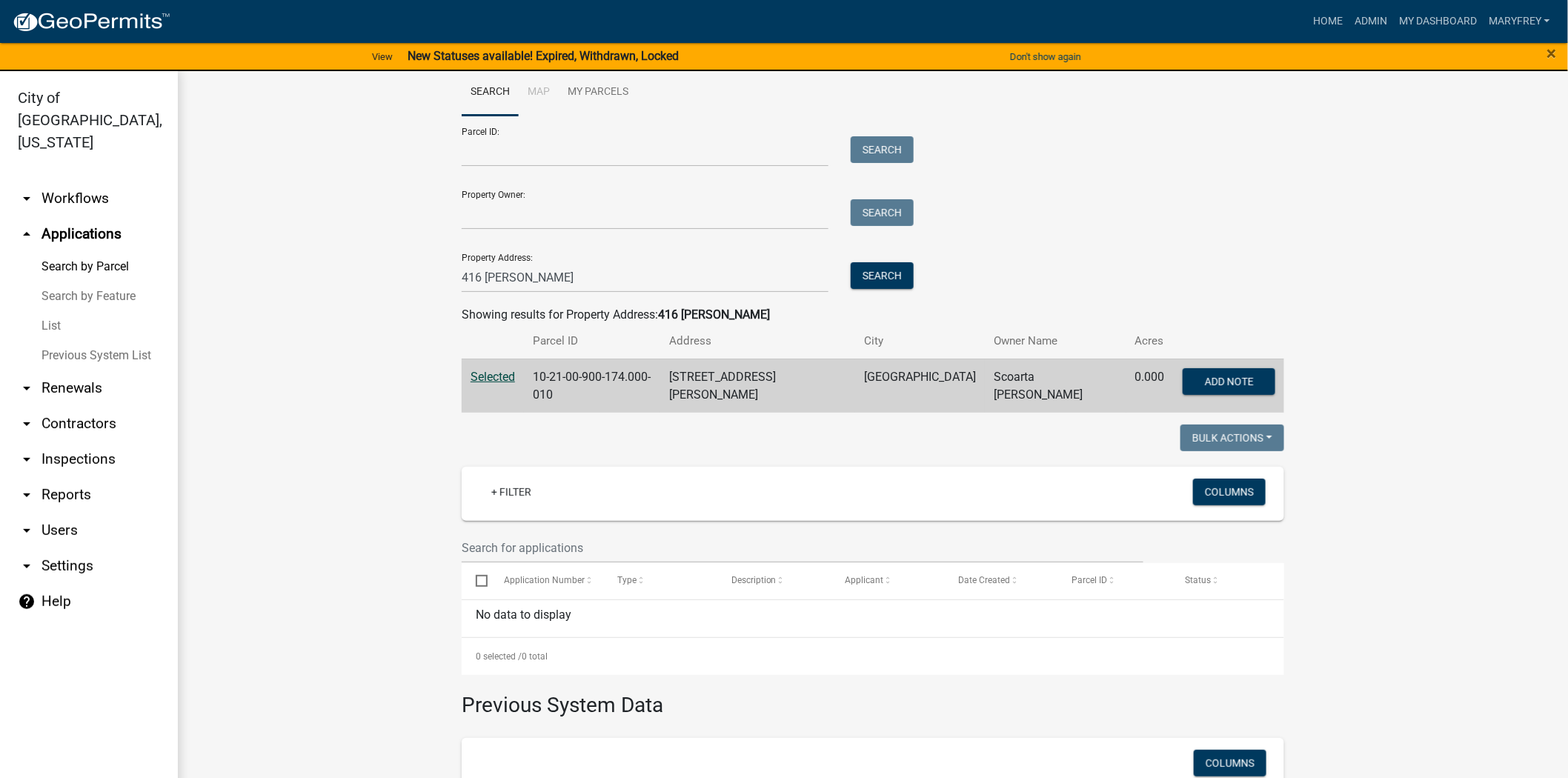
click at [77, 180] on link "arrow_drop_down Workflows" at bounding box center [88, 198] width 178 height 36
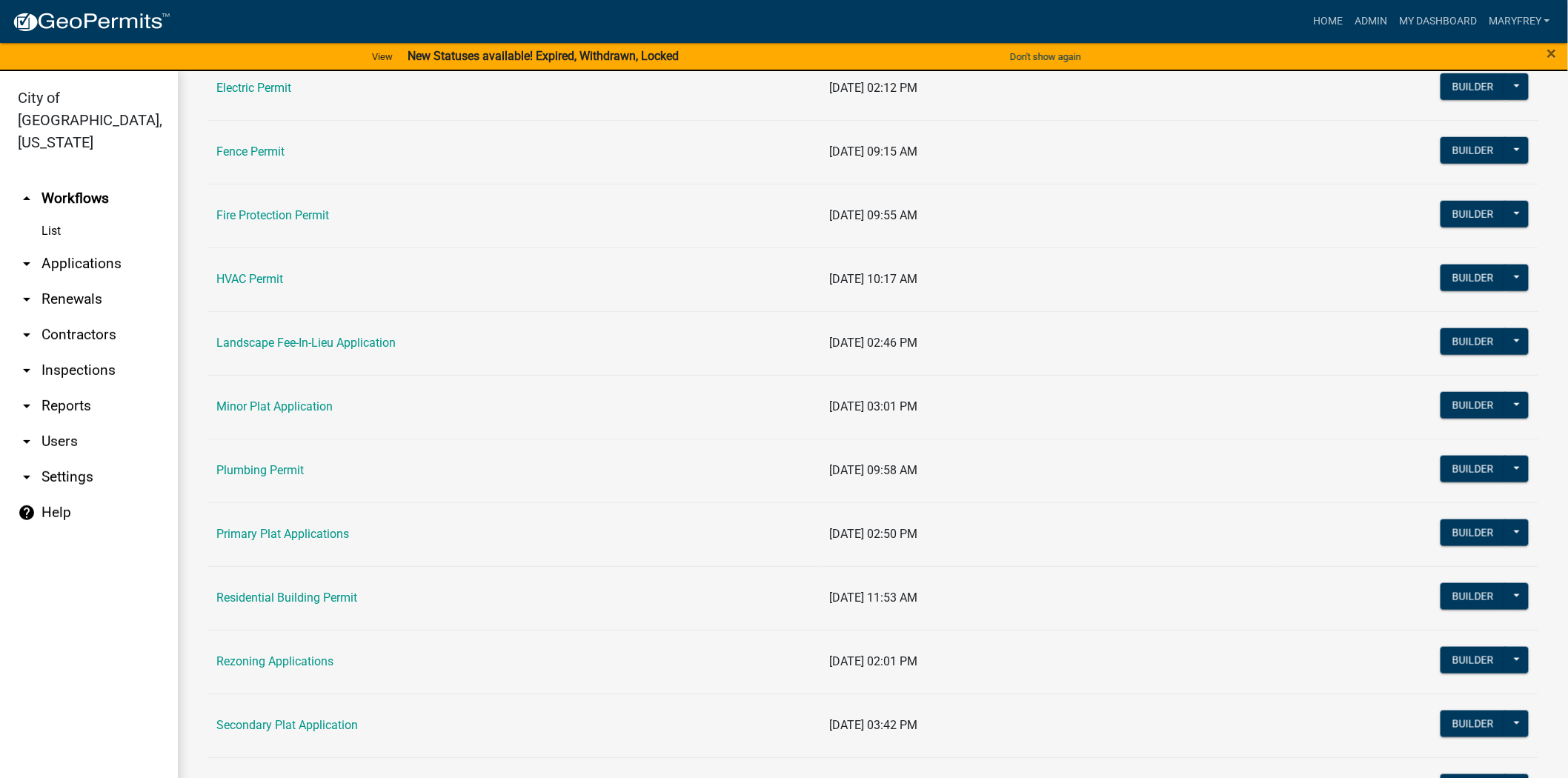
scroll to position [565, 0]
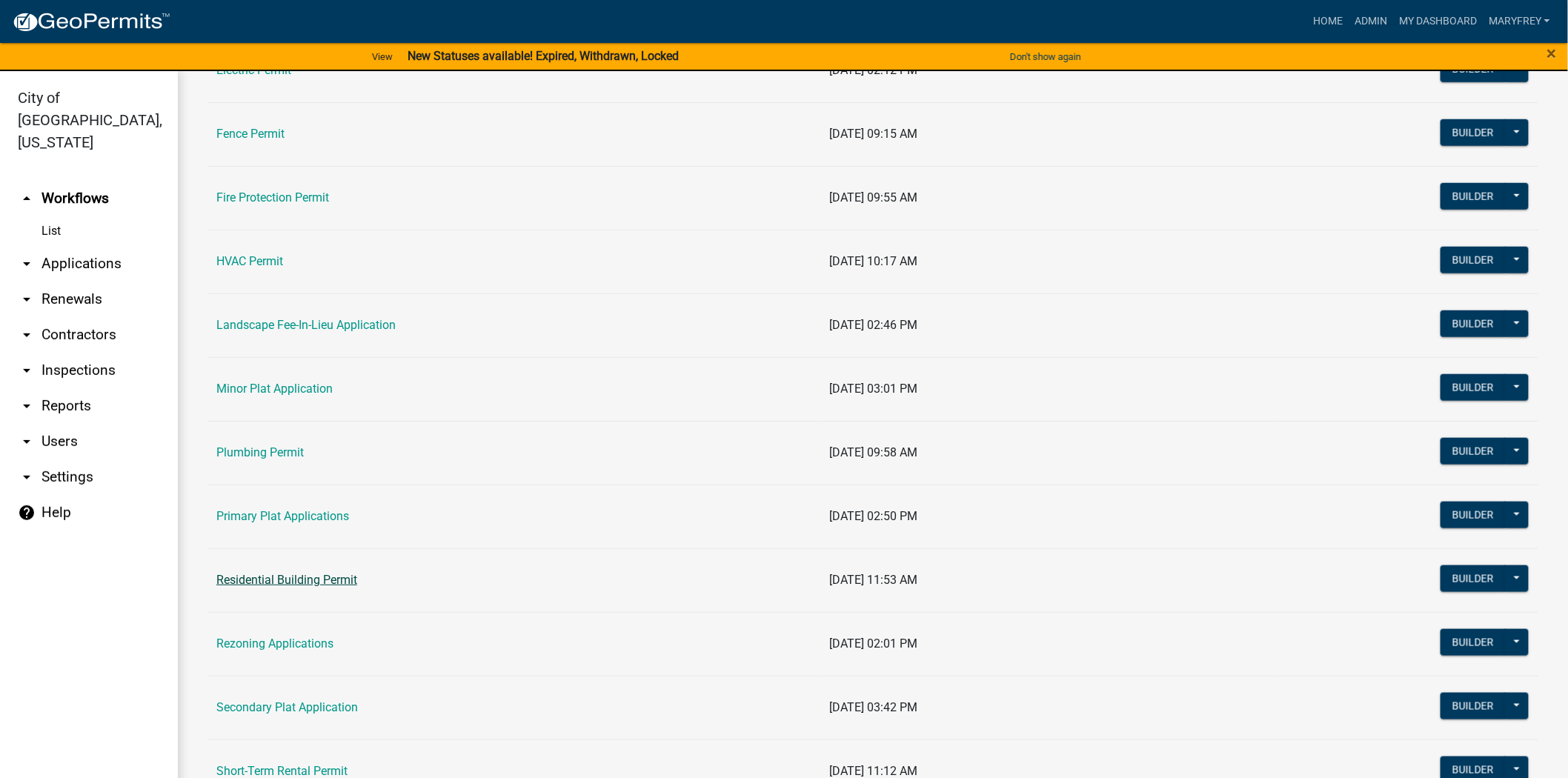
click at [313, 579] on link "Residential Building Permit" at bounding box center [286, 579] width 140 height 14
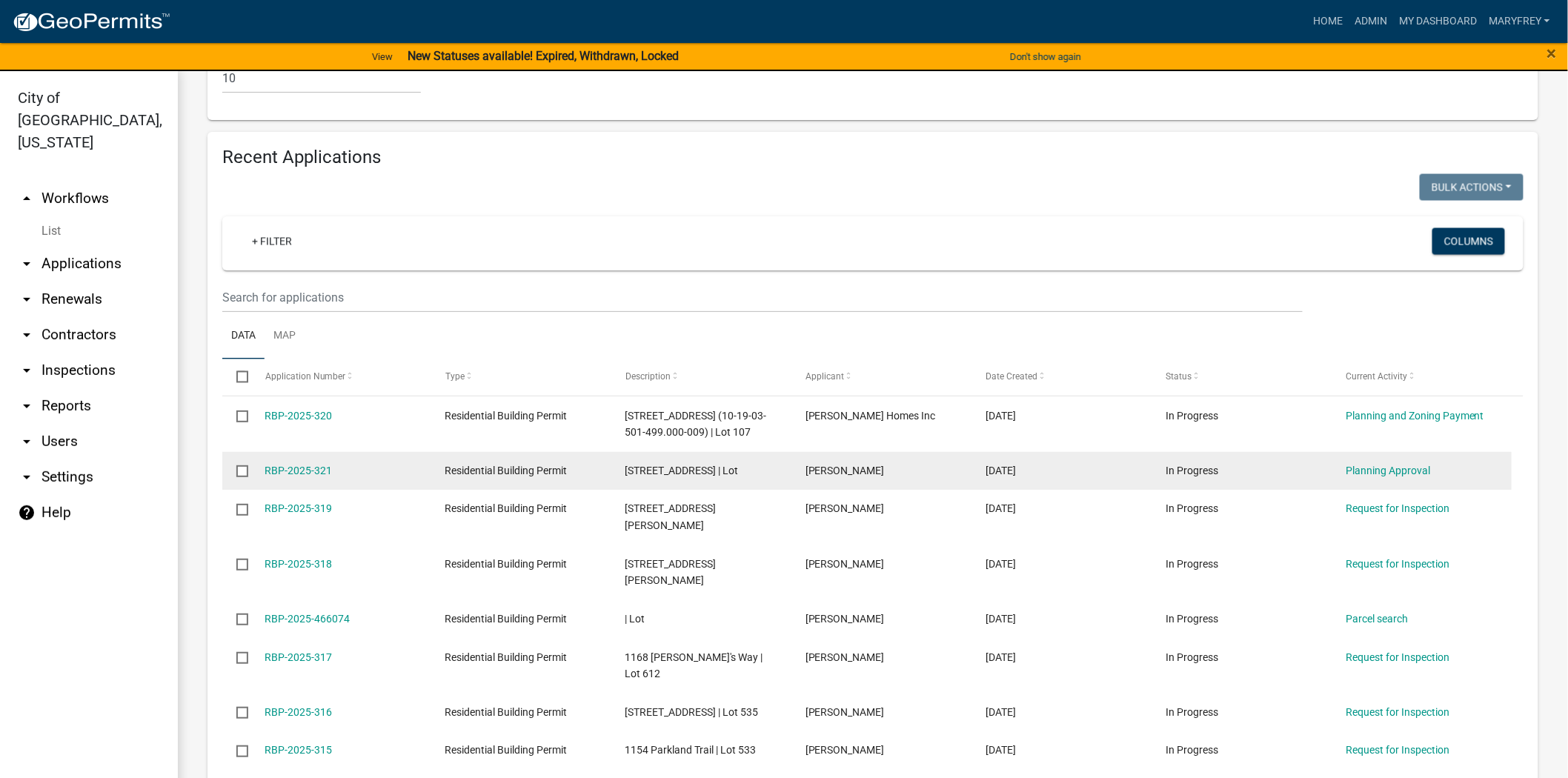
scroll to position [1023, 0]
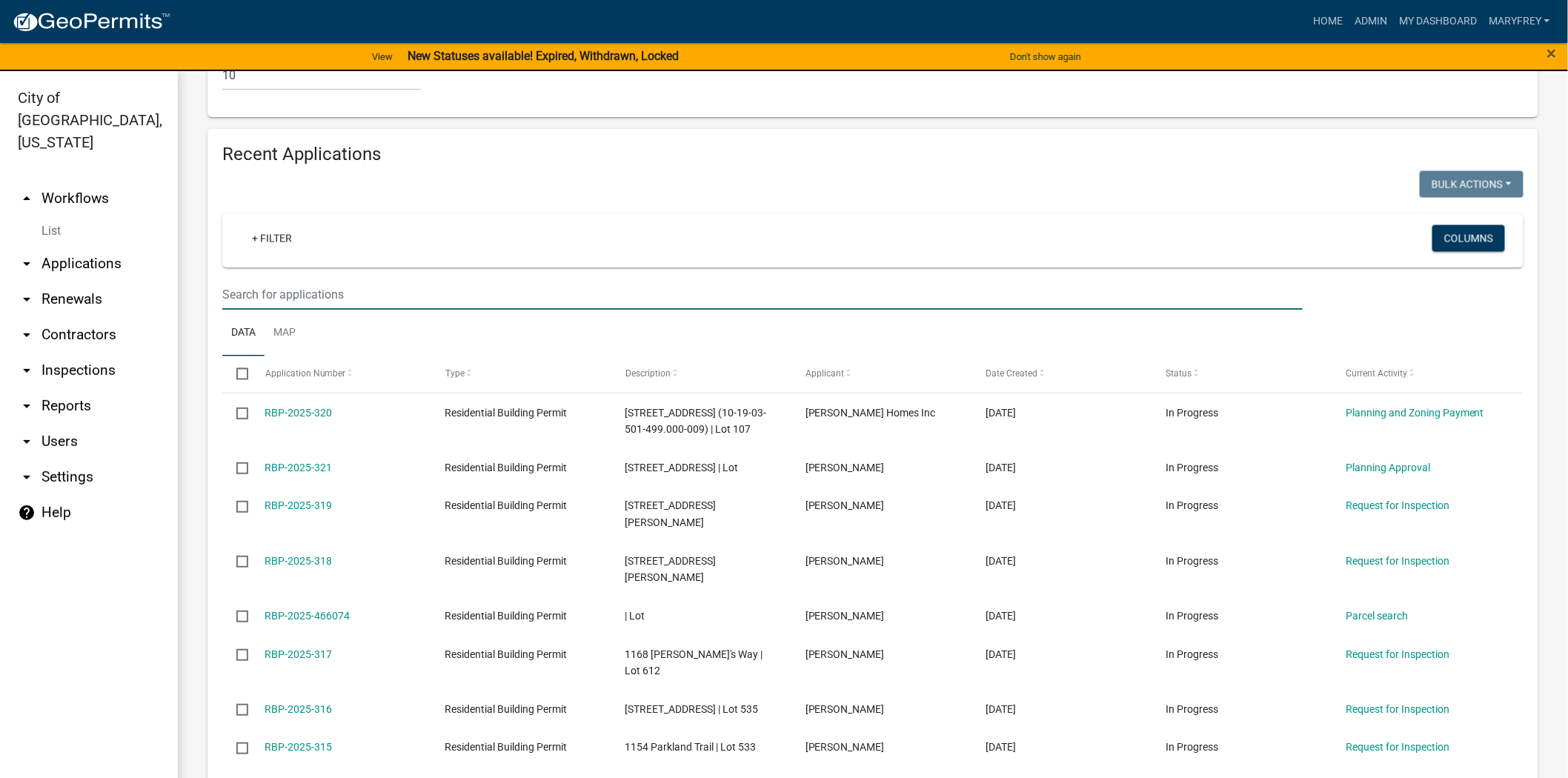
click at [283, 310] on input "text" at bounding box center [762, 294] width 1081 height 30
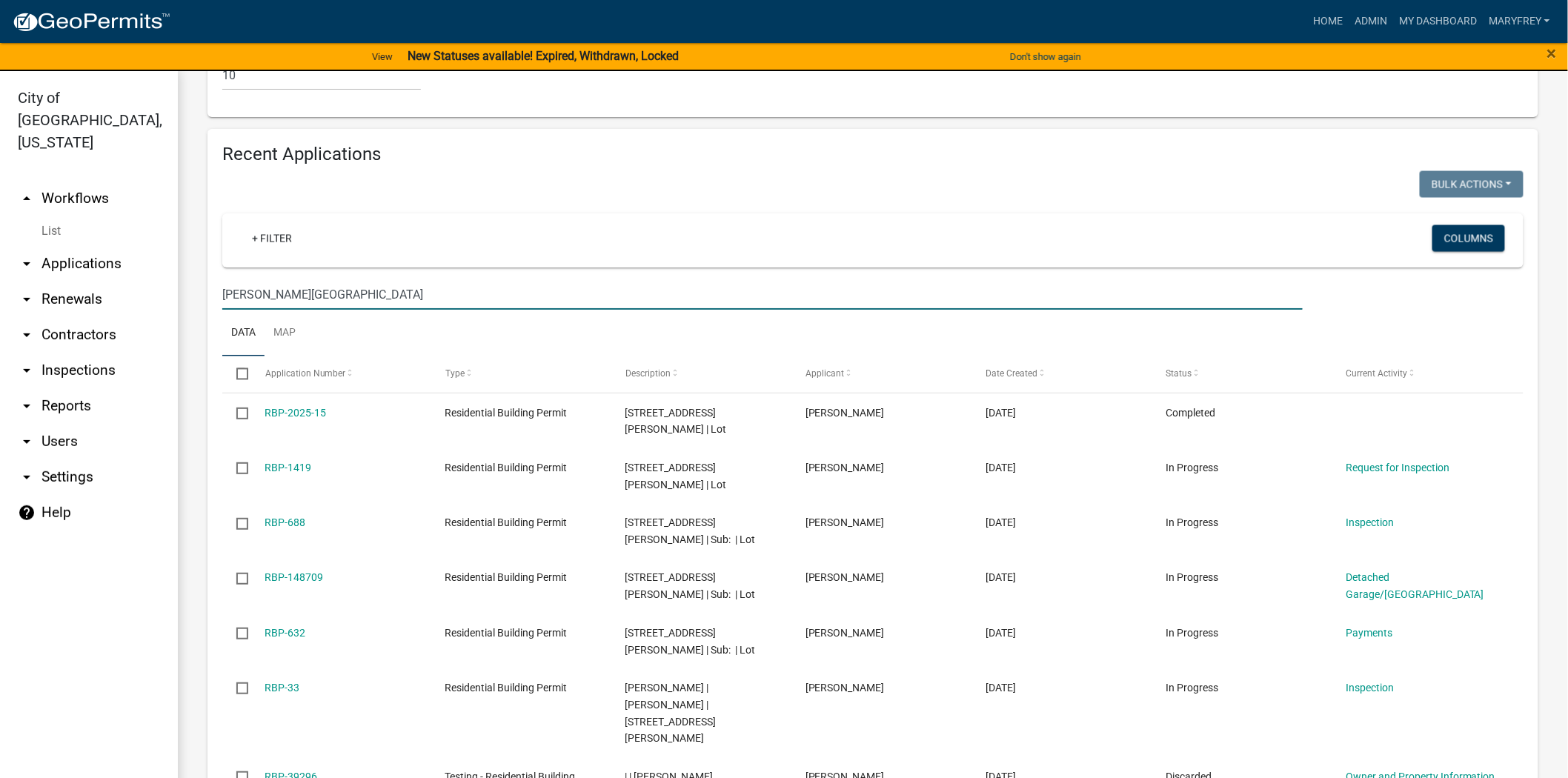
type input "mary street"
click at [98, 246] on link "arrow_drop_down Applications" at bounding box center [88, 264] width 178 height 36
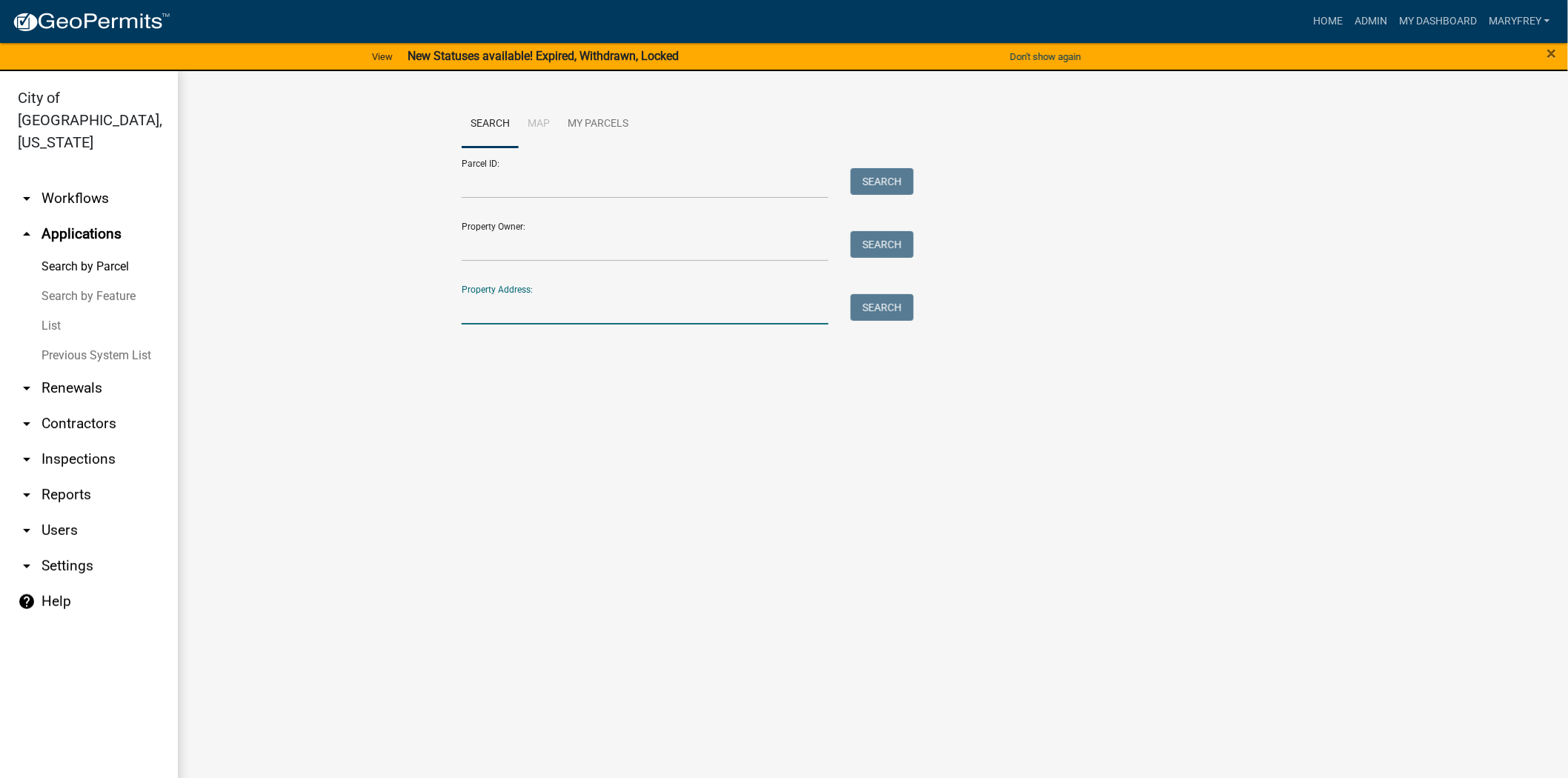
click at [483, 313] on input "Property Address:" at bounding box center [644, 309] width 367 height 30
type input "322 Mary Street"
click at [884, 305] on button "Search" at bounding box center [882, 307] width 63 height 27
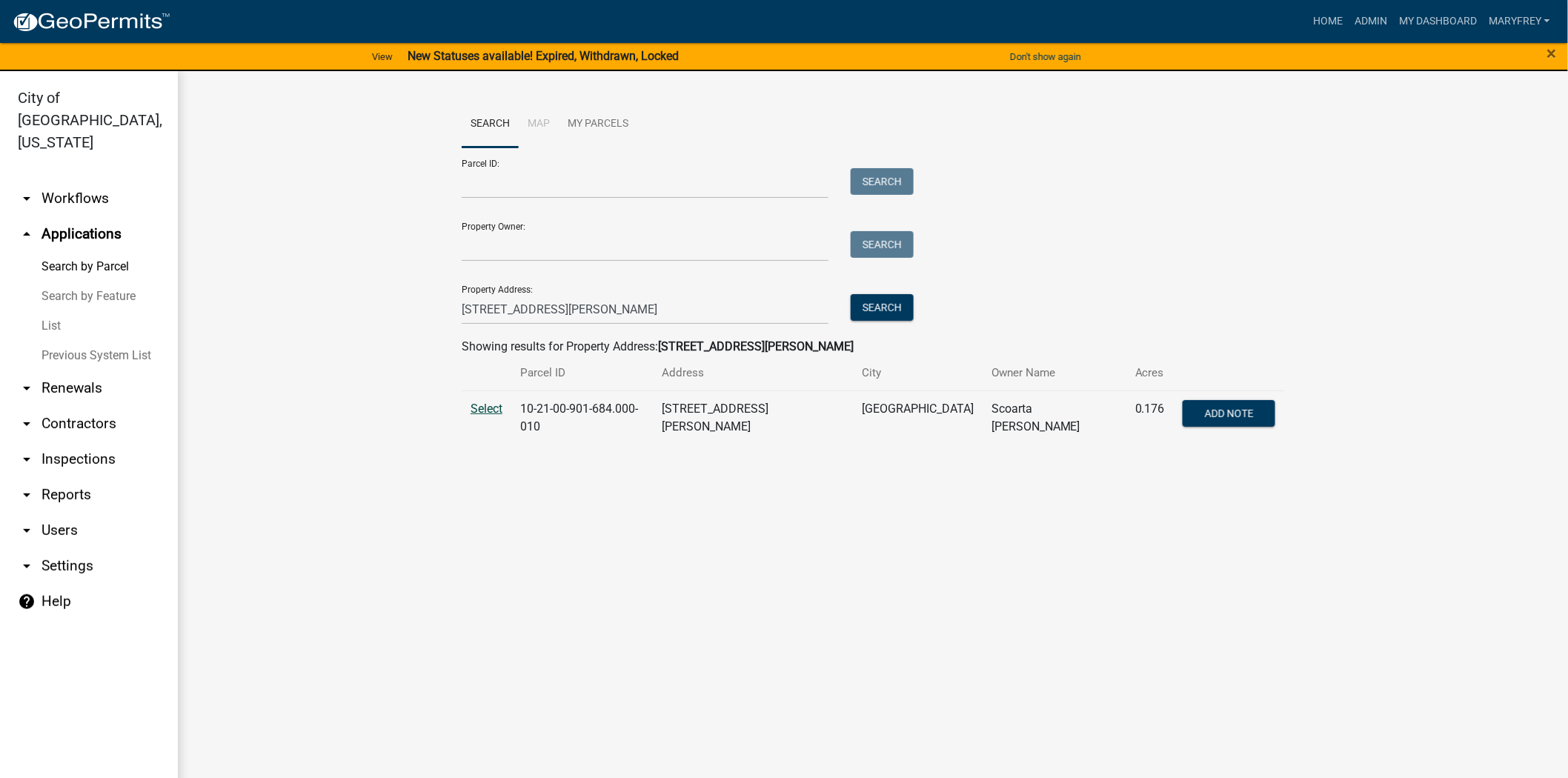
click at [484, 409] on span "Select" at bounding box center [487, 409] width 32 height 14
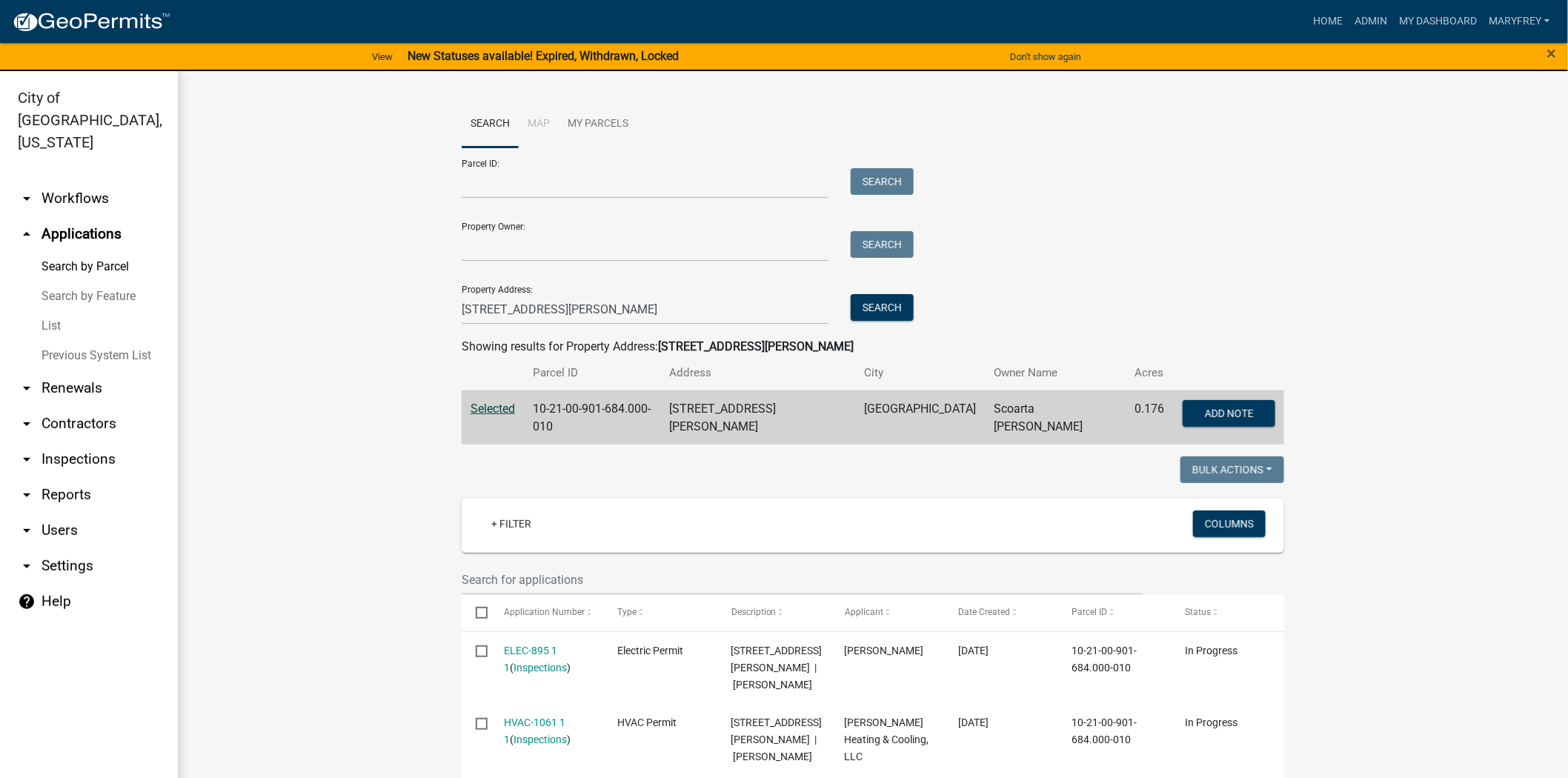
scroll to position [18, 0]
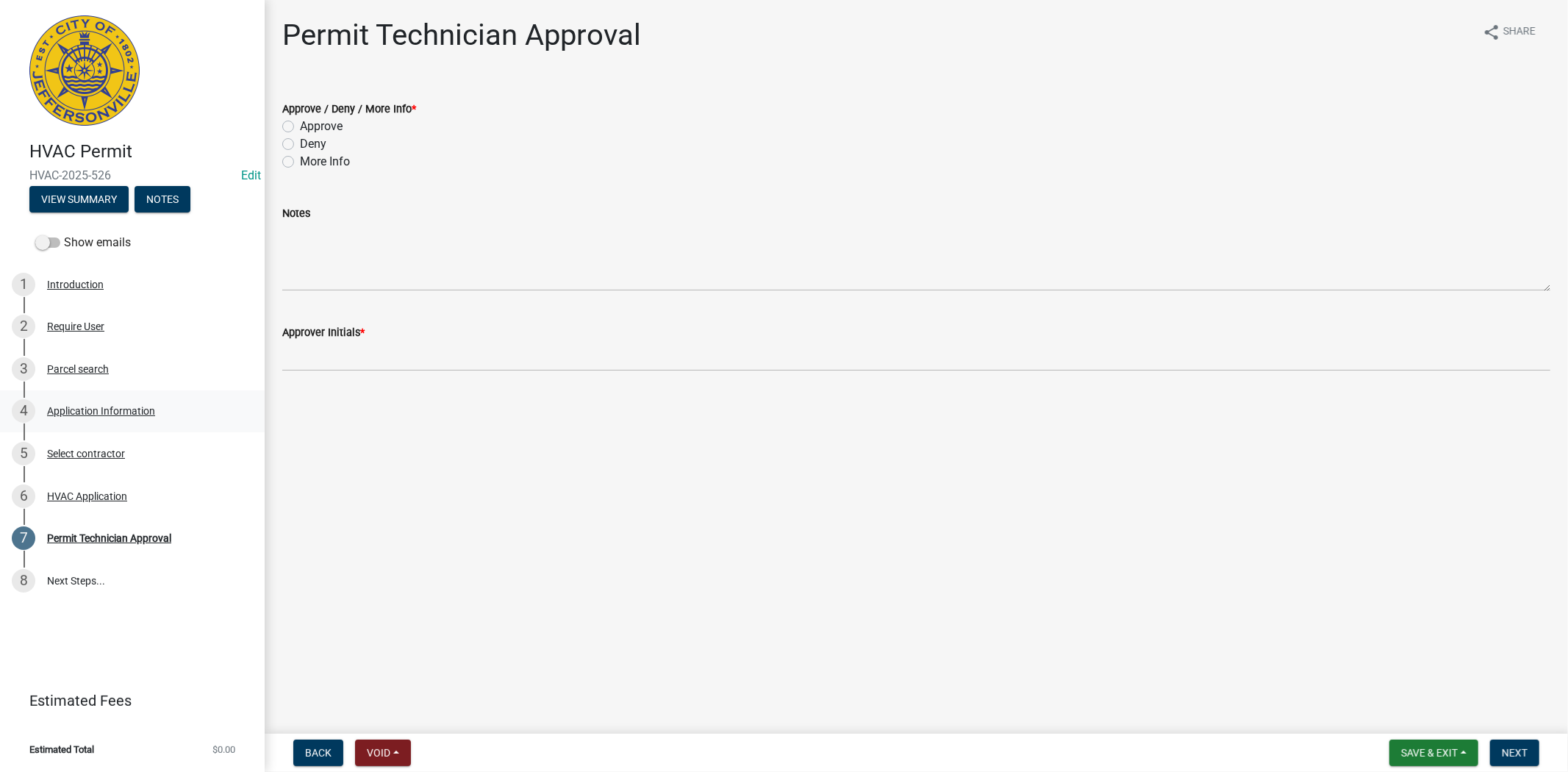
click at [104, 406] on div "Application Information" at bounding box center [102, 411] width 108 height 10
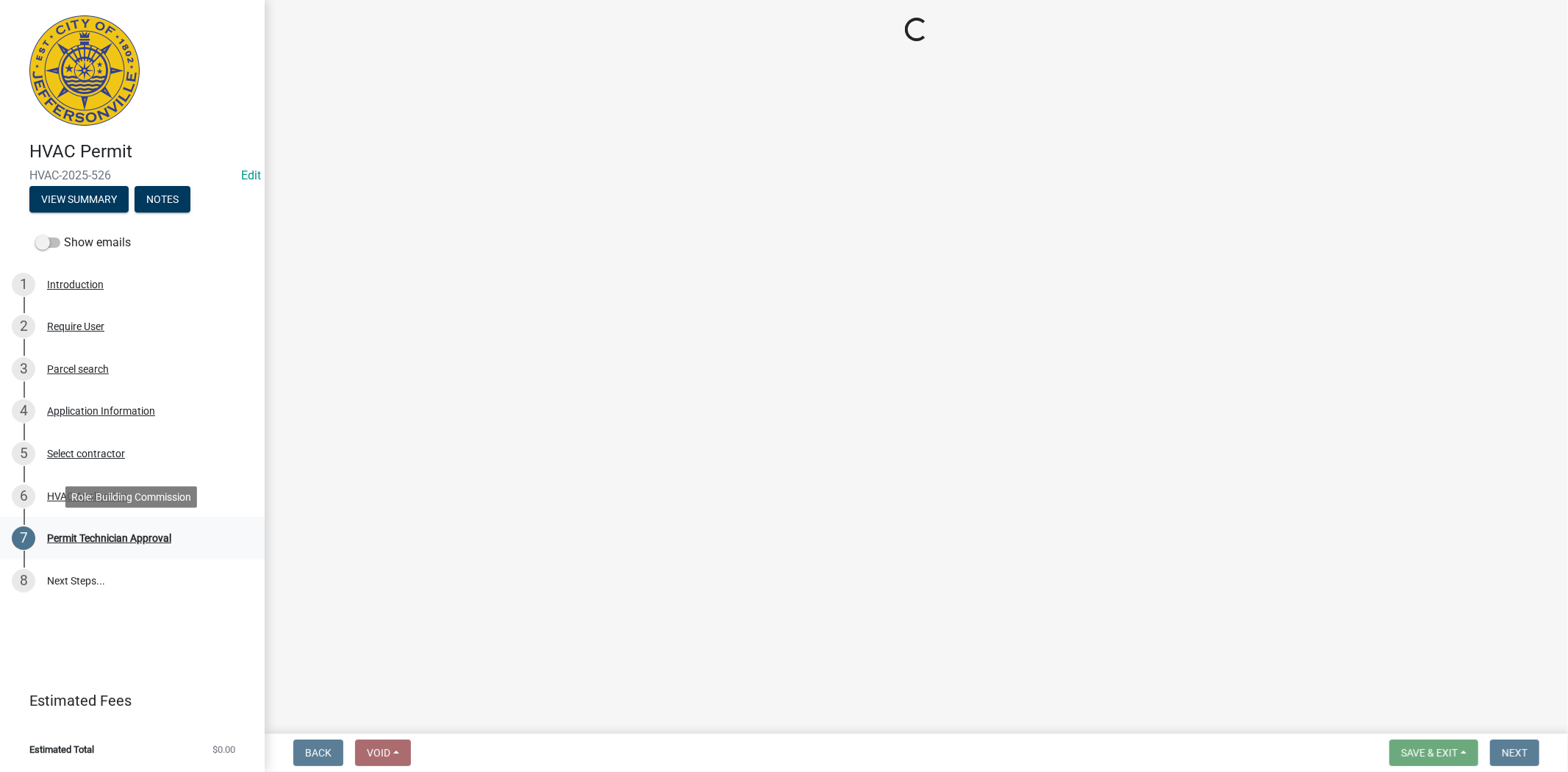
click at [114, 537] on div "Permit Technician Approval" at bounding box center [109, 538] width 124 height 10
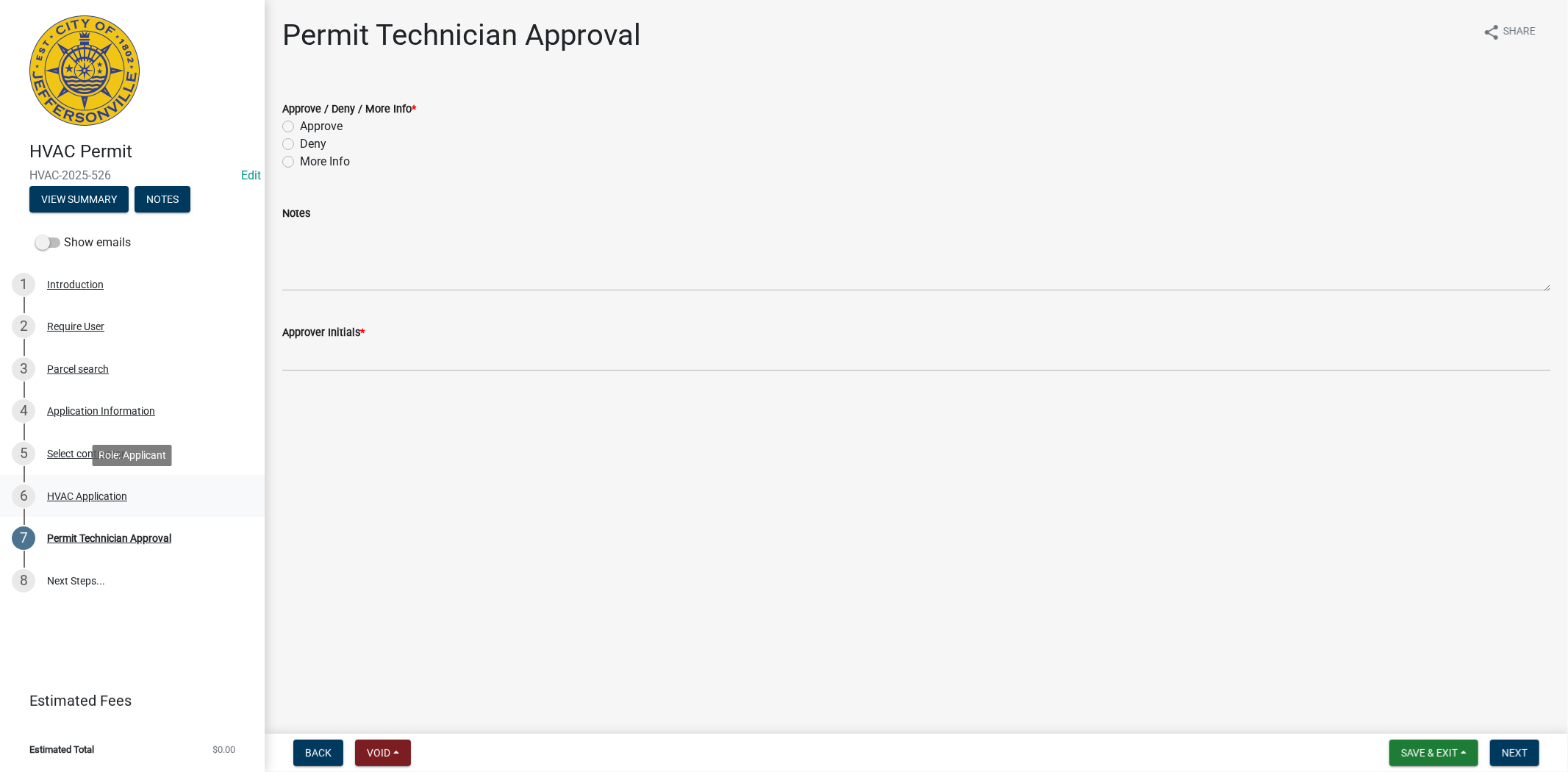
click at [85, 491] on div "HVAC Application" at bounding box center [87, 497] width 80 height 10
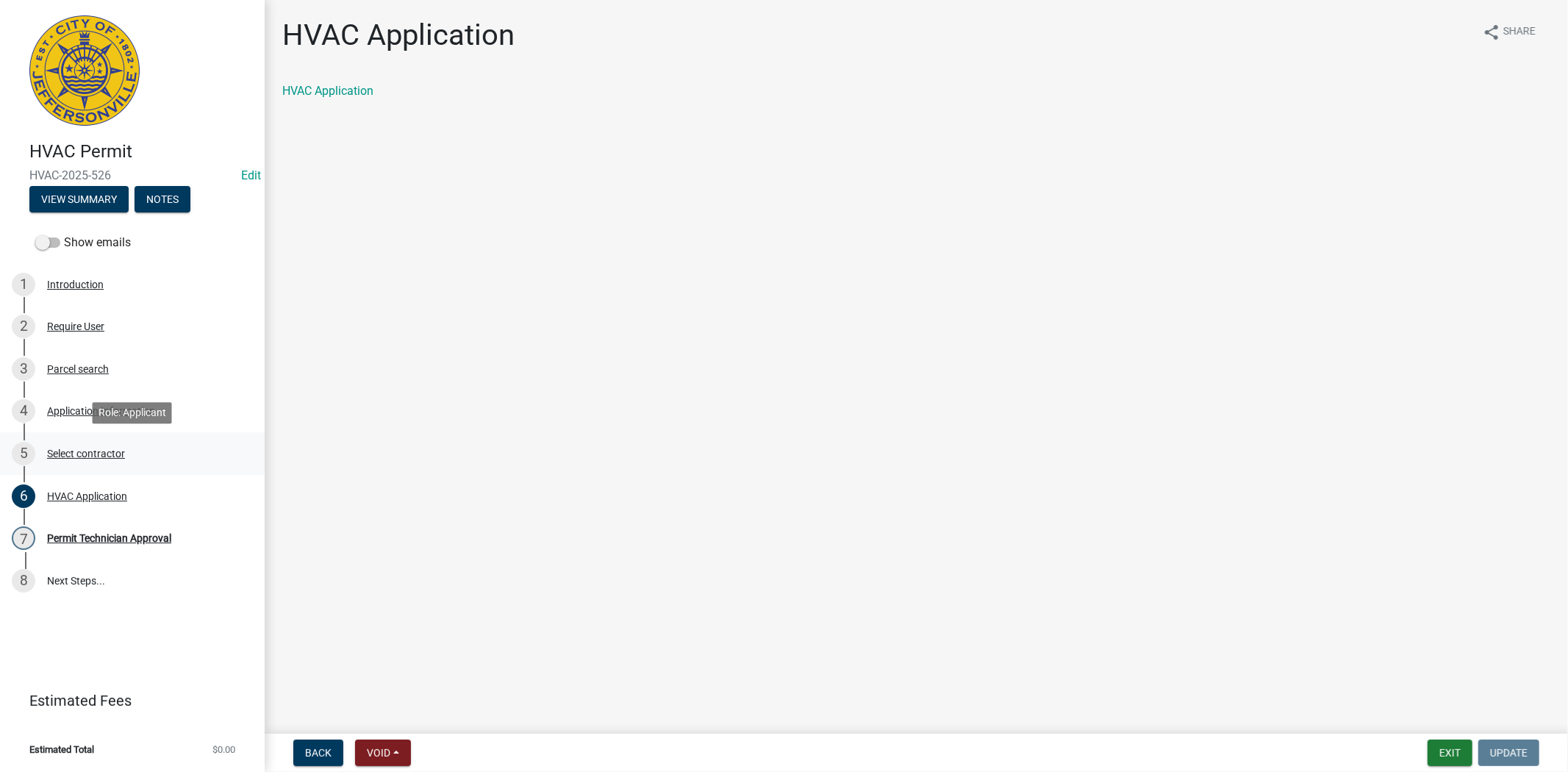
click at [90, 454] on div "Select contractor" at bounding box center [86, 454] width 78 height 10
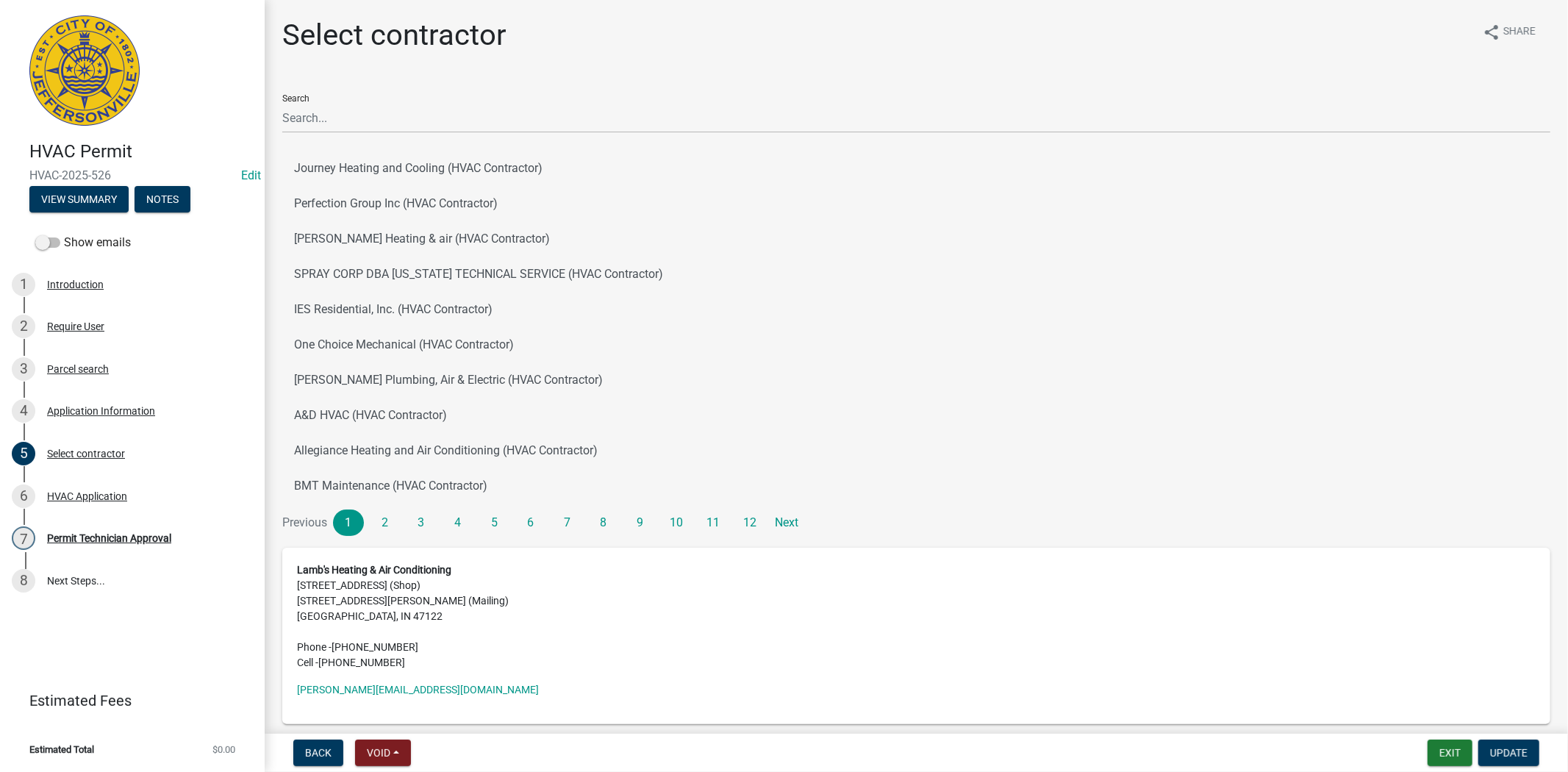
scroll to position [65, 0]
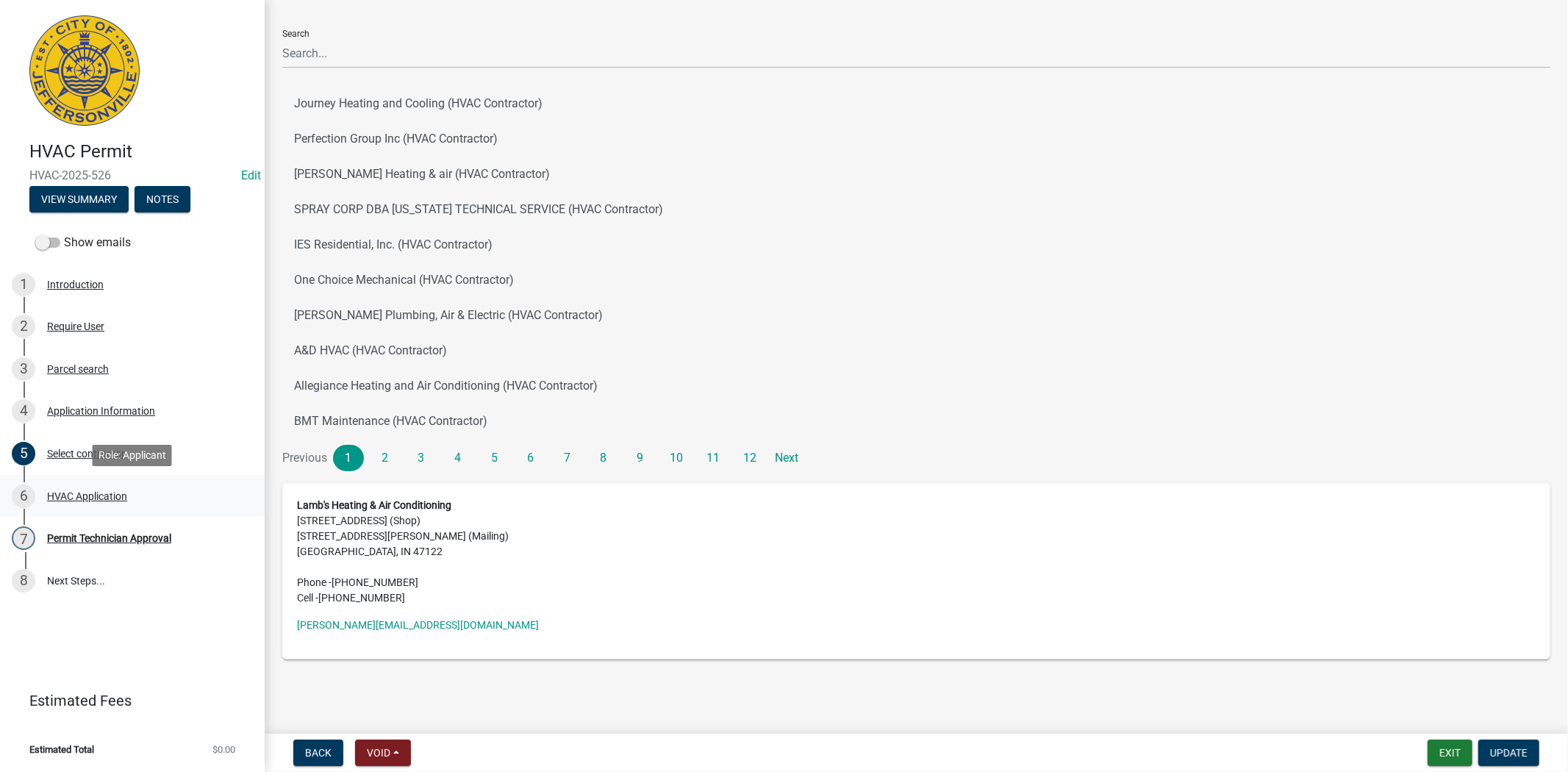
click at [77, 497] on div "HVAC Application" at bounding box center [87, 497] width 80 height 10
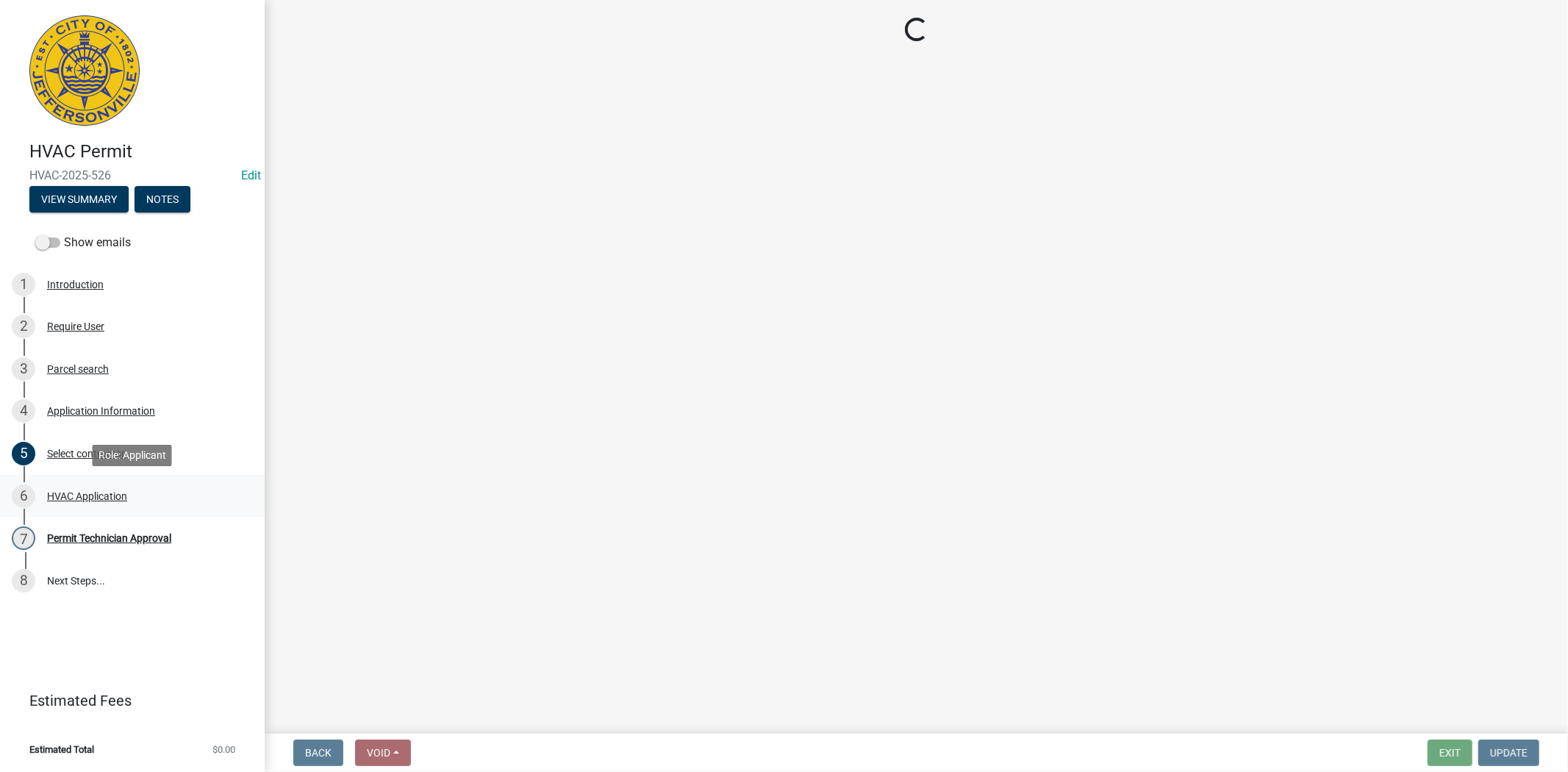
scroll to position [0, 0]
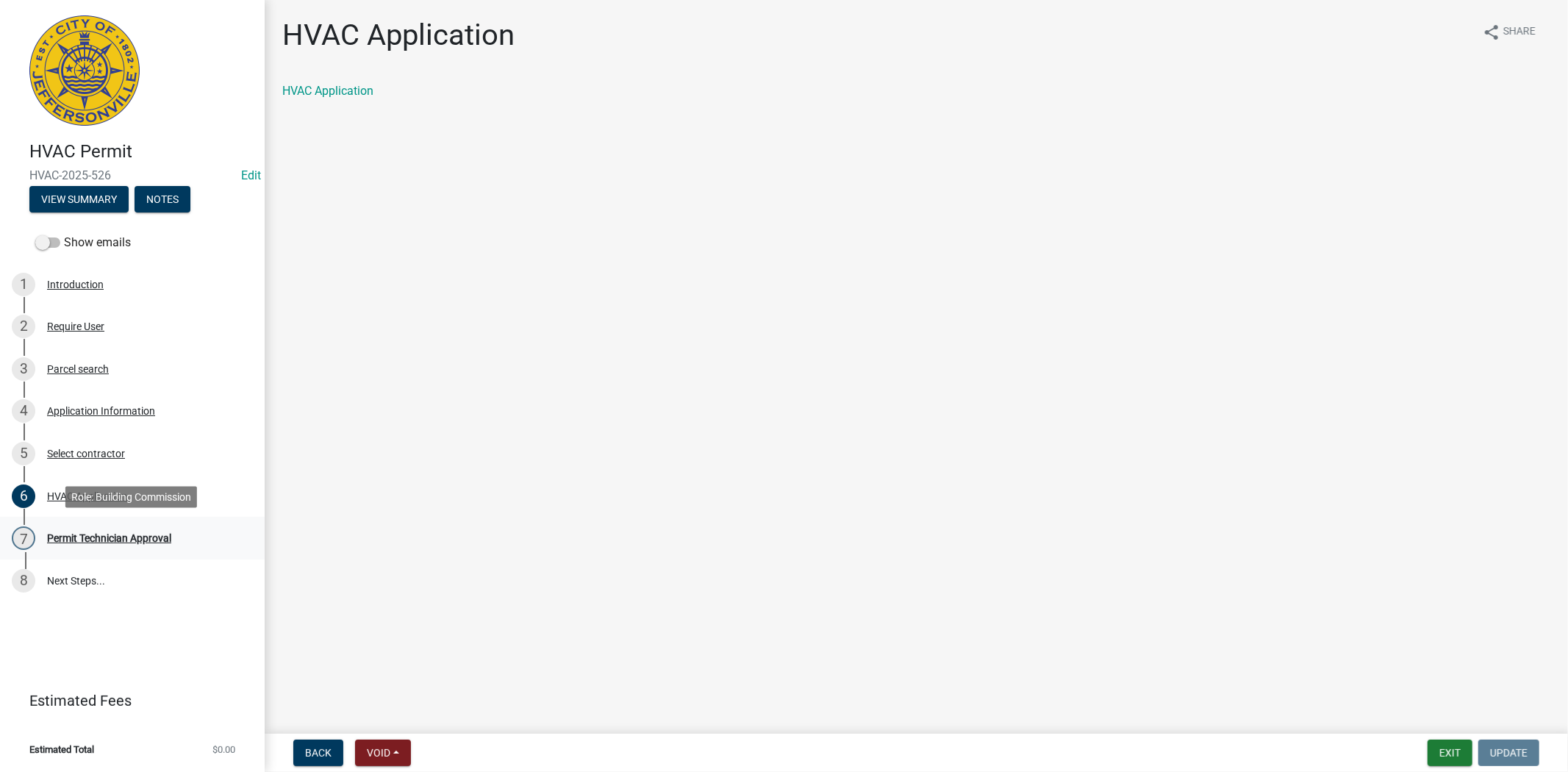
click at [108, 538] on div "Permit Technician Approval" at bounding box center [109, 538] width 124 height 10
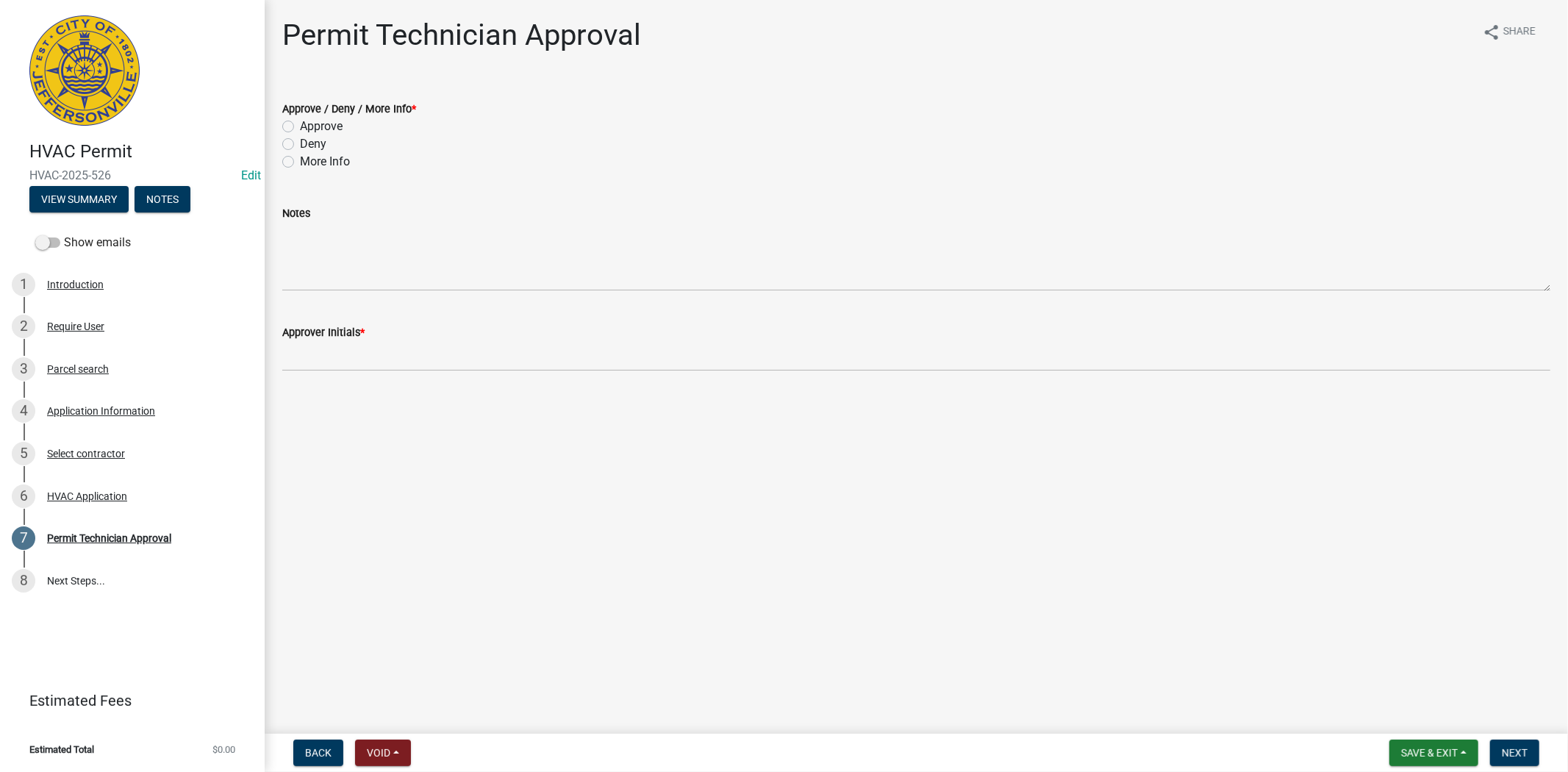
click at [112, 413] on div "Application Information" at bounding box center [102, 411] width 108 height 10
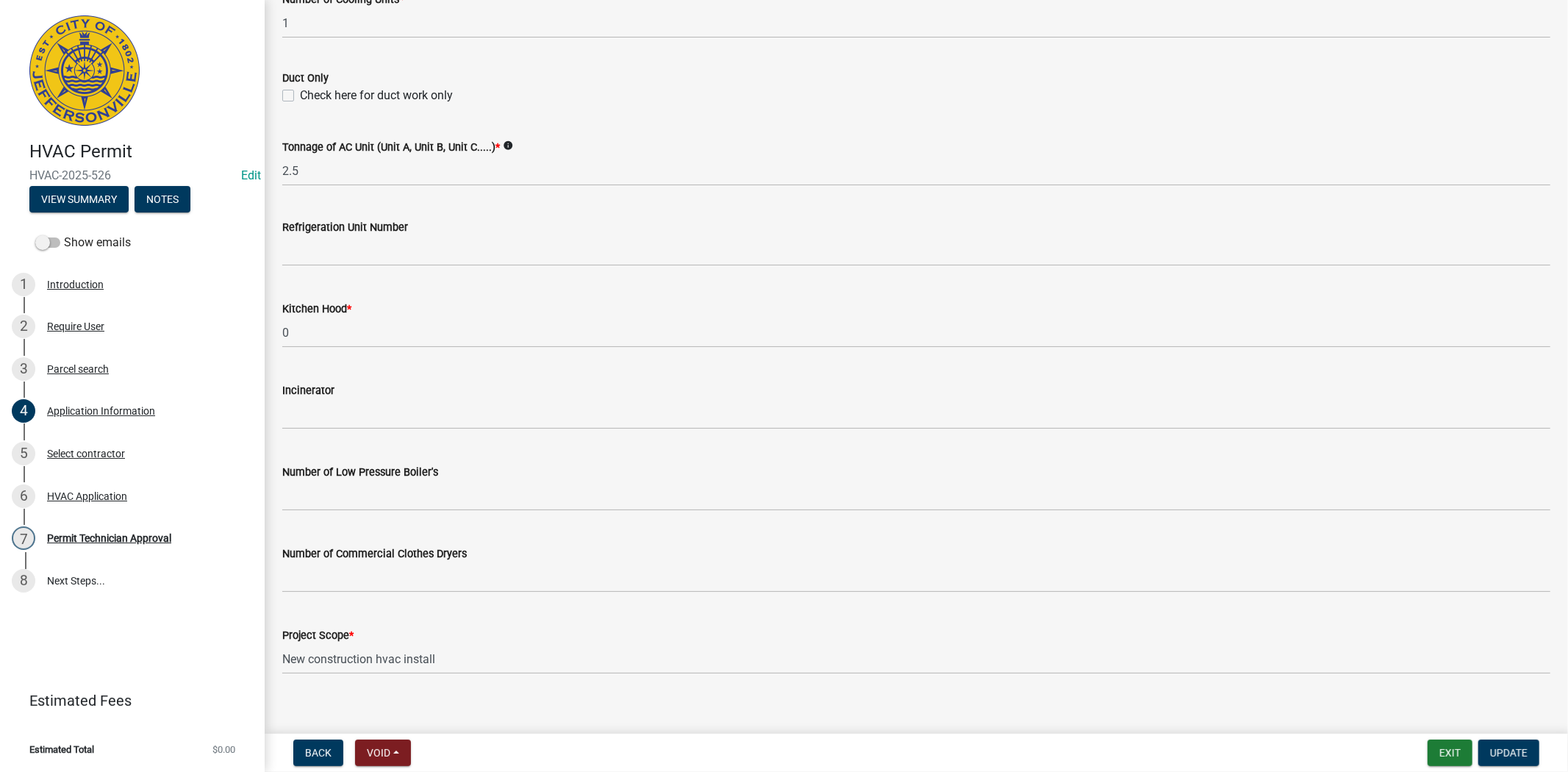
scroll to position [886, 0]
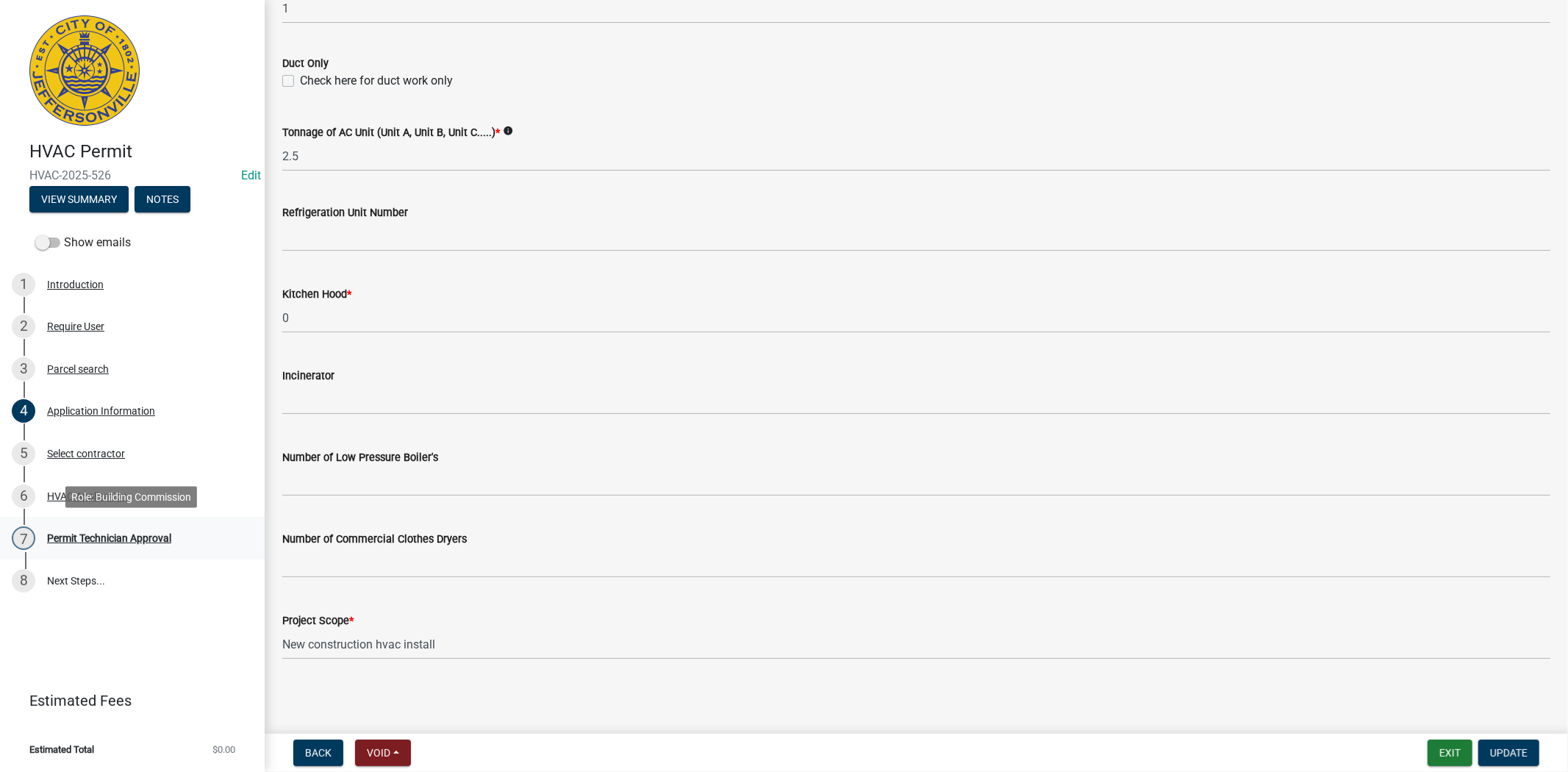
click at [98, 537] on div "Permit Technician Approval" at bounding box center [109, 538] width 124 height 10
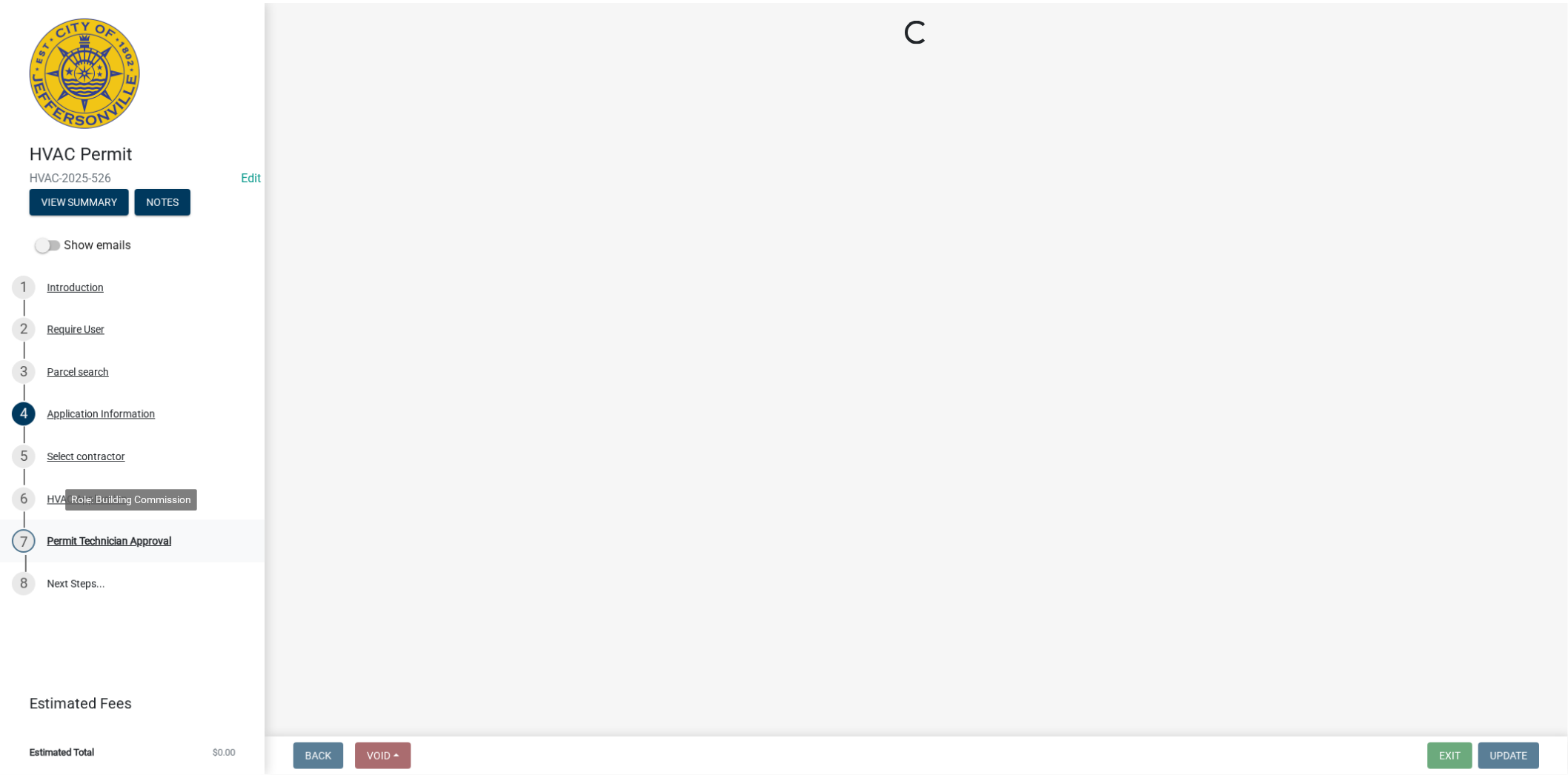
scroll to position [0, 0]
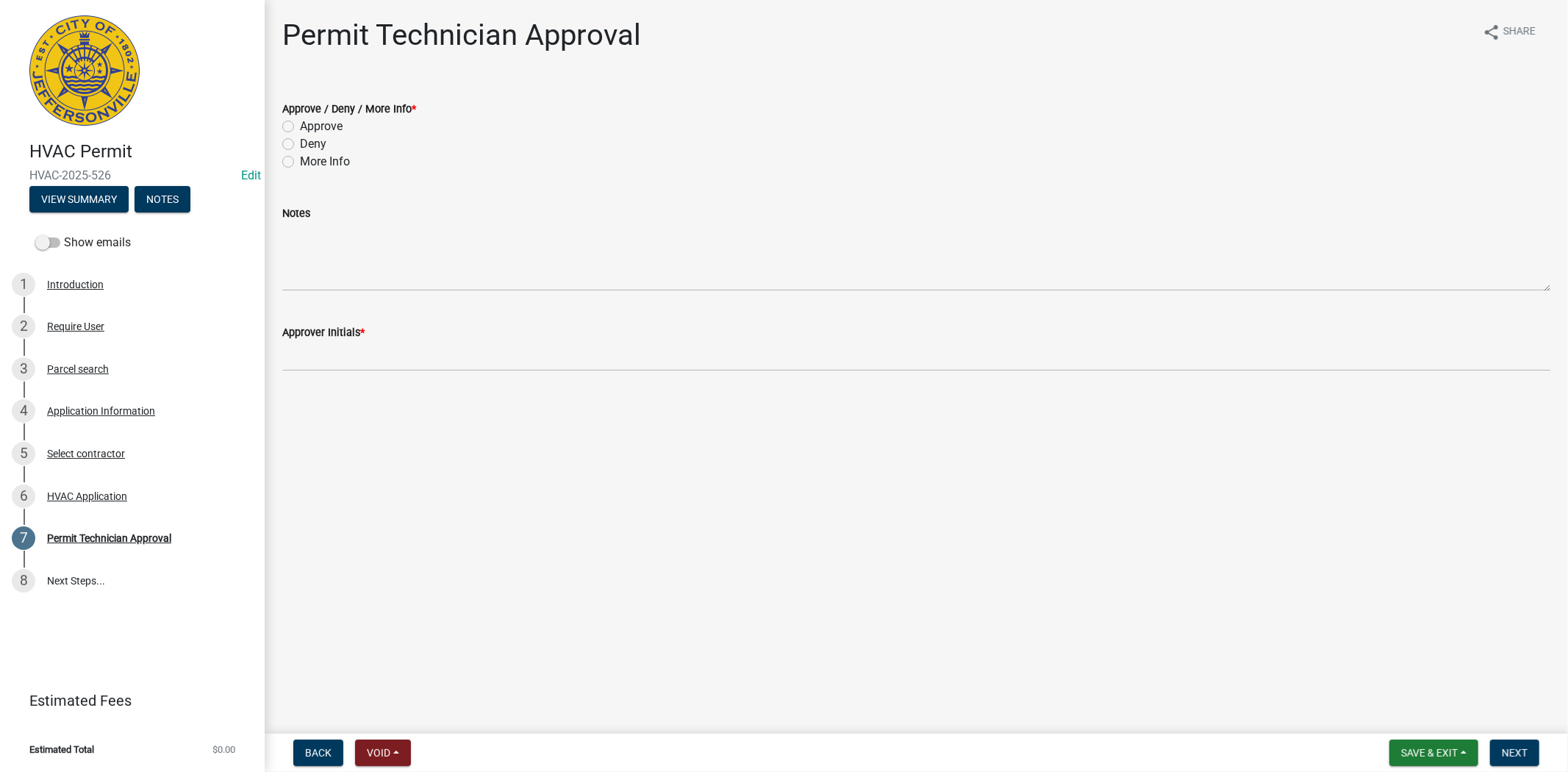
click at [300, 127] on label "Approve" at bounding box center [322, 127] width 43 height 18
click at [300, 127] on input "Approve" at bounding box center [305, 122] width 9 height 9
radio input "true"
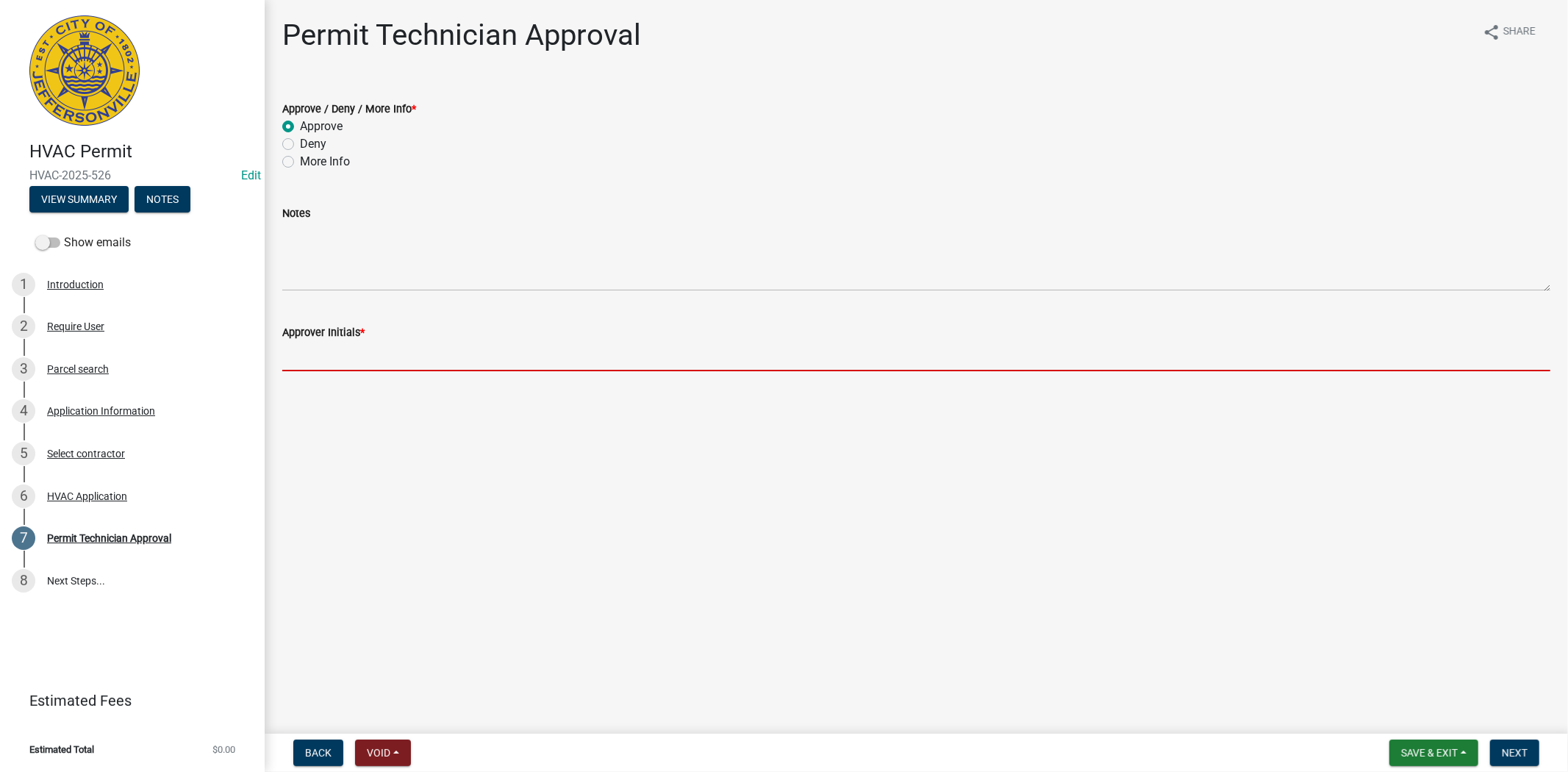
click at [330, 361] on input "Approver Initials *" at bounding box center [917, 355] width 1269 height 30
type input "mkf"
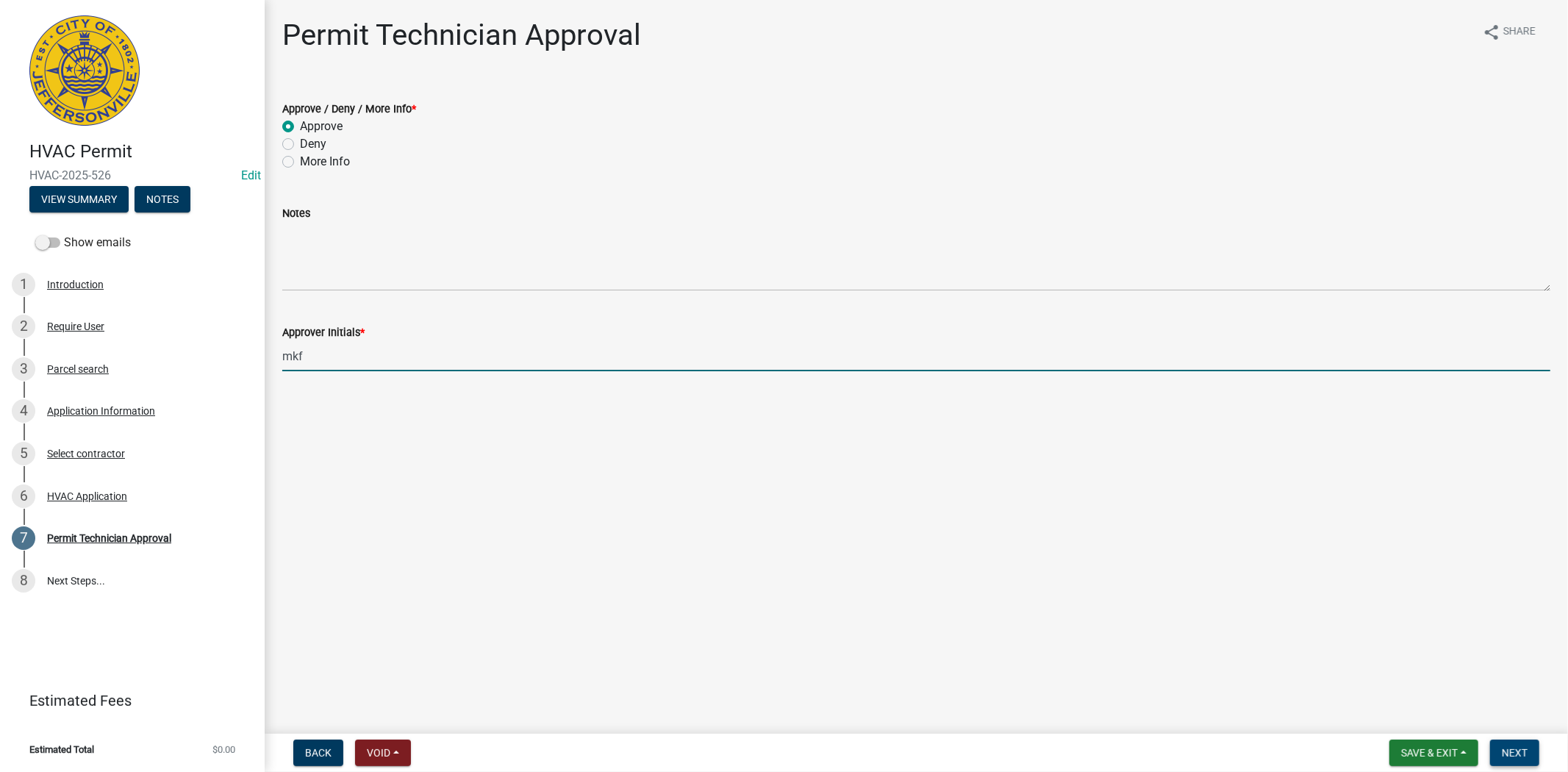
click at [1528, 757] on span "Next" at bounding box center [1515, 753] width 26 height 12
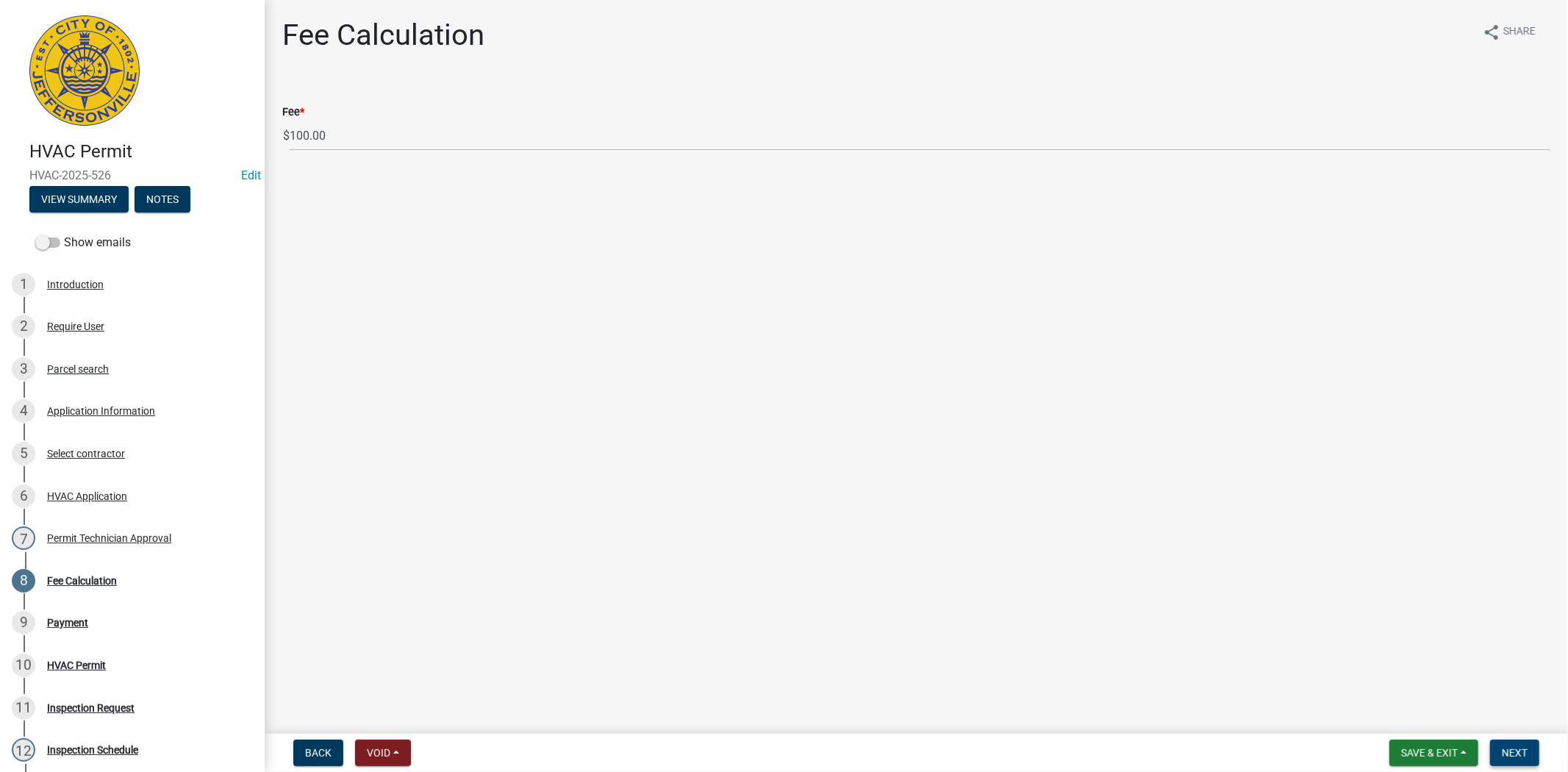
click at [1503, 755] on span "Next" at bounding box center [1515, 753] width 26 height 12
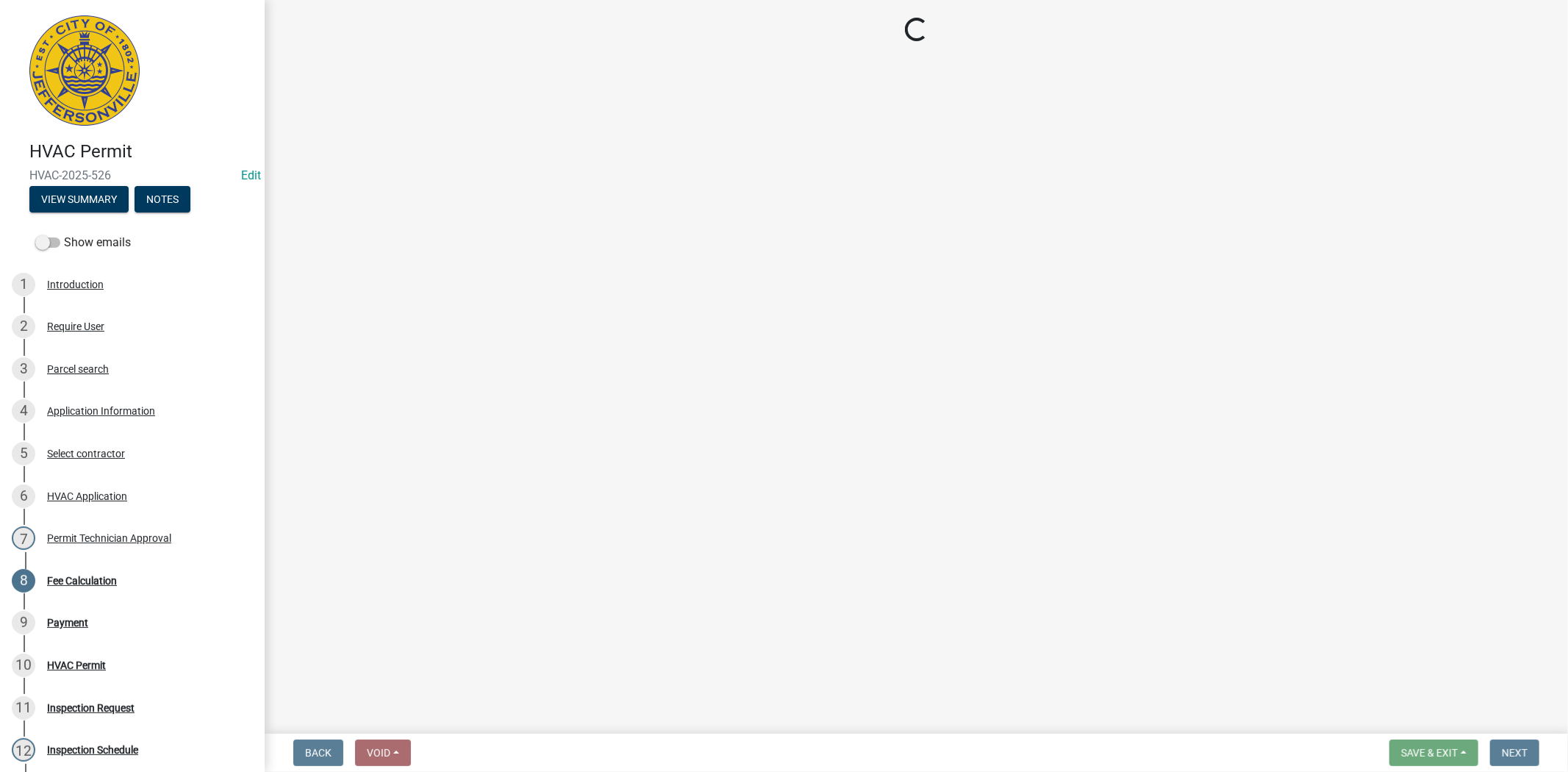
select select "3: 3"
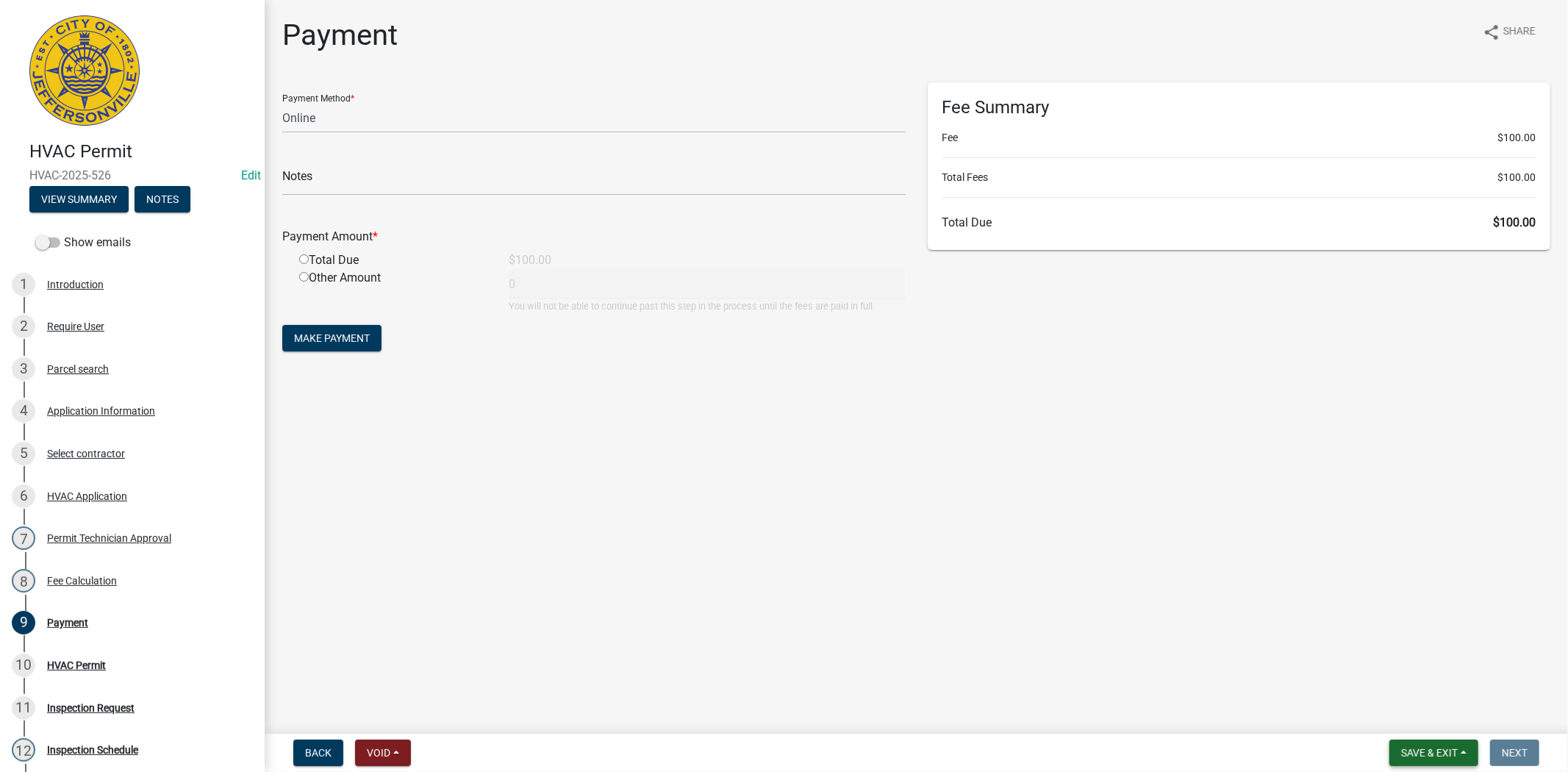
click at [1417, 754] on span "Save & Exit" at bounding box center [1429, 753] width 57 height 12
click at [1410, 725] on button "Save & Exit" at bounding box center [1419, 714] width 118 height 35
